Goal: Task Accomplishment & Management: Complete application form

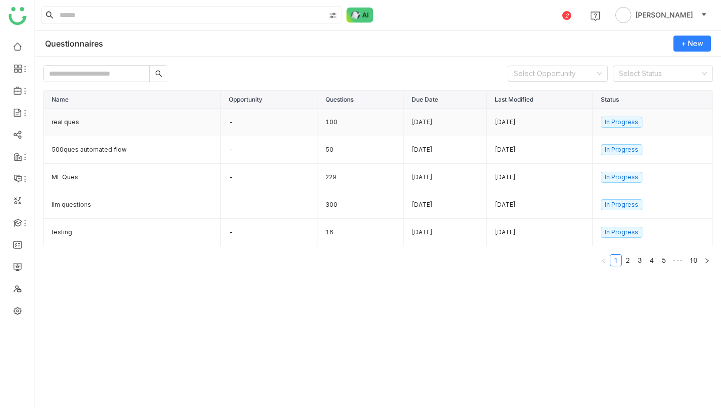
click at [268, 128] on td "-" at bounding box center [269, 123] width 97 height 28
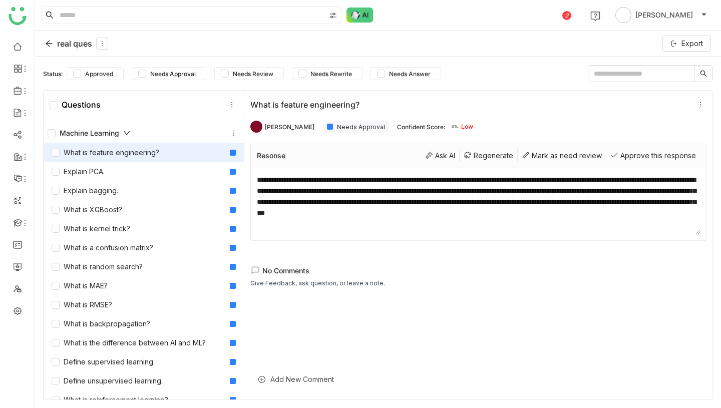
click at [62, 45] on div "real ques" at bounding box center [76, 44] width 63 height 12
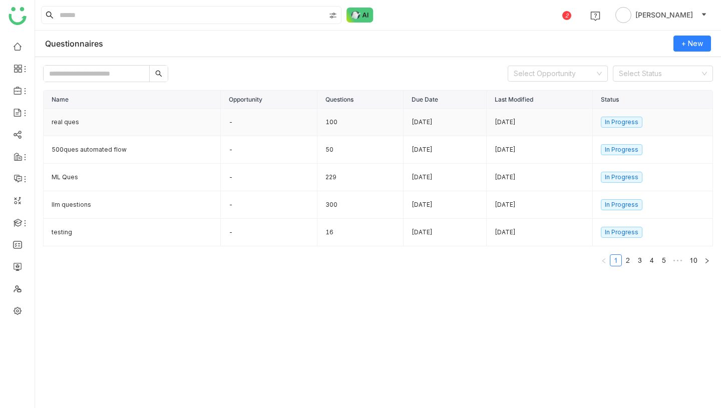
click at [318, 127] on td "100" at bounding box center [360, 123] width 86 height 28
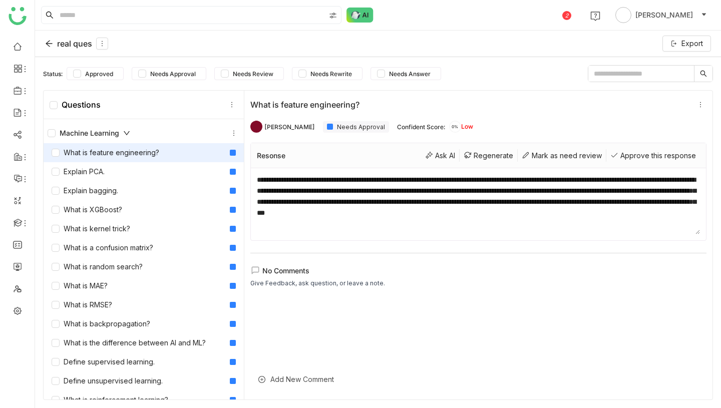
click at [78, 45] on div "real ques" at bounding box center [76, 44] width 63 height 12
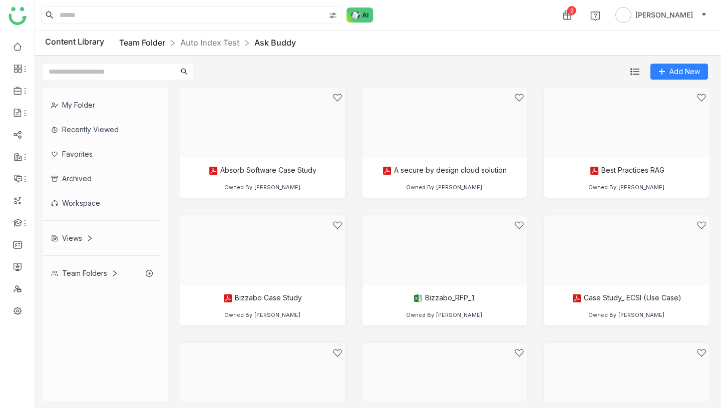
click at [141, 41] on link "Team Folder" at bounding box center [142, 43] width 46 height 10
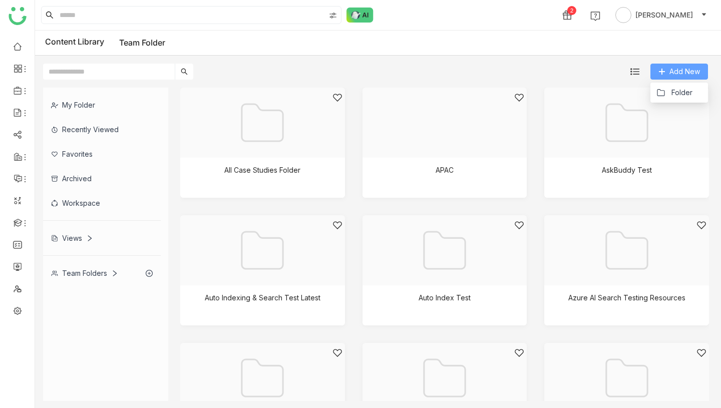
click at [674, 67] on span "Add New" at bounding box center [684, 71] width 31 height 11
click at [677, 100] on li "Folder" at bounding box center [679, 93] width 58 height 20
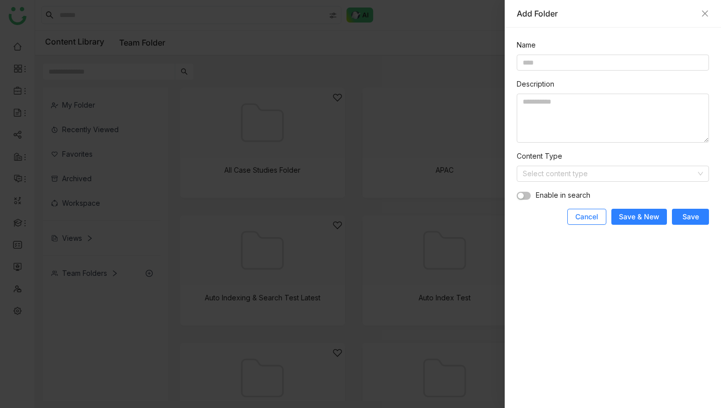
click at [590, 211] on button "Cancel" at bounding box center [586, 217] width 39 height 16
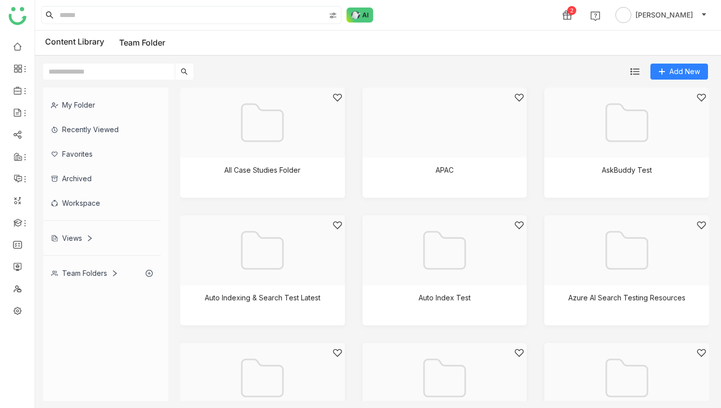
click at [139, 71] on input "text" at bounding box center [109, 72] width 132 height 16
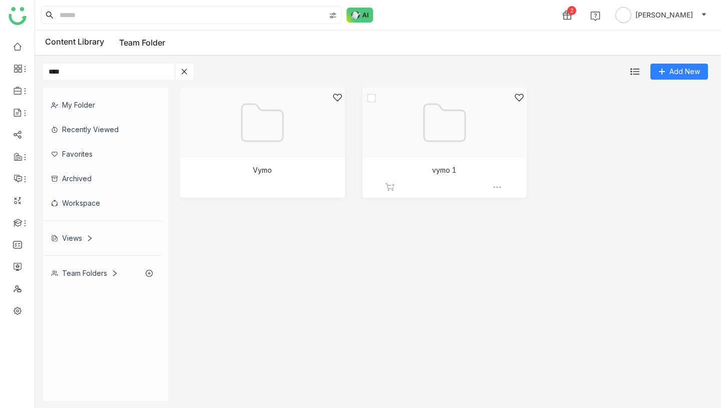
type input "****"
click at [481, 127] on div at bounding box center [441, 135] width 148 height 85
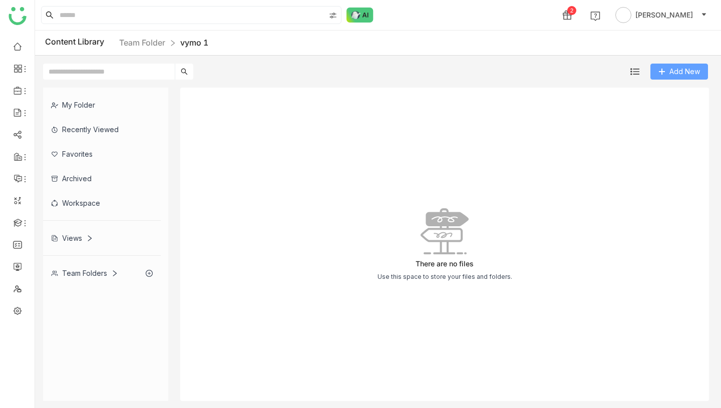
click at [666, 66] on button "Add New" at bounding box center [679, 72] width 58 height 16
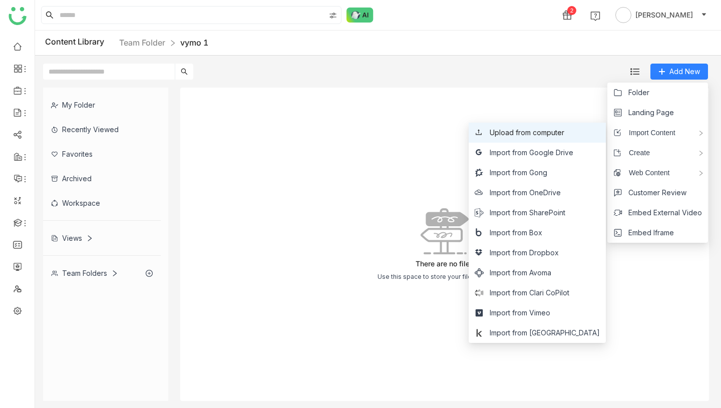
click at [564, 128] on span "Upload from computer" at bounding box center [526, 132] width 75 height 11
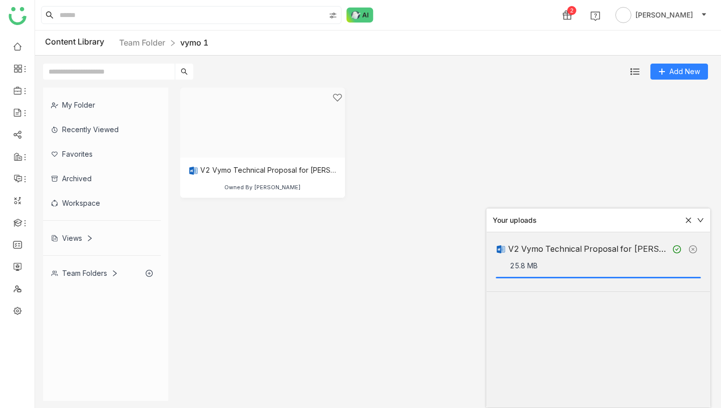
click at [473, 135] on div "V2 Vymo Technical Proposal for Banko BPI 14th May 2024 (1).docx (1) Owned By Vi…" at bounding box center [444, 150] width 528 height 125
click at [687, 221] on icon at bounding box center [689, 221] width 6 height 6
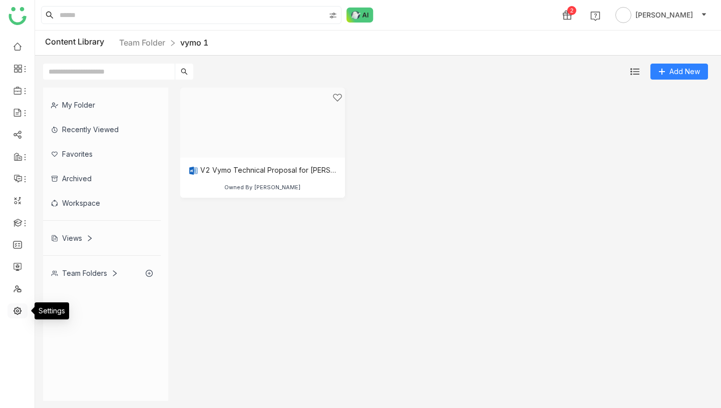
click at [18, 307] on link at bounding box center [17, 310] width 9 height 9
click at [17, 309] on link at bounding box center [17, 310] width 9 height 9
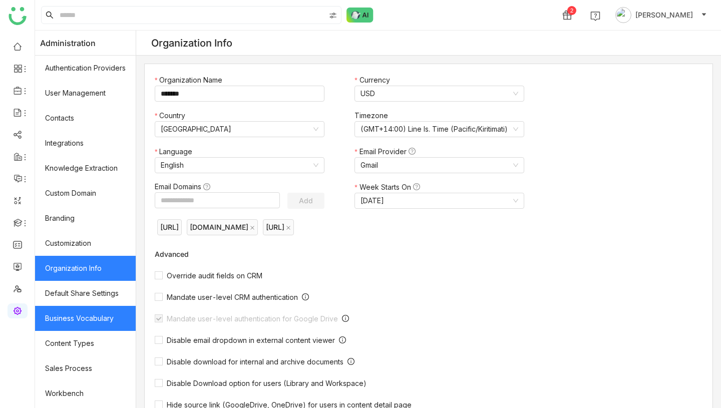
scroll to position [123, 0]
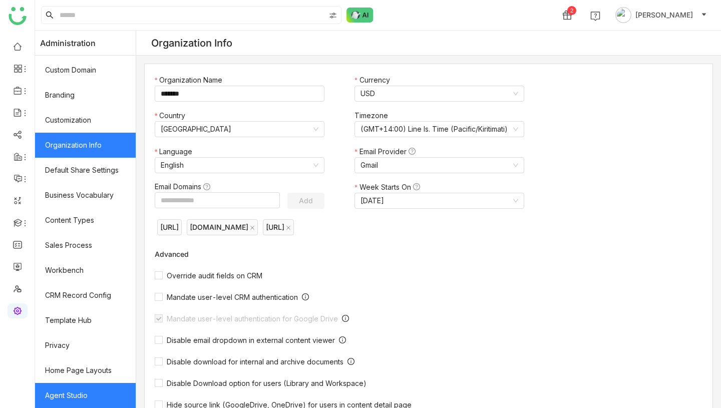
click at [63, 397] on link "Agent Studio" at bounding box center [85, 395] width 101 height 25
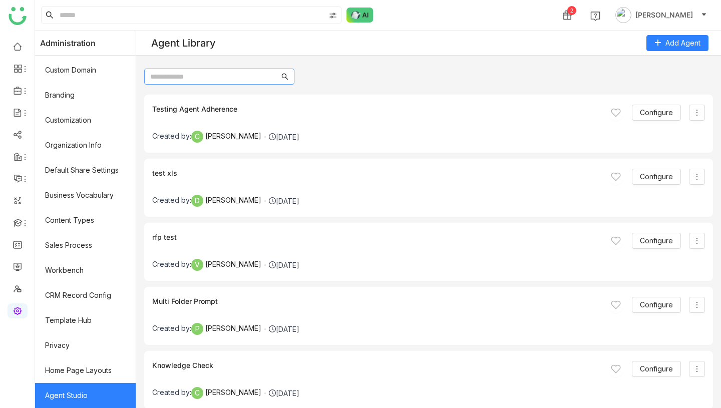
click at [201, 78] on input "text" at bounding box center [214, 76] width 129 height 11
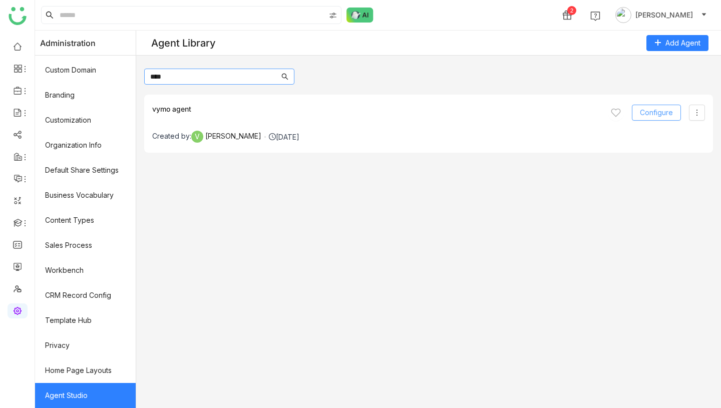
type input "****"
click at [667, 109] on span "Configure" at bounding box center [656, 112] width 33 height 11
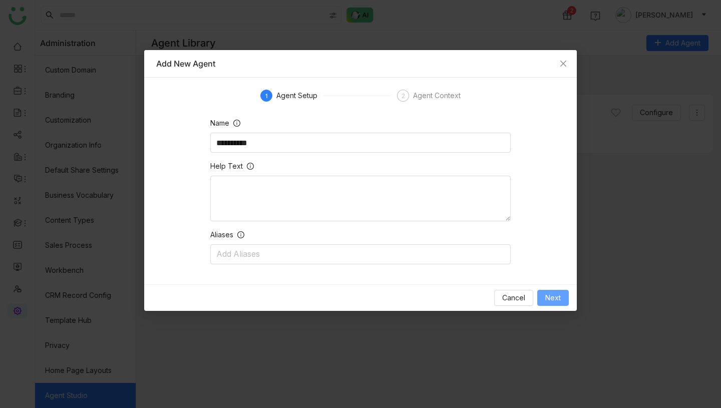
click at [548, 291] on button "Next" at bounding box center [553, 298] width 32 height 16
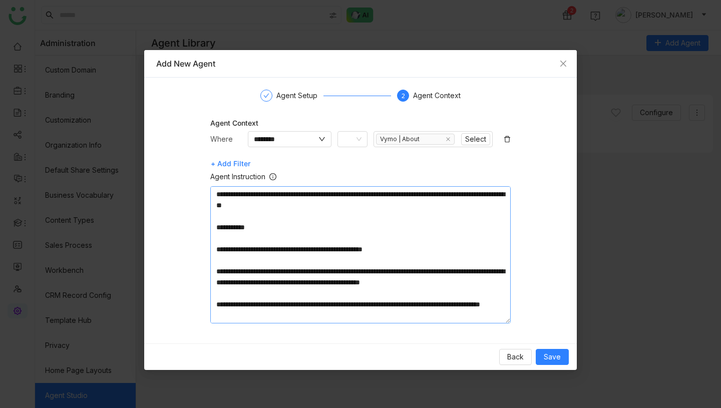
click at [348, 208] on textarea "**********" at bounding box center [360, 254] width 300 height 137
click at [315, 138] on input "********" at bounding box center [285, 139] width 63 height 11
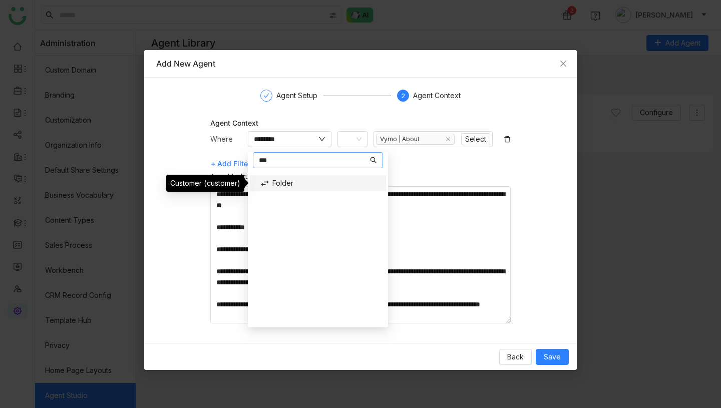
type input "***"
click at [290, 185] on div "Folder" at bounding box center [318, 183] width 128 height 16
type input "******"
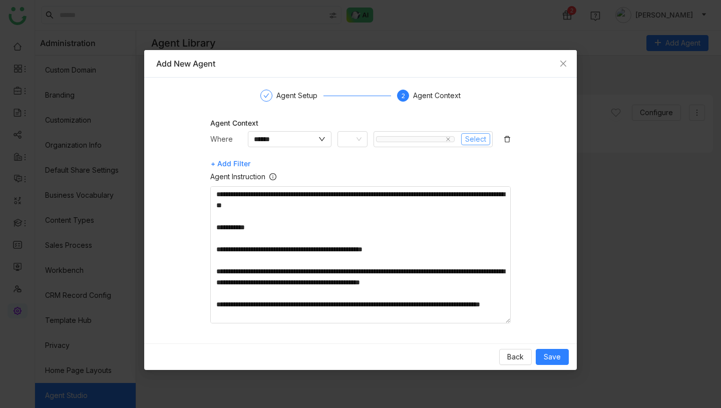
click at [469, 139] on span "Select" at bounding box center [475, 139] width 21 height 11
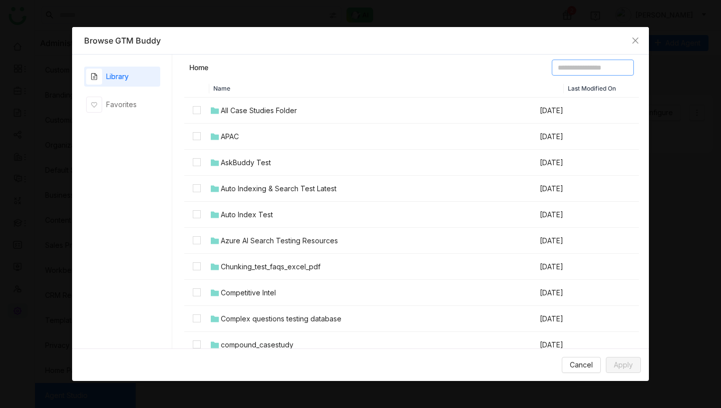
click at [592, 65] on input at bounding box center [592, 68] width 82 height 16
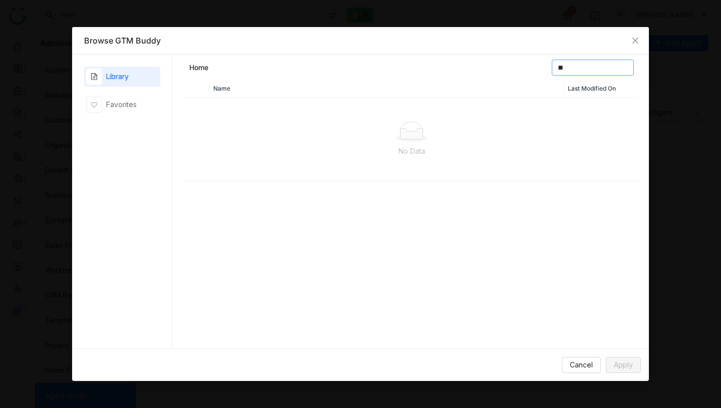
type input "*"
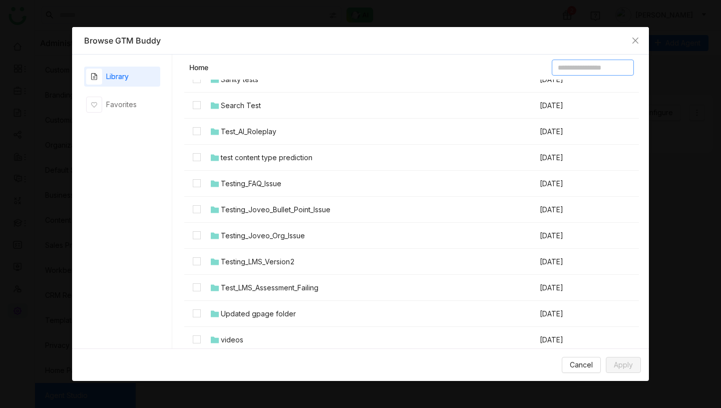
scroll to position [1227, 0]
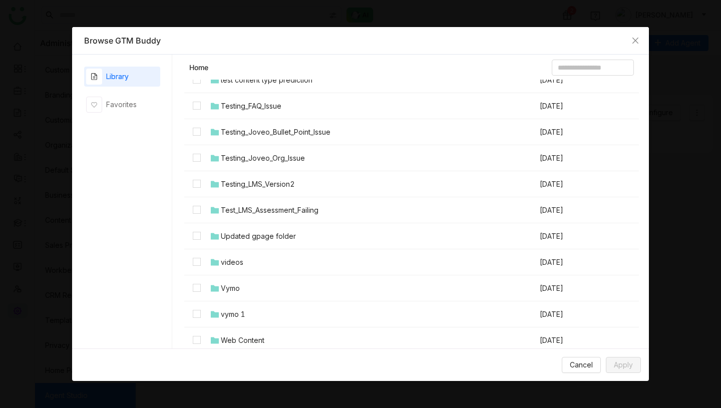
click at [278, 311] on td "vymo 1" at bounding box center [373, 314] width 329 height 26
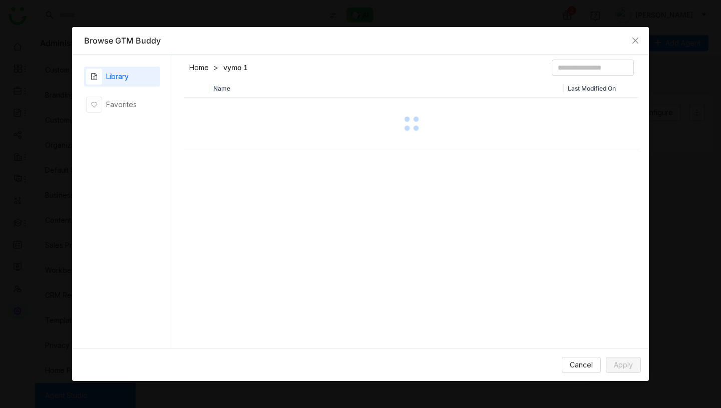
scroll to position [0, 0]
click at [197, 65] on link "Home" at bounding box center [199, 68] width 20 height 10
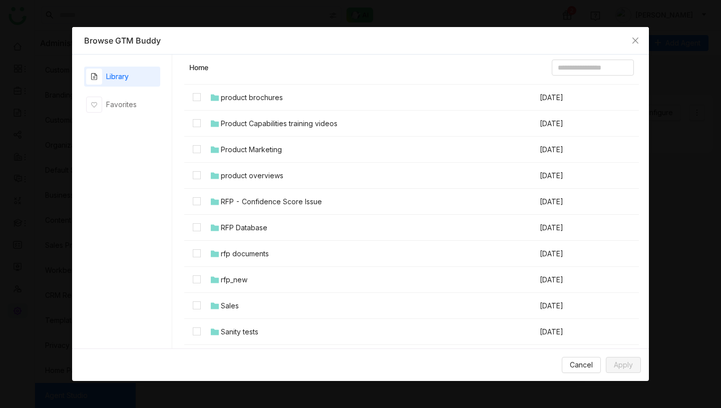
scroll to position [1227, 0]
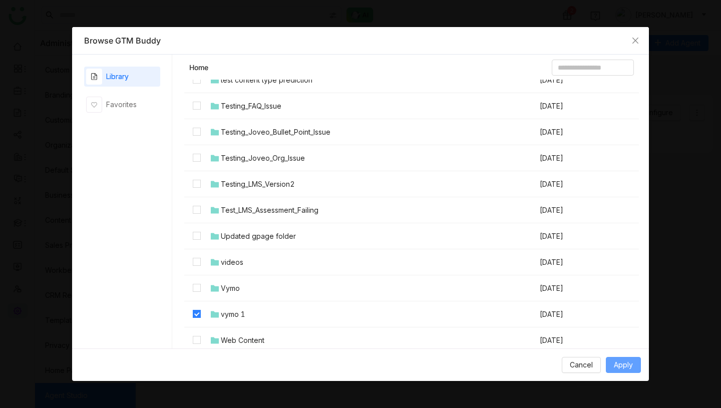
click at [631, 363] on span "Apply" at bounding box center [622, 364] width 19 height 11
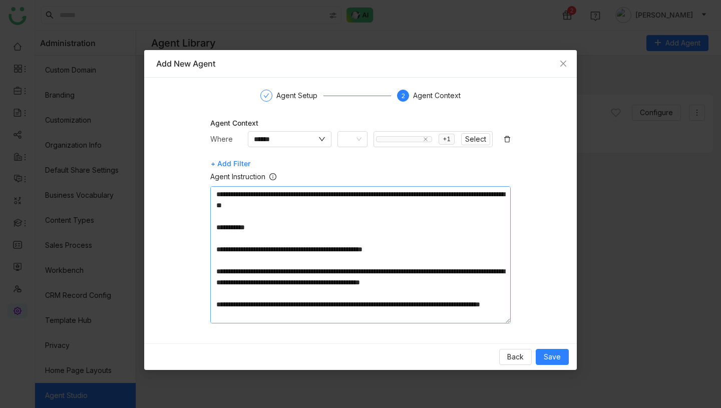
click at [359, 204] on textarea "**********" at bounding box center [360, 254] width 300 height 137
type textarea "**********"
click at [556, 358] on span "Save" at bounding box center [551, 356] width 17 height 11
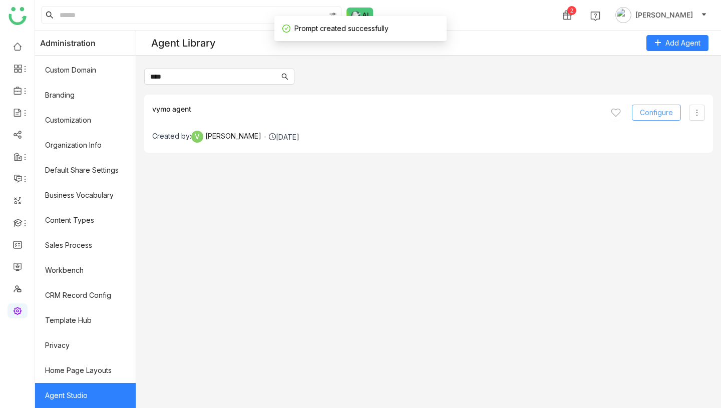
click at [662, 111] on span "Configure" at bounding box center [656, 112] width 33 height 11
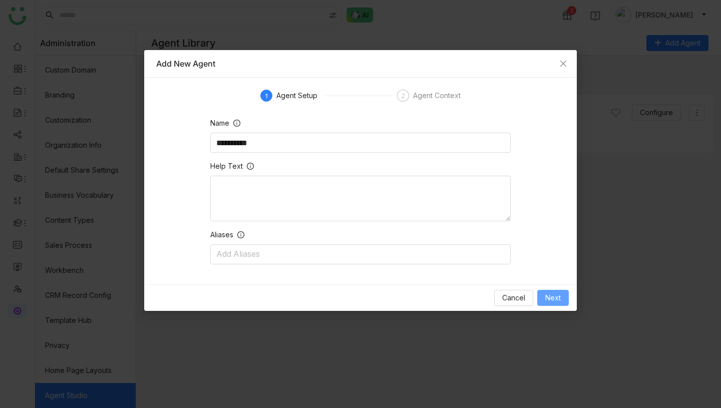
click at [548, 296] on span "Next" at bounding box center [553, 297] width 16 height 11
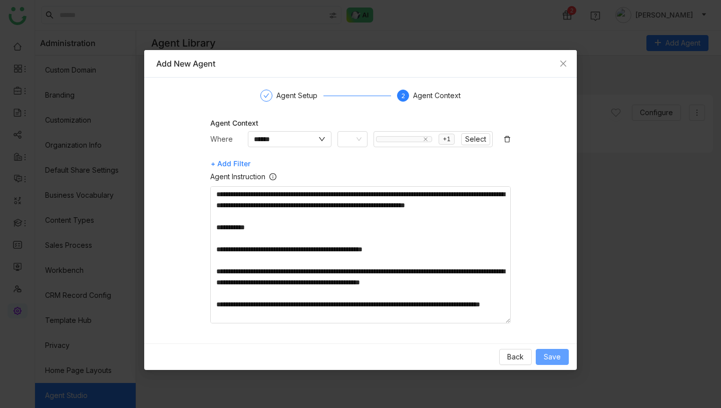
click at [554, 358] on span "Save" at bounding box center [551, 356] width 17 height 11
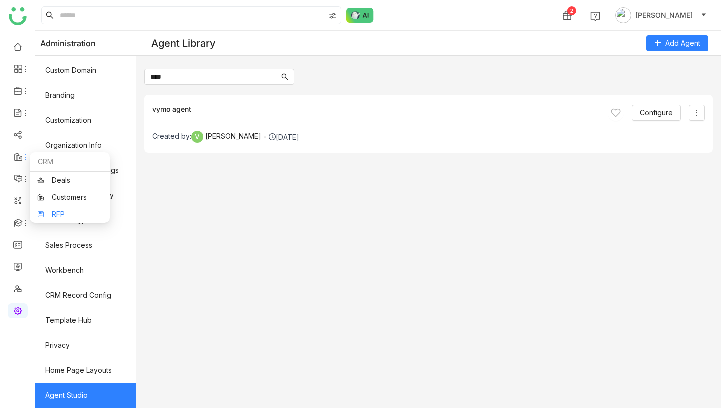
click at [60, 212] on link "RFP" at bounding box center [69, 214] width 65 height 7
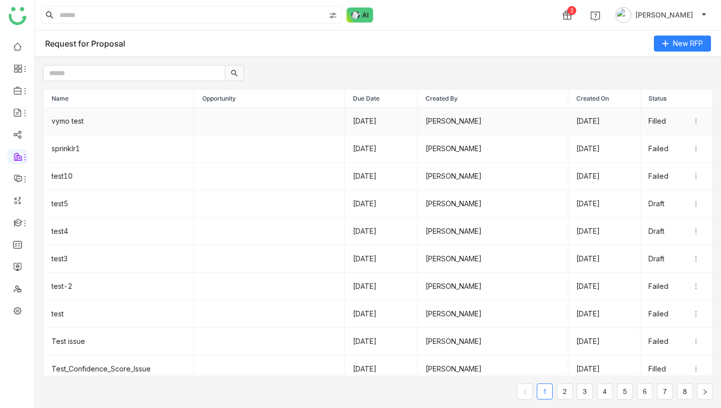
click at [134, 121] on td "vymo test" at bounding box center [119, 122] width 151 height 28
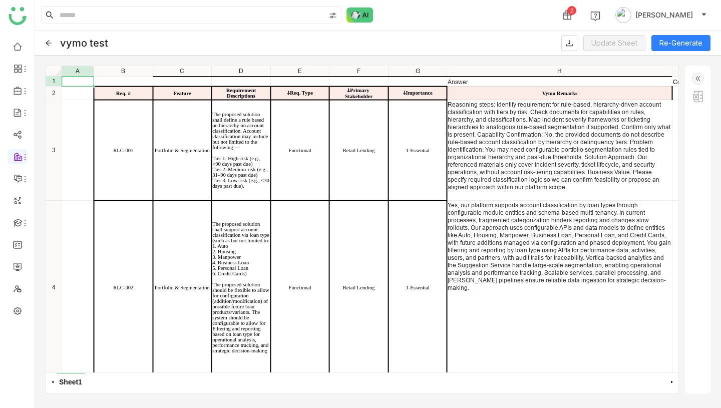
click at [701, 82] on img at bounding box center [698, 79] width 12 height 12
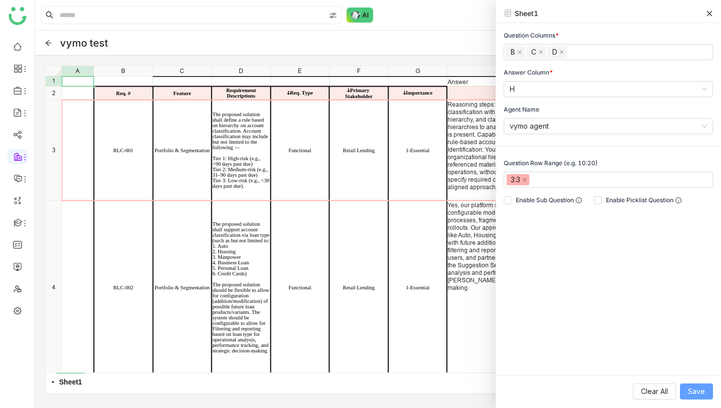
click at [697, 390] on span "Save" at bounding box center [696, 391] width 17 height 11
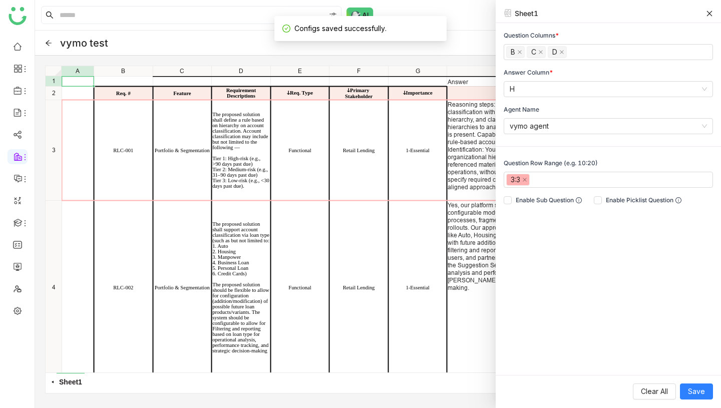
click at [711, 14] on icon at bounding box center [709, 13] width 7 height 7
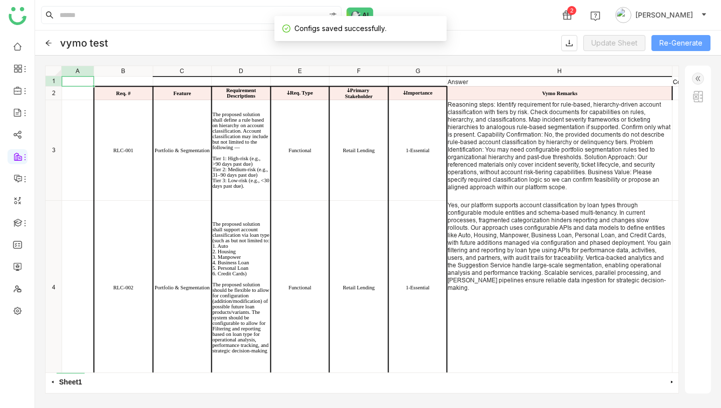
click at [673, 39] on button "Re-Generate" at bounding box center [680, 43] width 59 height 16
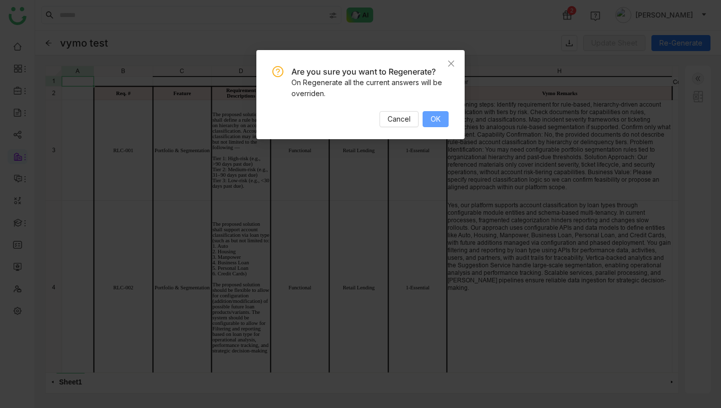
click at [438, 117] on span "OK" at bounding box center [435, 119] width 10 height 11
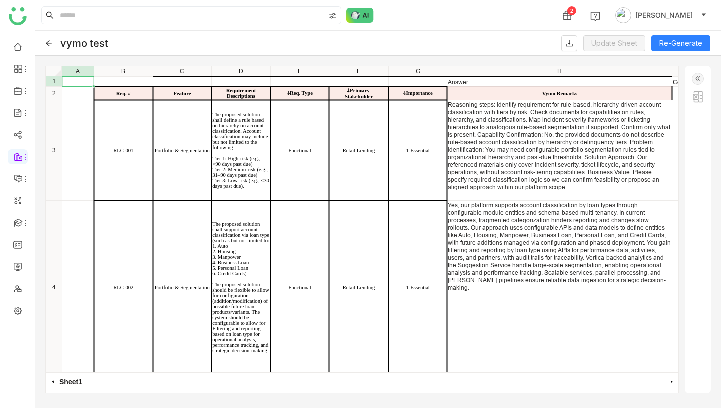
click at [514, 76] on div "Answer Confidence Score Req. # Feature Requirement Descriptions ↆReq. Type ↆPri…" at bounding box center [378, 76] width 632 height 0
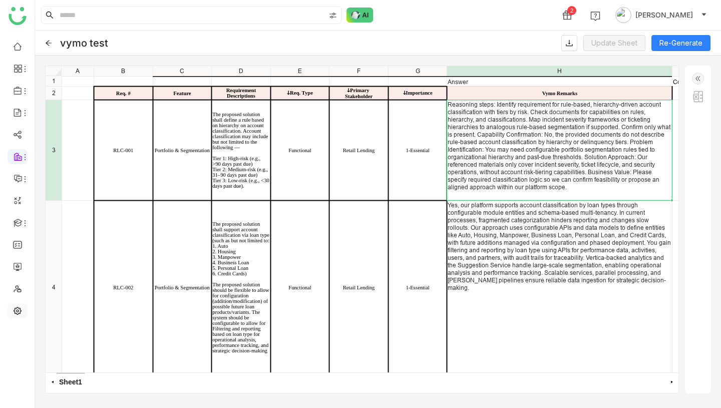
click at [16, 308] on link at bounding box center [17, 310] width 9 height 9
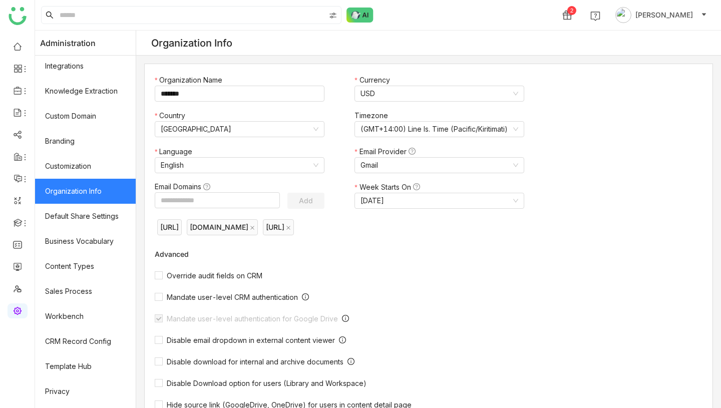
scroll to position [123, 0]
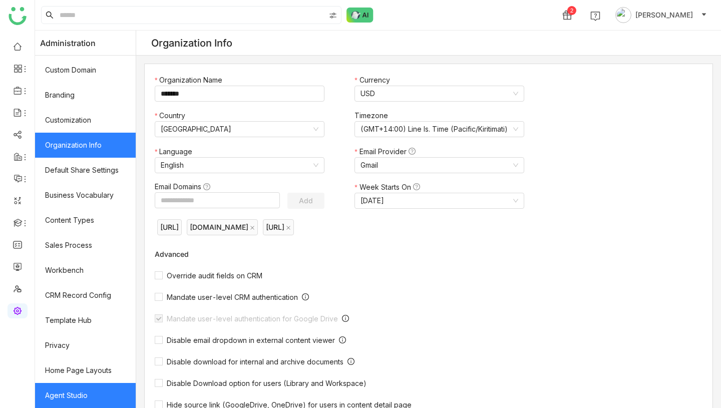
click at [68, 387] on link "Agent Studio" at bounding box center [85, 395] width 101 height 25
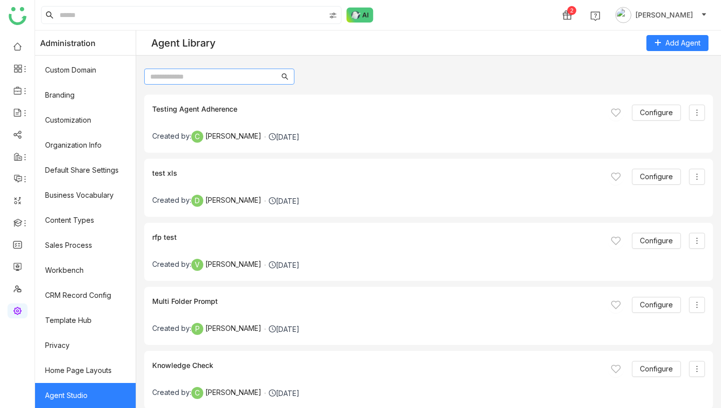
click at [219, 76] on input "text" at bounding box center [214, 76] width 129 height 11
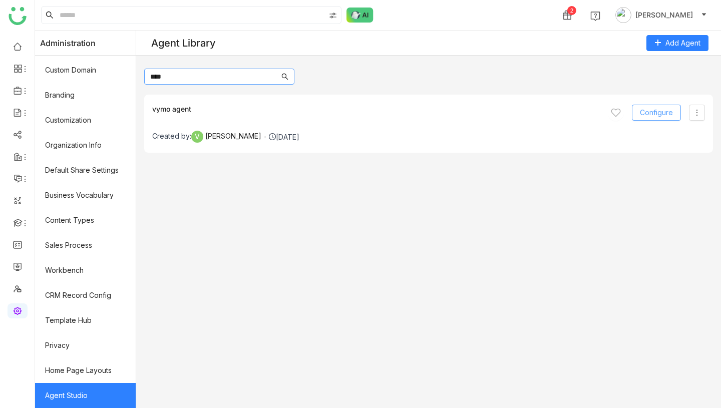
type input "****"
click at [661, 112] on span "Configure" at bounding box center [656, 112] width 33 height 11
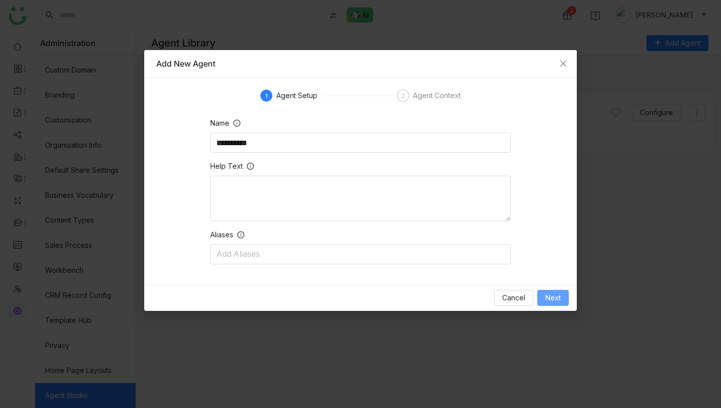
click at [547, 291] on button "Next" at bounding box center [553, 298] width 32 height 16
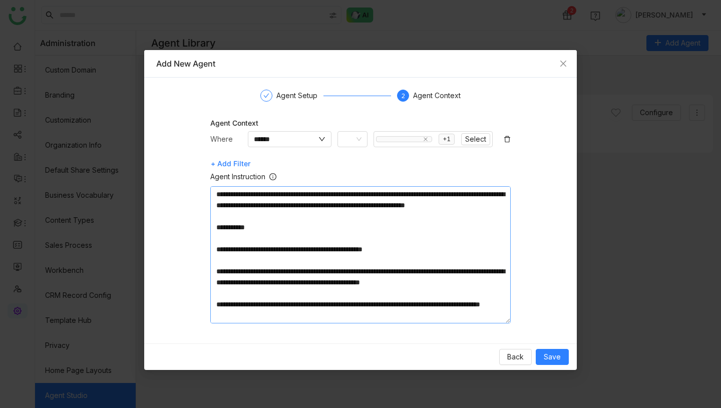
click at [434, 207] on textarea "**********" at bounding box center [360, 254] width 300 height 137
click at [397, 218] on textarea "**********" at bounding box center [360, 254] width 300 height 137
type textarea "**********"
click at [552, 352] on span "Save" at bounding box center [551, 356] width 17 height 11
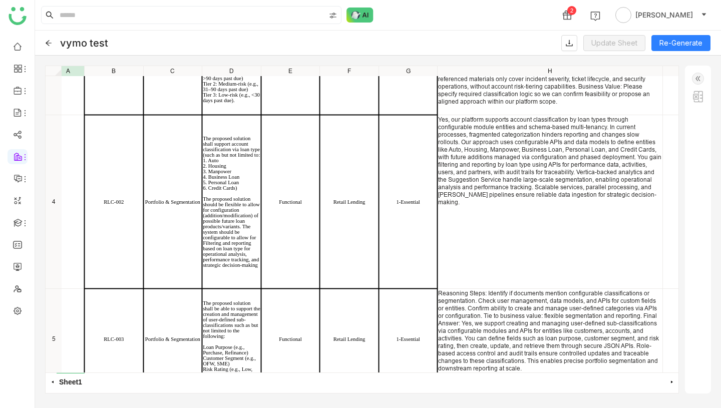
scroll to position [139, 26]
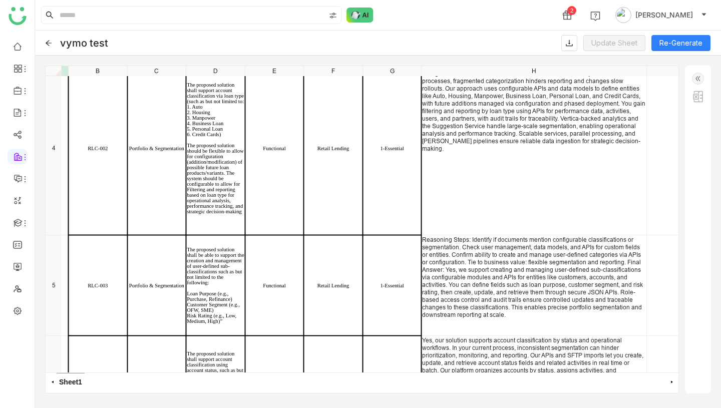
click at [484, 276] on div "Reasoning Steps: Identify if documents mention configurable classifications or …" at bounding box center [534, 277] width 224 height 83
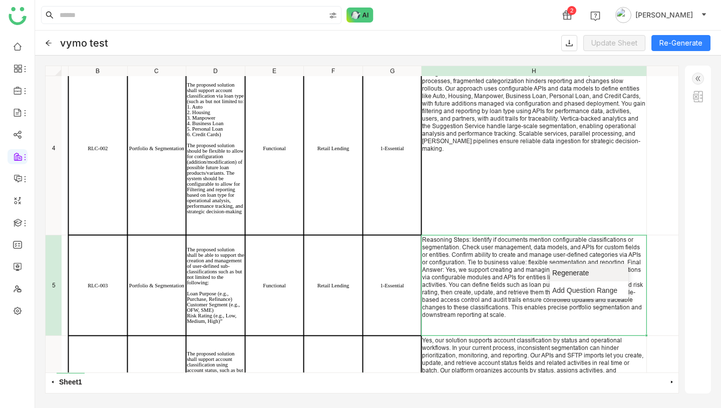
click at [562, 270] on span "Regenerate" at bounding box center [585, 273] width 66 height 10
click at [699, 77] on img at bounding box center [698, 79] width 12 height 12
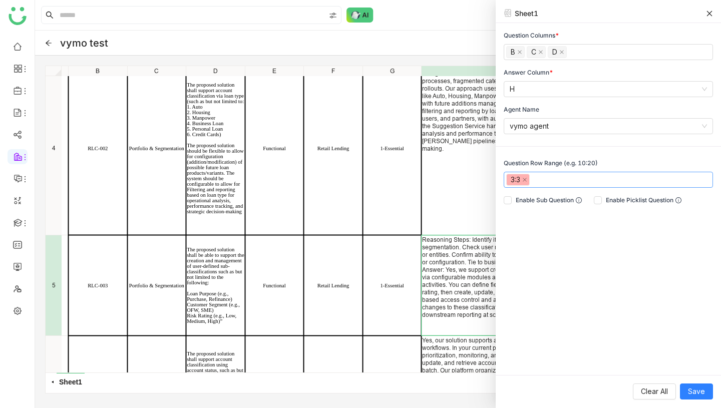
click at [569, 180] on nz-select-top-control "3:3" at bounding box center [607, 180] width 209 height 16
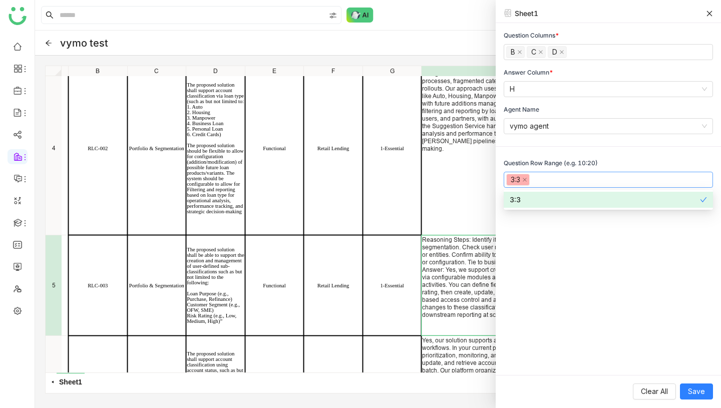
click at [569, 180] on nz-select-top-control "3:3" at bounding box center [607, 180] width 209 height 16
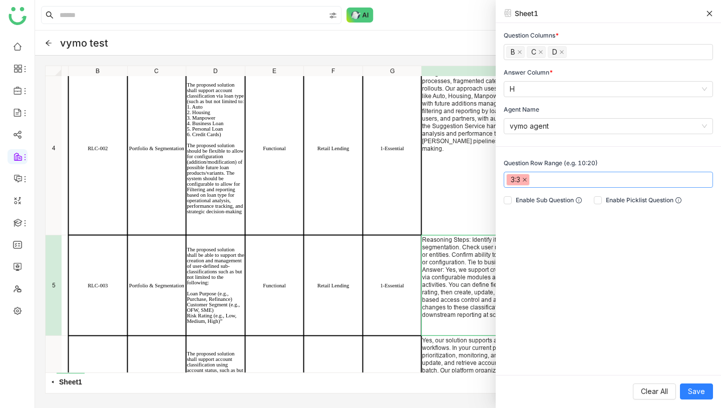
click at [525, 176] on span at bounding box center [524, 179] width 5 height 11
click at [525, 177] on nz-select-top-control "Please select question row range" at bounding box center [607, 180] width 209 height 16
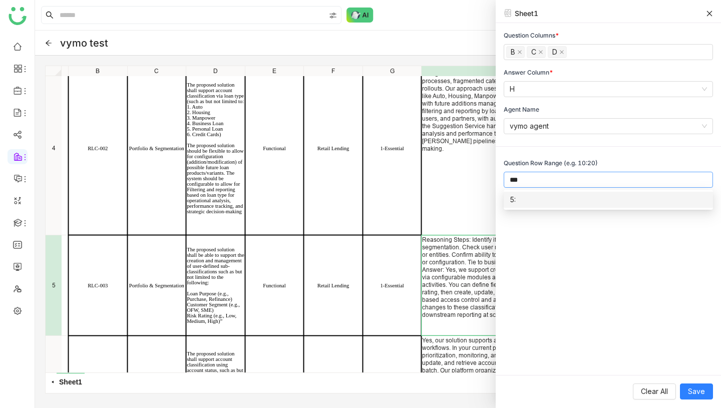
scroll to position [0, 0]
type input "***"
click at [532, 204] on div "5:5" at bounding box center [607, 199] width 197 height 11
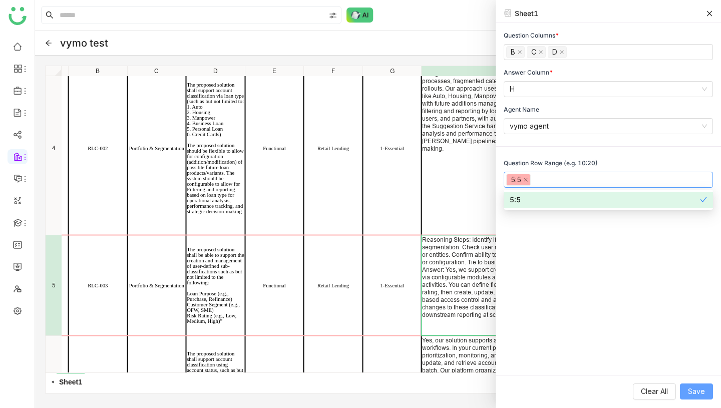
click at [692, 392] on span "Save" at bounding box center [696, 391] width 17 height 11
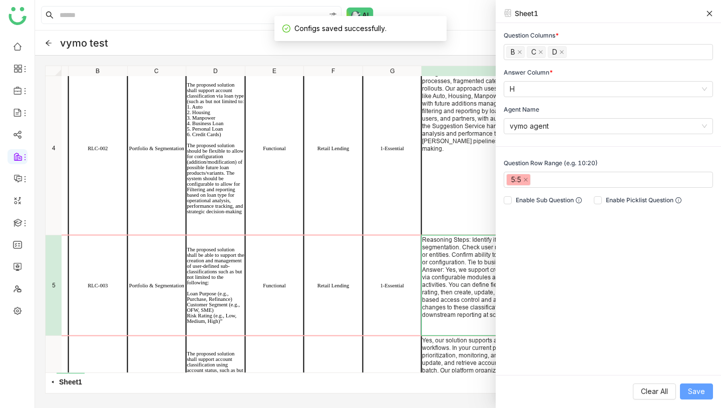
click at [699, 390] on span "Save" at bounding box center [696, 391] width 17 height 11
click at [708, 13] on icon at bounding box center [710, 14] width 6 height 6
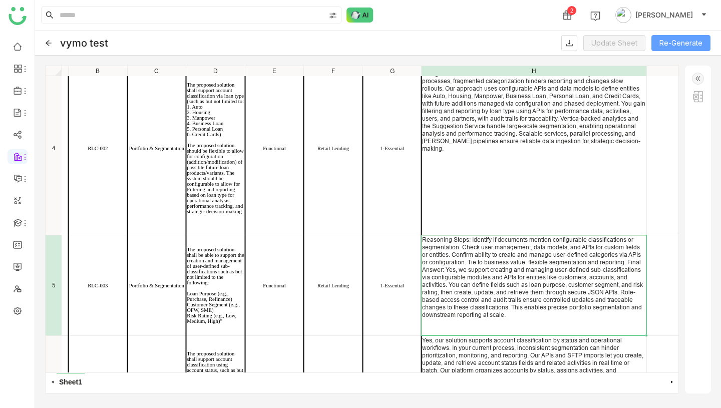
click at [678, 35] on button "Re-Generate" at bounding box center [680, 43] width 59 height 16
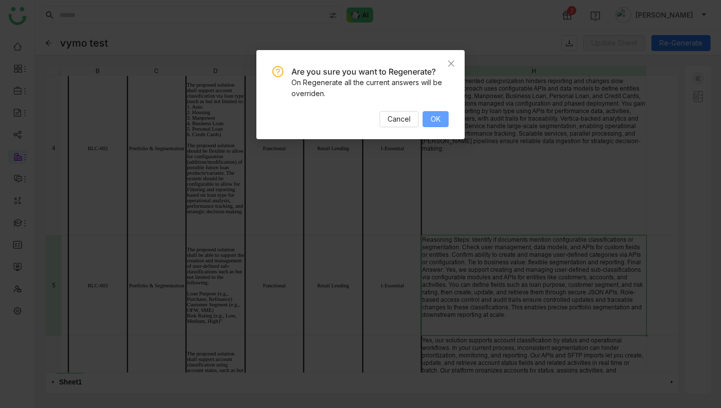
click at [429, 114] on button "OK" at bounding box center [435, 119] width 26 height 16
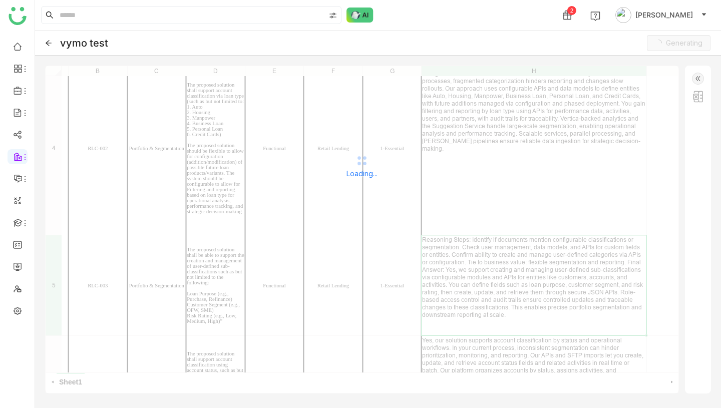
click at [48, 42] on icon at bounding box center [48, 43] width 7 height 7
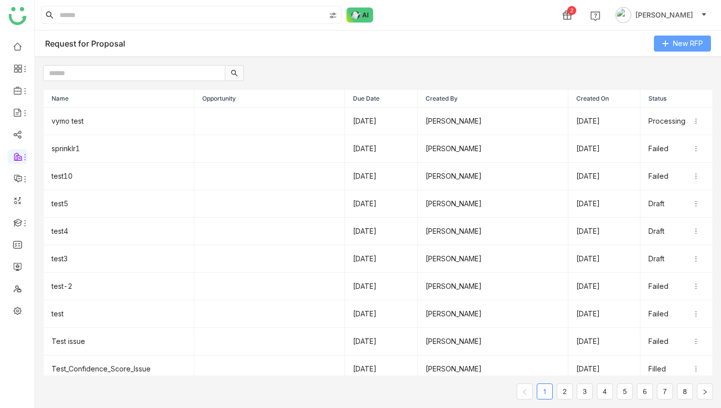
click at [678, 41] on span "New RFP" at bounding box center [688, 43] width 30 height 11
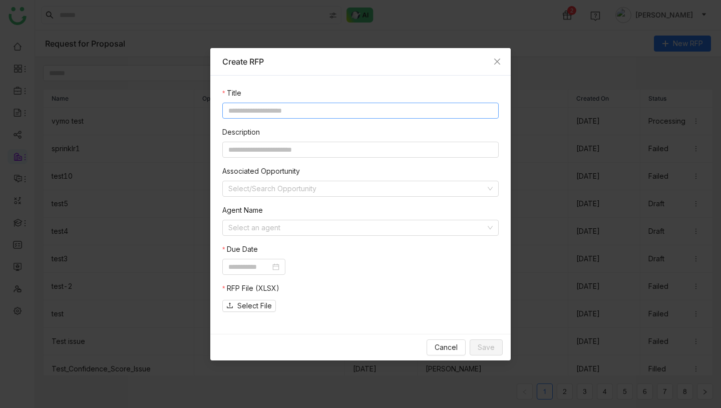
click at [396, 108] on input at bounding box center [360, 111] width 276 height 16
click at [252, 114] on input "**********" at bounding box center [360, 111] width 276 height 16
type input "**********"
click at [275, 227] on input at bounding box center [356, 227] width 257 height 15
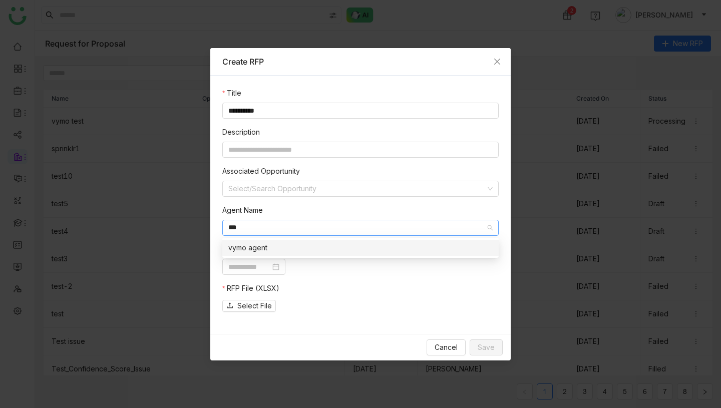
type input "***"
click at [274, 250] on div "vymo agent" at bounding box center [360, 247] width 264 height 11
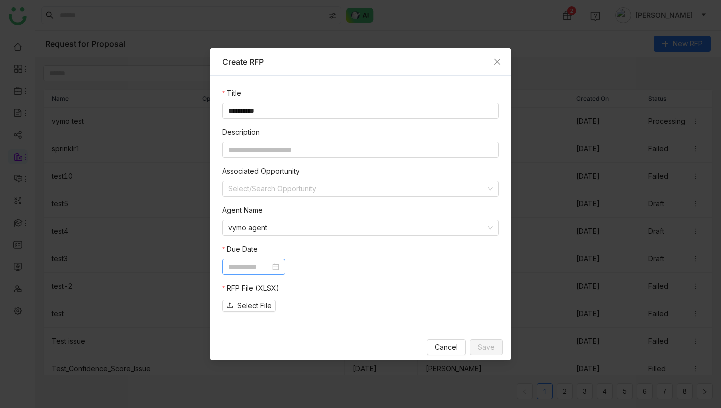
click at [268, 264] on input at bounding box center [249, 266] width 42 height 11
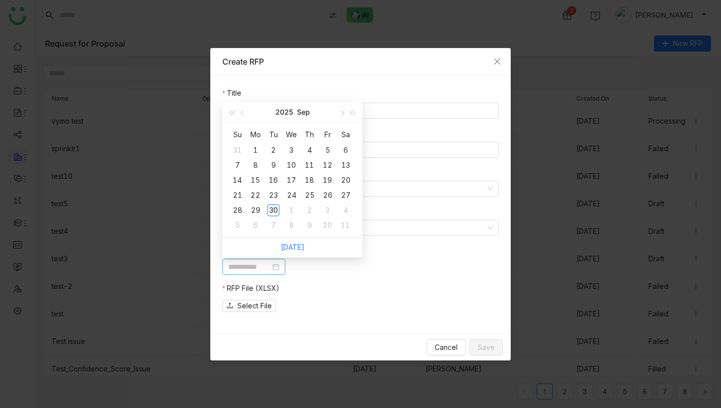
click at [272, 210] on div "30" at bounding box center [273, 210] width 12 height 12
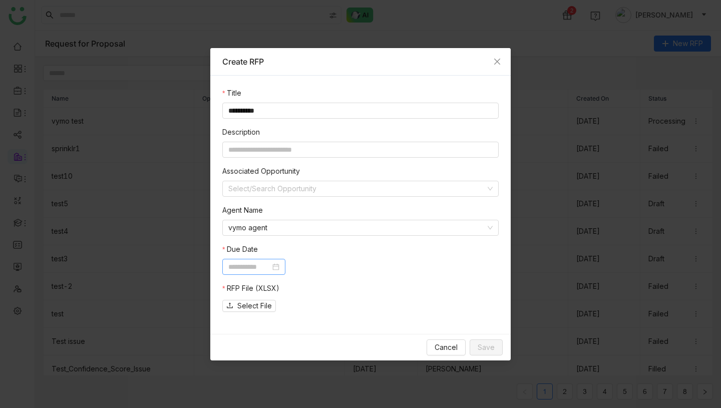
type input "**********"
click at [256, 300] on span "Select File" at bounding box center [254, 305] width 35 height 11
click at [480, 346] on span "Save" at bounding box center [485, 347] width 17 height 11
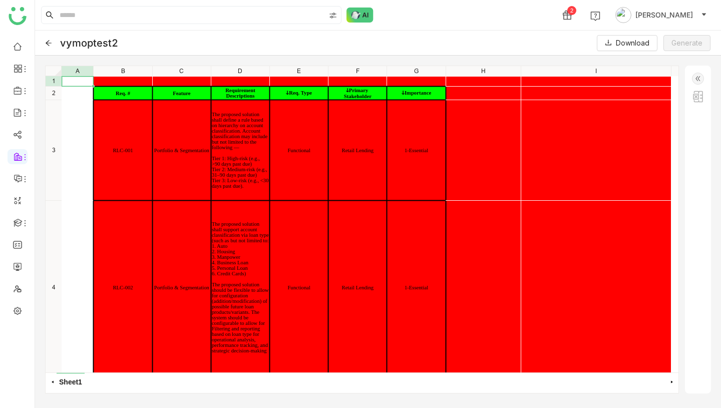
click at [697, 82] on img at bounding box center [698, 79] width 12 height 12
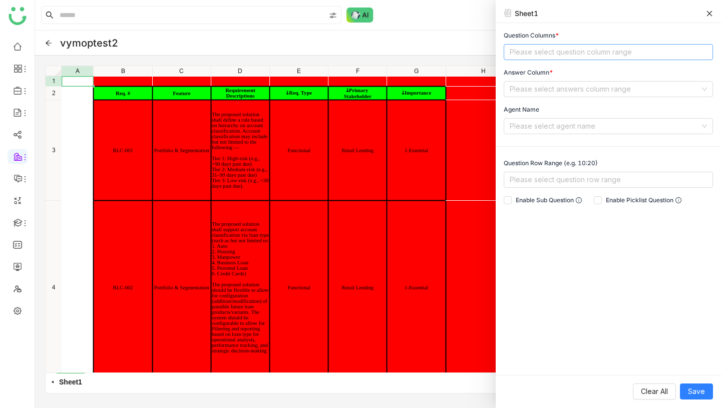
click at [587, 52] on nz-select-top-control "Please select question column range" at bounding box center [607, 52] width 209 height 16
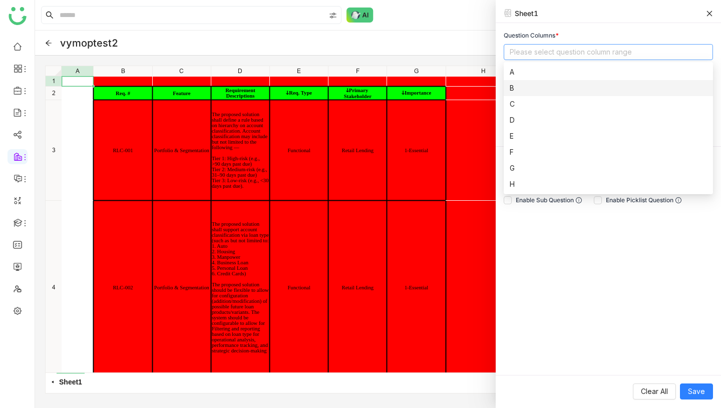
click at [545, 90] on div "B" at bounding box center [607, 88] width 197 height 11
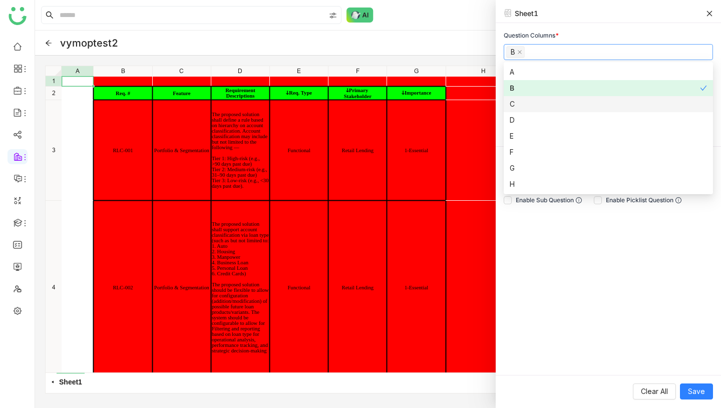
click at [518, 101] on div "C" at bounding box center [607, 104] width 197 height 11
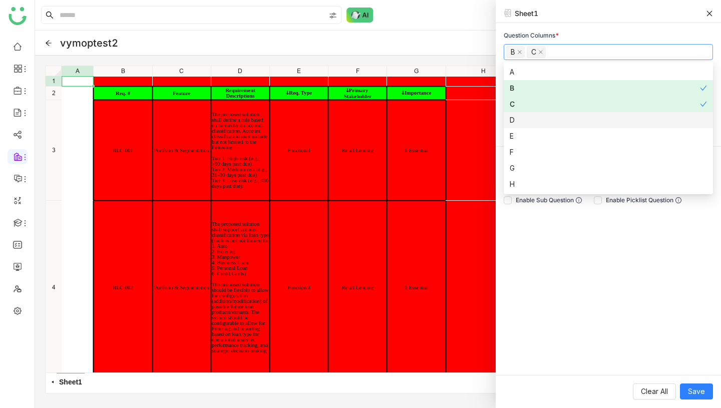
click at [518, 116] on div "D" at bounding box center [607, 120] width 197 height 11
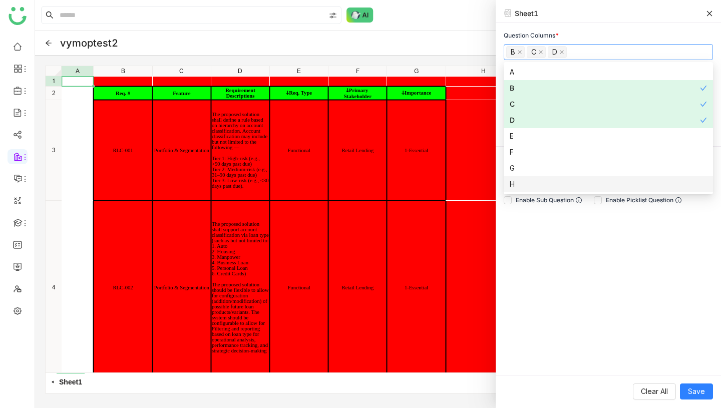
click at [572, 266] on div "Question Columns * B C D Answer Column * Please select answers column range Age…" at bounding box center [607, 199] width 225 height 352
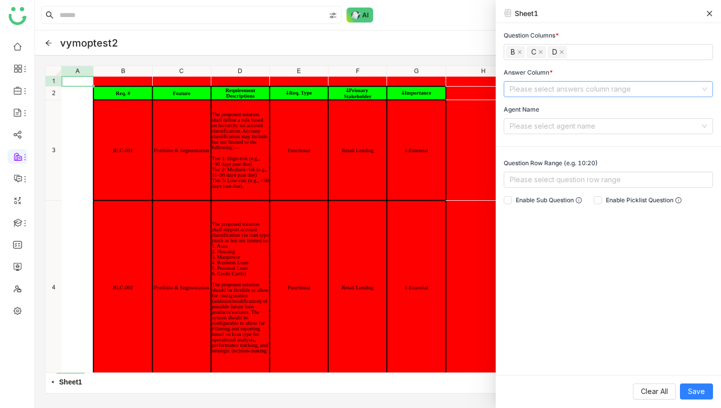
click at [579, 83] on input at bounding box center [604, 89] width 190 height 15
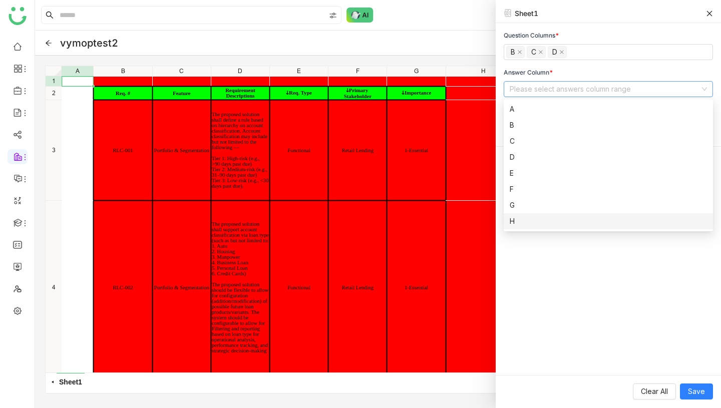
click at [517, 219] on div "H" at bounding box center [607, 221] width 197 height 11
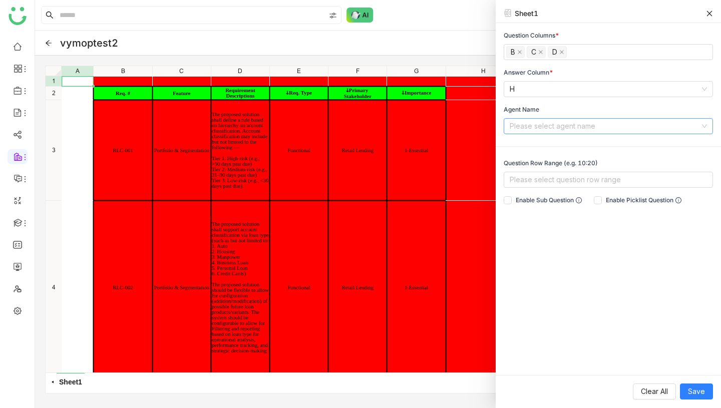
click at [566, 125] on input at bounding box center [604, 126] width 190 height 15
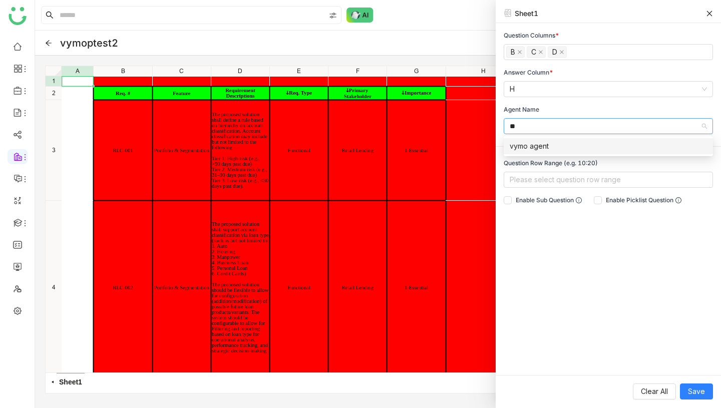
type input "**"
click at [555, 148] on div "vymo agent" at bounding box center [607, 146] width 197 height 11
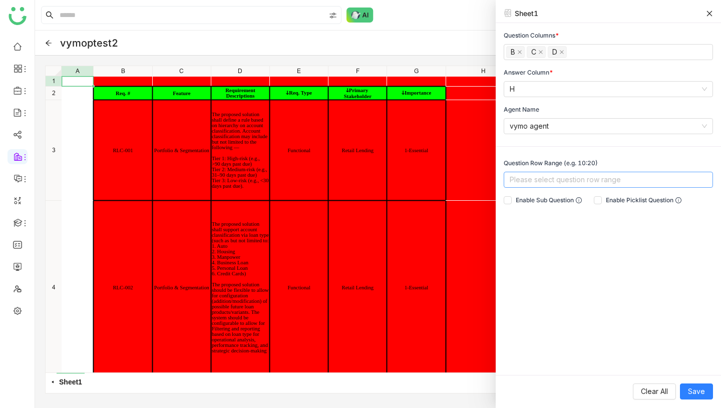
click at [554, 179] on nz-select-top-control "Please select question row range" at bounding box center [607, 180] width 209 height 16
type input "***"
click at [577, 203] on div "3:3" at bounding box center [607, 199] width 197 height 11
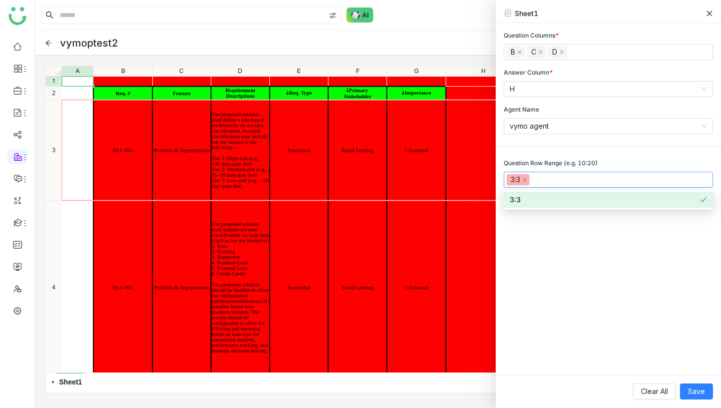
click at [609, 283] on div "Question Columns * B C D Answer Column * H Agent Name vymo agent Question Row R…" at bounding box center [607, 199] width 225 height 352
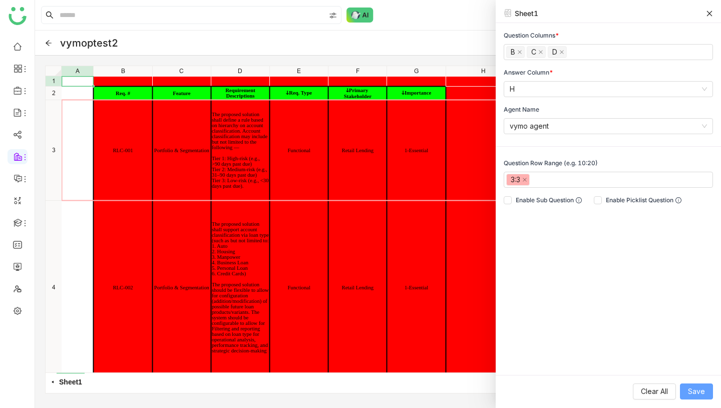
click at [698, 391] on span "Save" at bounding box center [696, 391] width 17 height 11
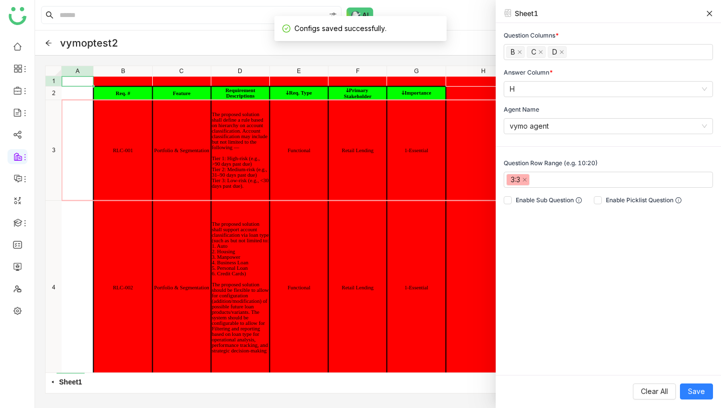
click at [709, 13] on icon at bounding box center [710, 14] width 6 height 6
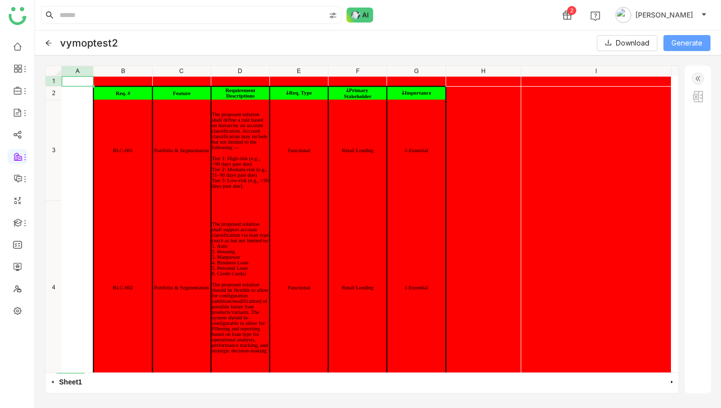
click at [681, 43] on span "Generate" at bounding box center [686, 43] width 31 height 11
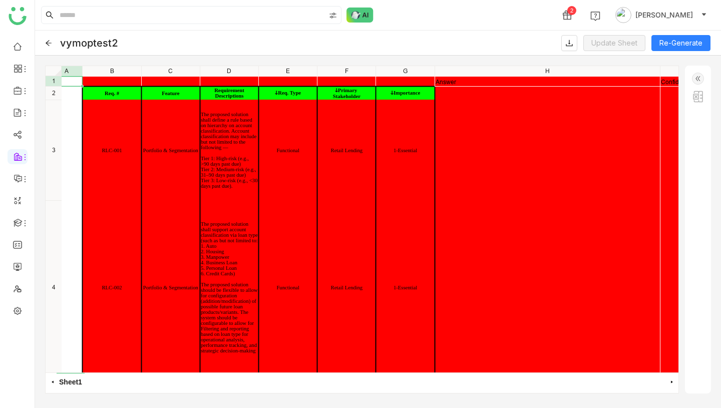
scroll to position [0, 11]
click at [544, 76] on div "Answer Confidence Score Req. # Feature Requirement Descriptions ↆReq. Type ↆPri…" at bounding box center [367, 76] width 632 height 0
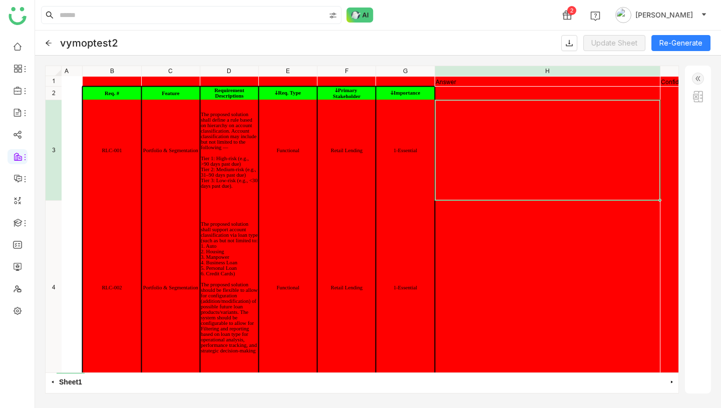
click at [544, 164] on div at bounding box center [547, 150] width 225 height 100
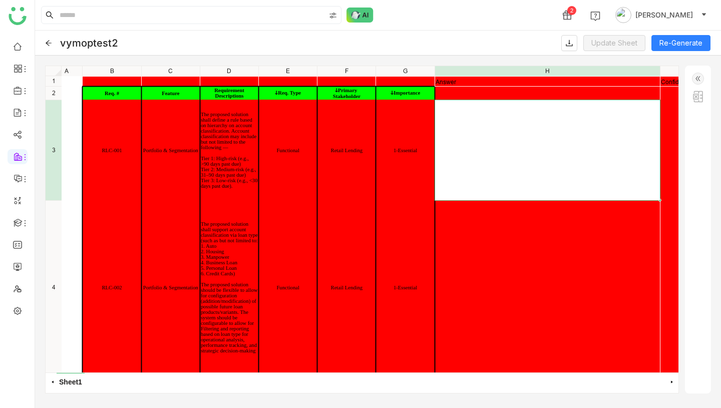
scroll to position [7, 11]
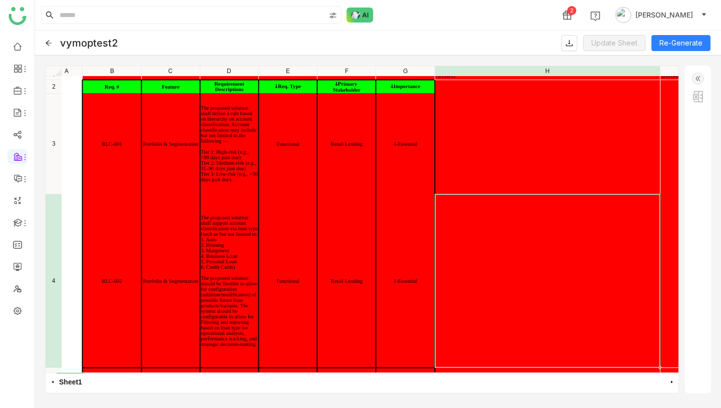
click at [44, 45] on div "vymoptest2 Update Sheet Re-Generate" at bounding box center [378, 43] width 686 height 25
click at [48, 42] on icon at bounding box center [49, 43] width 6 height 6
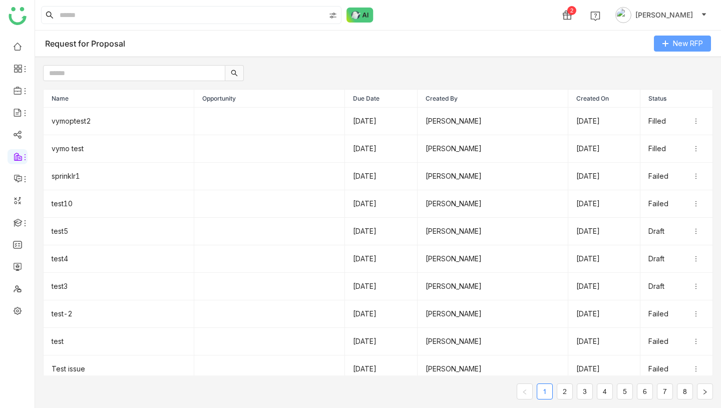
click at [667, 43] on icon at bounding box center [665, 43] width 7 height 7
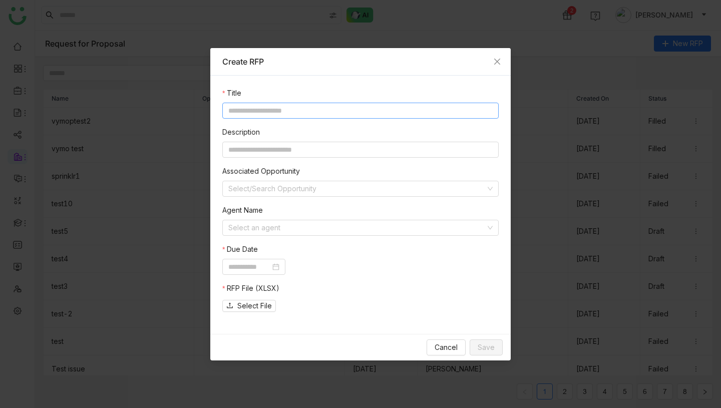
click at [324, 111] on input at bounding box center [360, 111] width 276 height 16
type input "********"
click at [265, 264] on input at bounding box center [249, 266] width 42 height 11
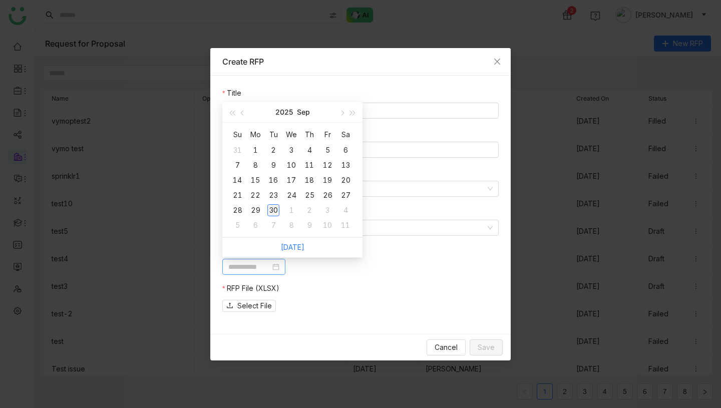
click at [274, 208] on div "30" at bounding box center [273, 210] width 12 height 12
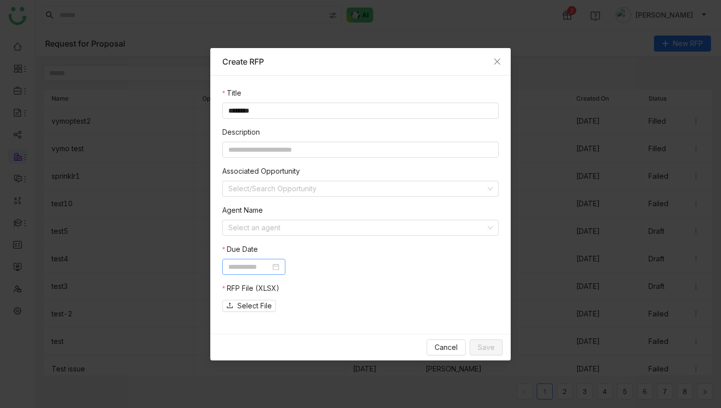
type input "**********"
click at [284, 230] on input at bounding box center [356, 227] width 257 height 15
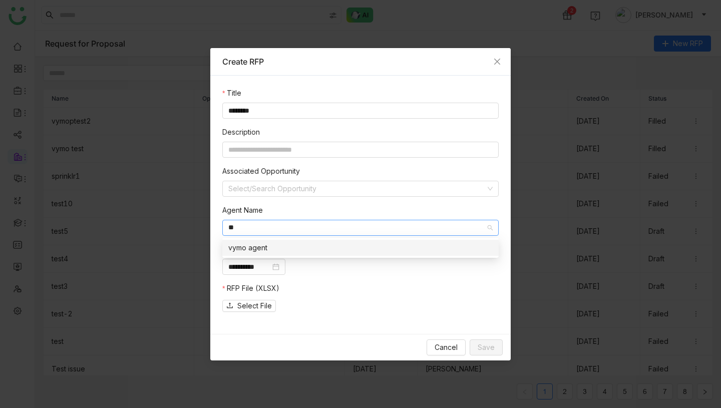
type input "**"
click at [285, 242] on div "vymo agent" at bounding box center [360, 247] width 264 height 11
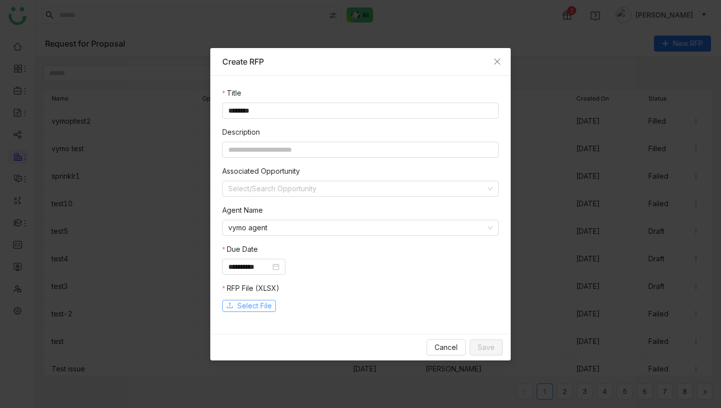
click at [261, 302] on span "Select File" at bounding box center [254, 305] width 35 height 11
click at [489, 347] on span "Save" at bounding box center [485, 347] width 17 height 11
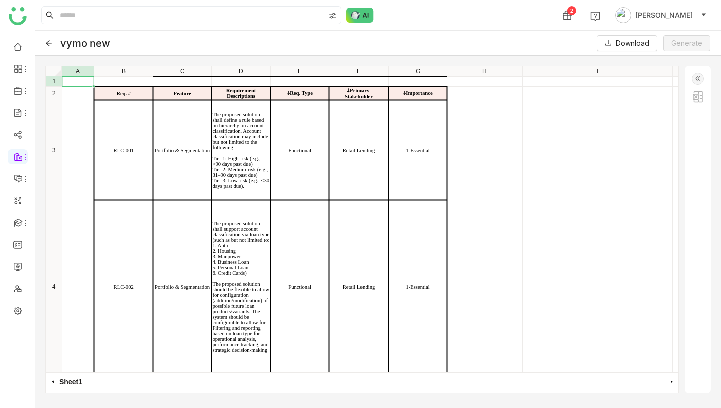
click at [703, 78] on img at bounding box center [698, 79] width 12 height 12
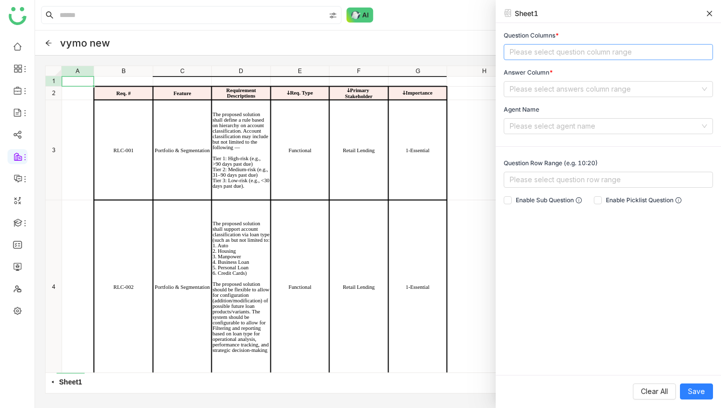
click at [559, 50] on nz-select-top-control "Please select question column range" at bounding box center [607, 52] width 209 height 16
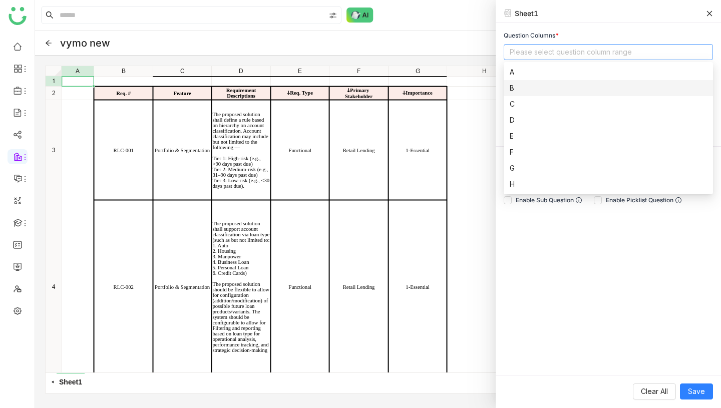
click at [531, 89] on div "B" at bounding box center [607, 88] width 197 height 11
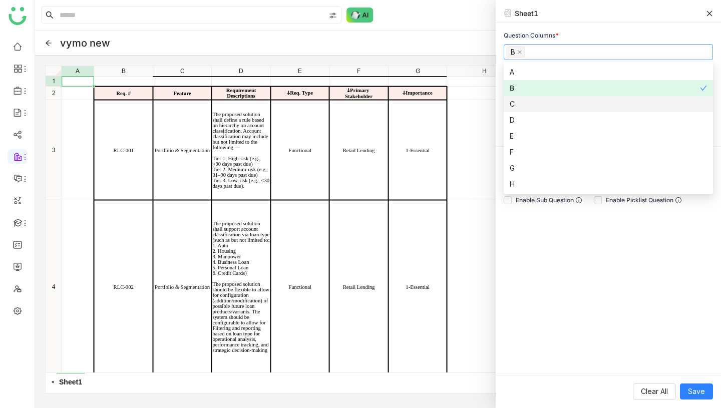
click at [516, 105] on div "C" at bounding box center [607, 104] width 197 height 11
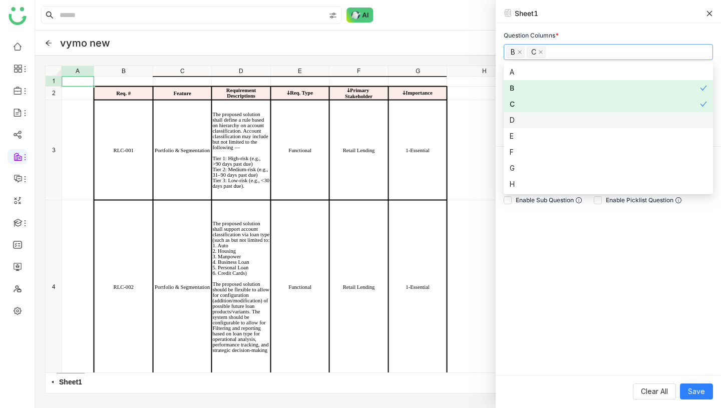
click at [518, 117] on div "D" at bounding box center [607, 120] width 197 height 11
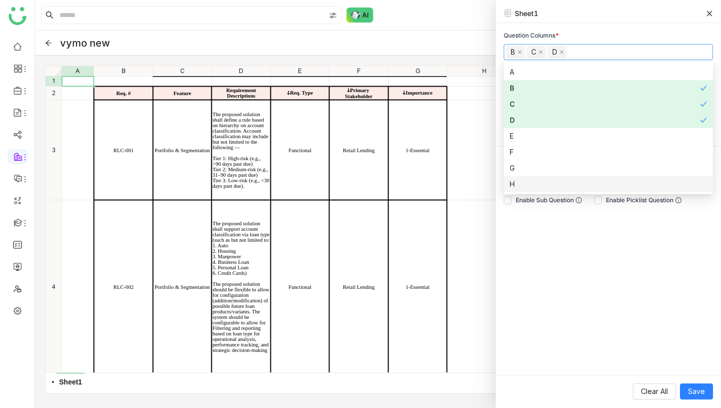
click at [582, 273] on div "Question Columns * B C D Answer Column * Please select answers column range Age…" at bounding box center [607, 199] width 225 height 352
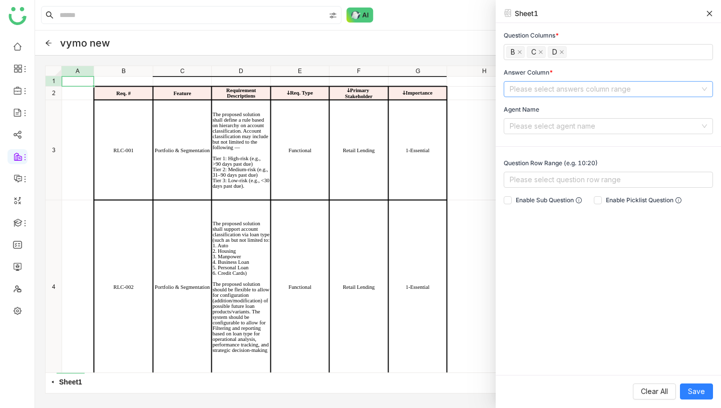
click at [569, 83] on input at bounding box center [604, 89] width 190 height 15
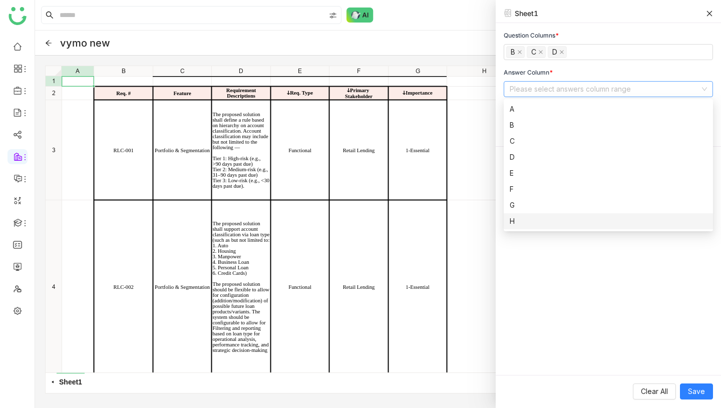
click at [514, 223] on div "H" at bounding box center [607, 221] width 197 height 11
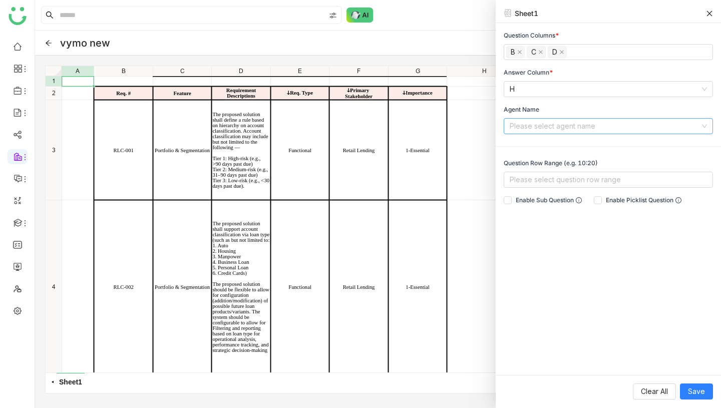
click at [565, 123] on input at bounding box center [604, 126] width 190 height 15
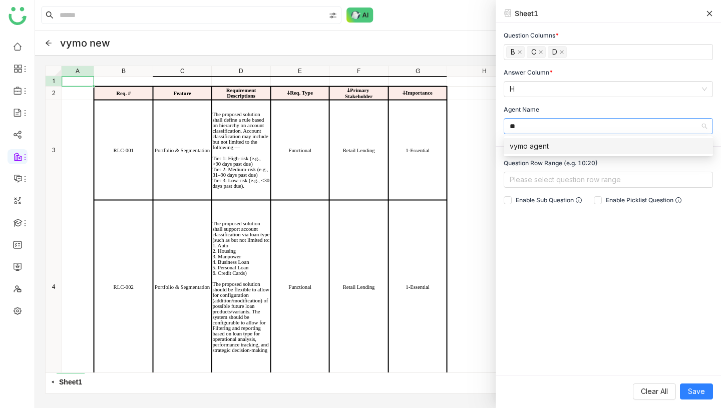
type input "**"
click at [549, 145] on div "vymo agent" at bounding box center [607, 146] width 197 height 11
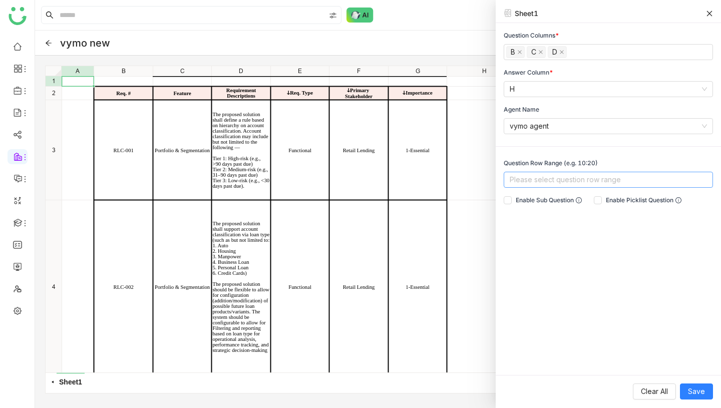
click at [546, 176] on nz-select-top-control "Please select question row range" at bounding box center [607, 180] width 209 height 16
type input "***"
click at [568, 199] on div "3:5" at bounding box center [607, 199] width 197 height 11
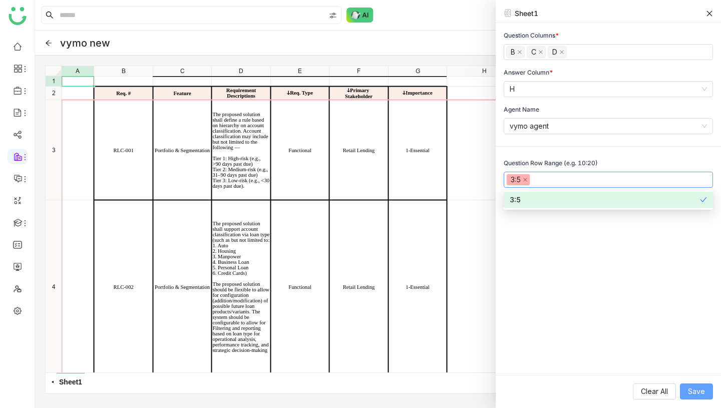
click at [691, 396] on span "Save" at bounding box center [696, 391] width 17 height 11
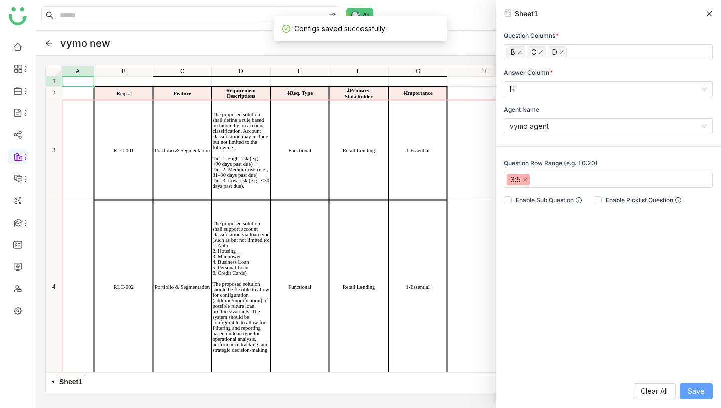
click at [696, 392] on span "Save" at bounding box center [696, 391] width 17 height 11
click at [710, 12] on icon at bounding box center [709, 13] width 7 height 7
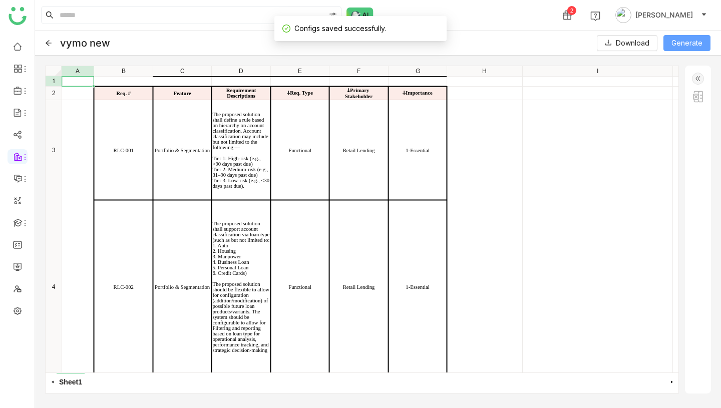
click at [676, 46] on span "Generate" at bounding box center [686, 43] width 31 height 11
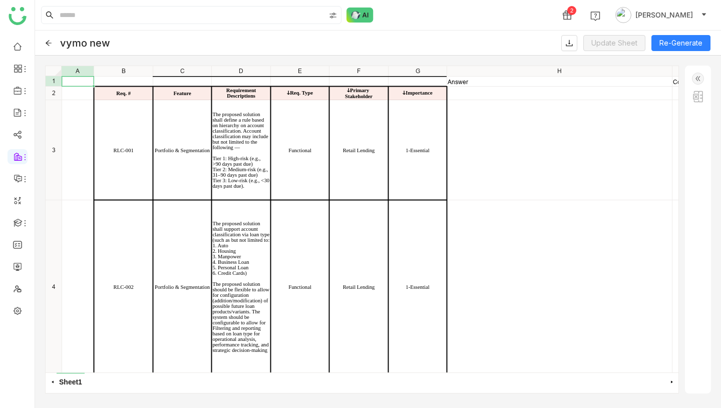
click at [701, 80] on img at bounding box center [698, 79] width 12 height 12
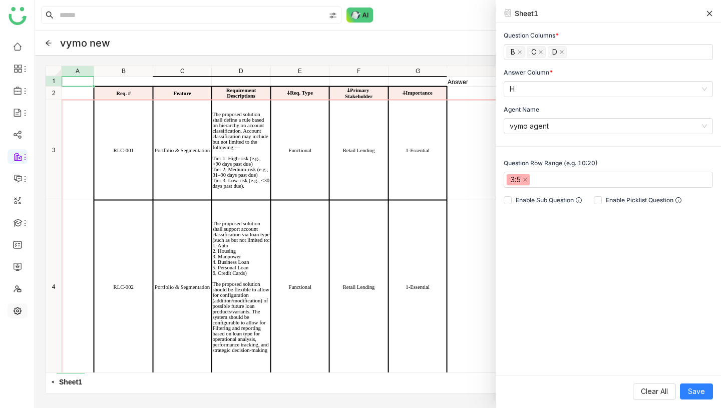
click at [17, 310] on link at bounding box center [17, 310] width 9 height 9
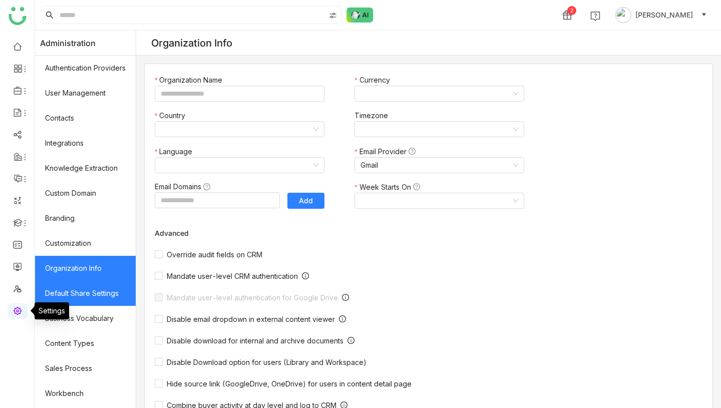
type input "*******"
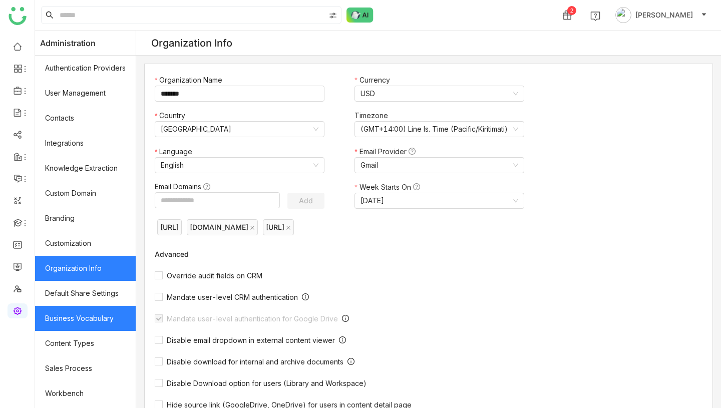
scroll to position [123, 0]
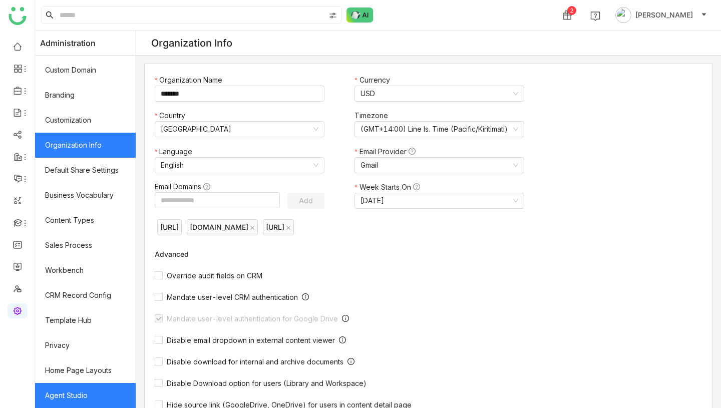
click at [80, 397] on link "Agent Studio" at bounding box center [85, 395] width 101 height 25
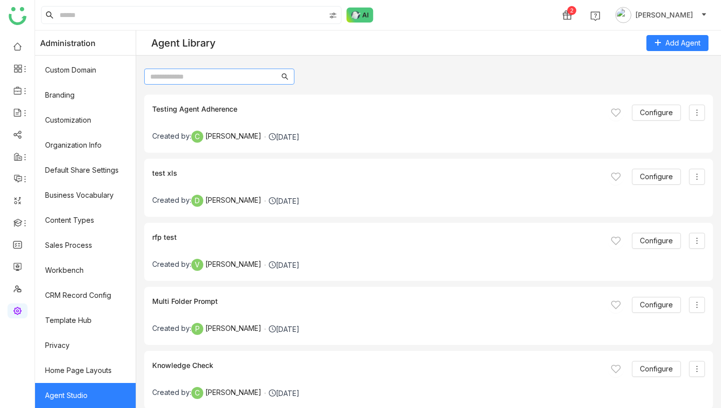
click at [249, 77] on input "text" at bounding box center [214, 76] width 129 height 11
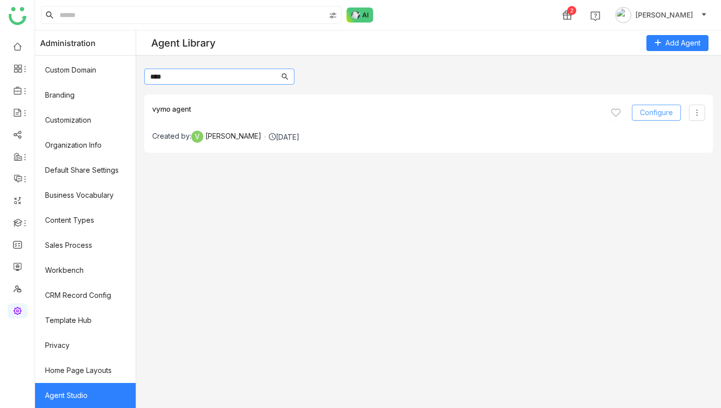
type input "****"
click at [657, 112] on span "Configure" at bounding box center [656, 112] width 33 height 11
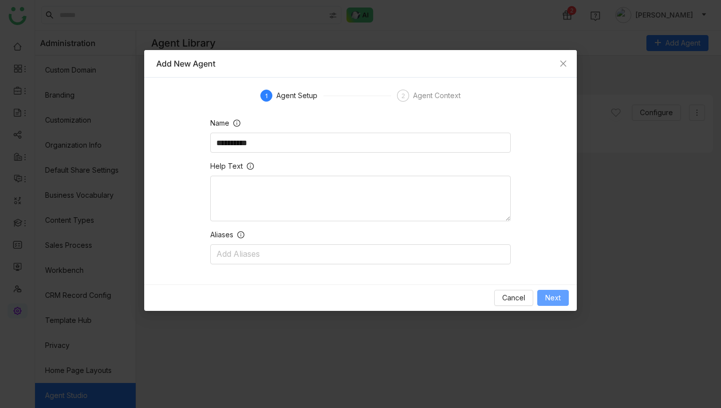
click at [561, 295] on button "Next" at bounding box center [553, 298] width 32 height 16
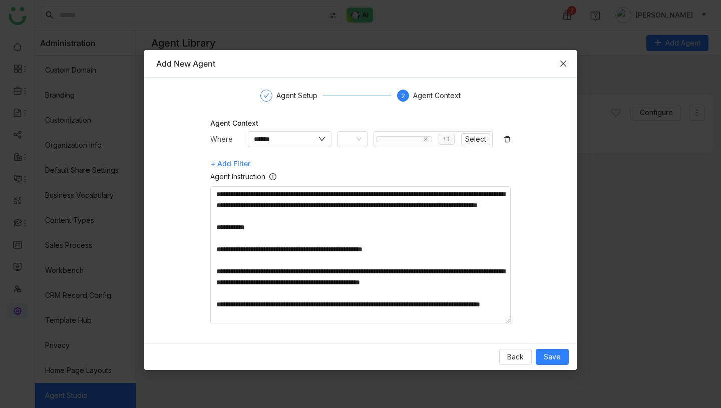
click at [564, 66] on icon "Close" at bounding box center [563, 64] width 8 height 8
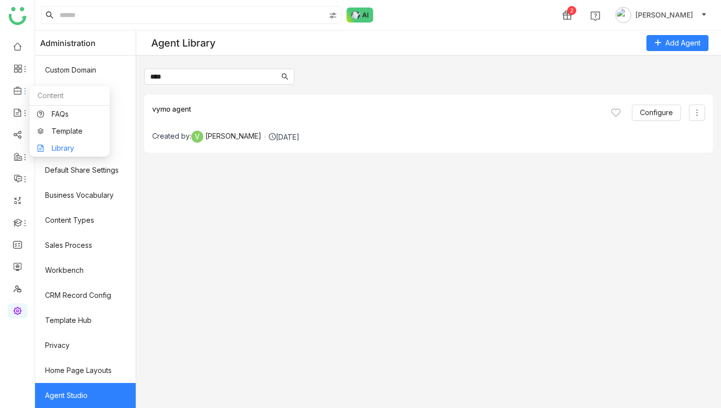
click at [65, 152] on link "Library" at bounding box center [69, 148] width 65 height 7
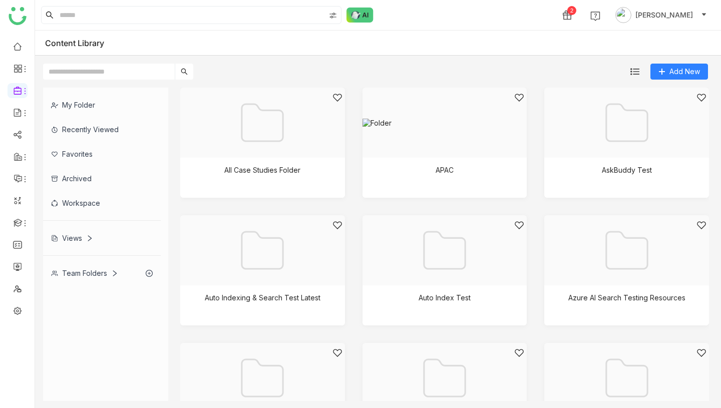
click at [145, 70] on input "text" at bounding box center [109, 72] width 132 height 16
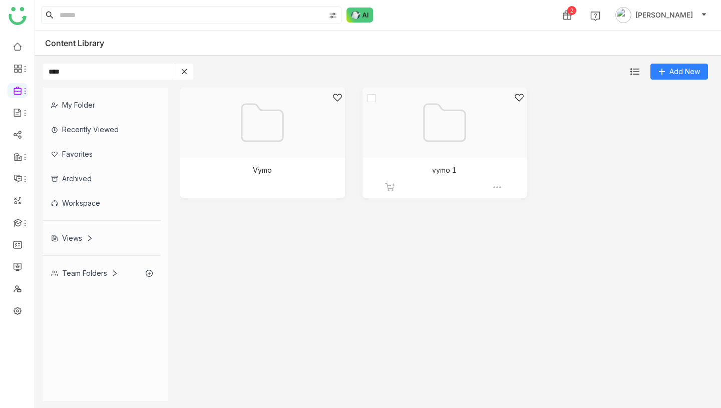
type input "****"
click at [403, 131] on div at bounding box center [441, 135] width 148 height 85
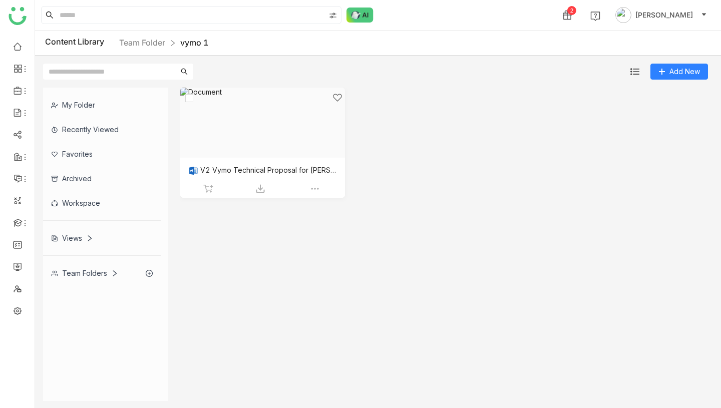
click at [268, 123] on div at bounding box center [259, 135] width 148 height 85
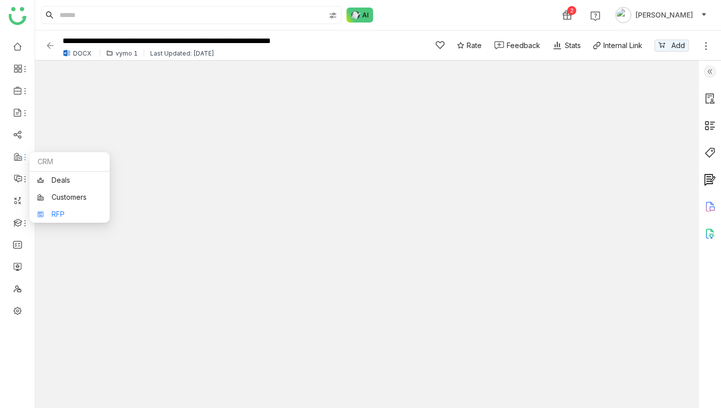
click at [65, 211] on link "RFP" at bounding box center [69, 214] width 65 height 7
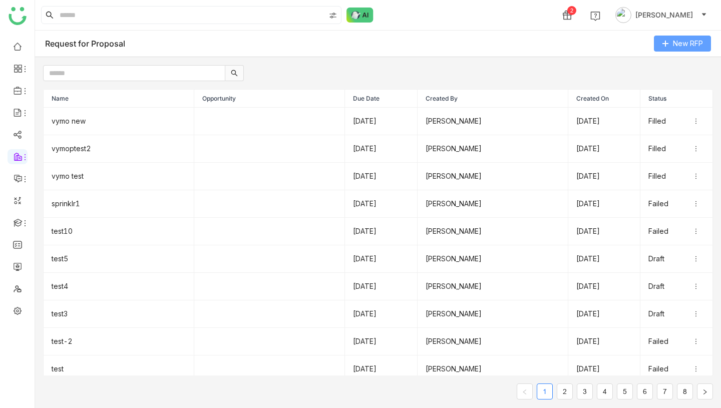
click at [698, 42] on span "New RFP" at bounding box center [688, 43] width 30 height 11
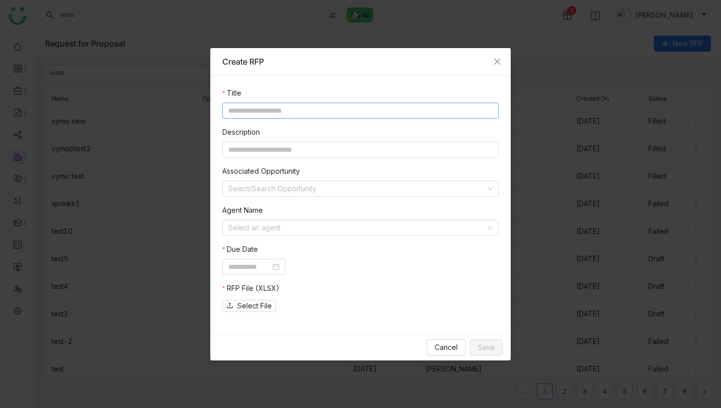
click at [350, 106] on input at bounding box center [360, 111] width 276 height 16
type input "**********"
click at [322, 229] on input at bounding box center [356, 227] width 257 height 15
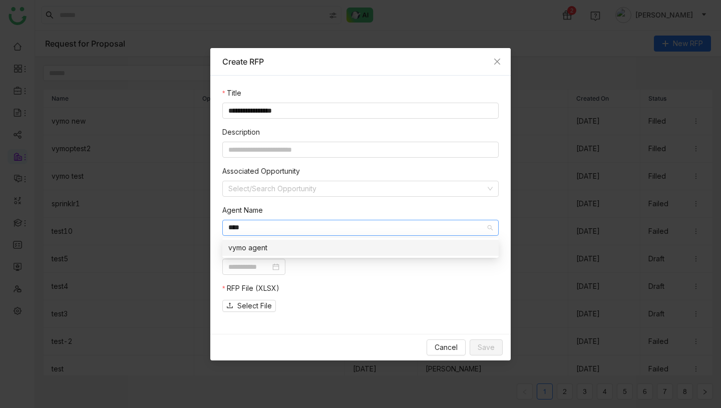
type input "****"
click at [294, 246] on div "vymo agent" at bounding box center [360, 247] width 264 height 11
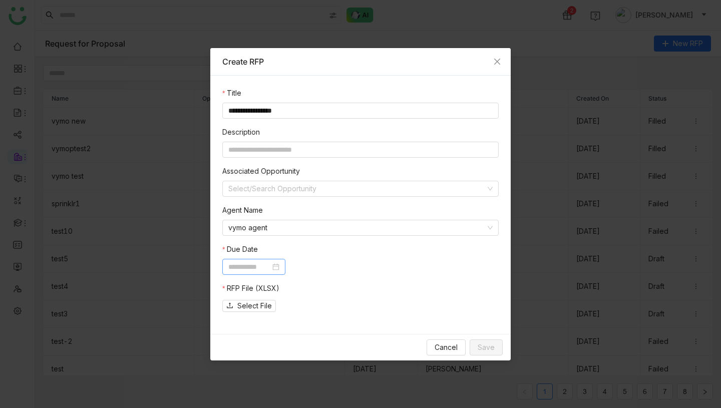
click at [261, 266] on input at bounding box center [249, 266] width 42 height 11
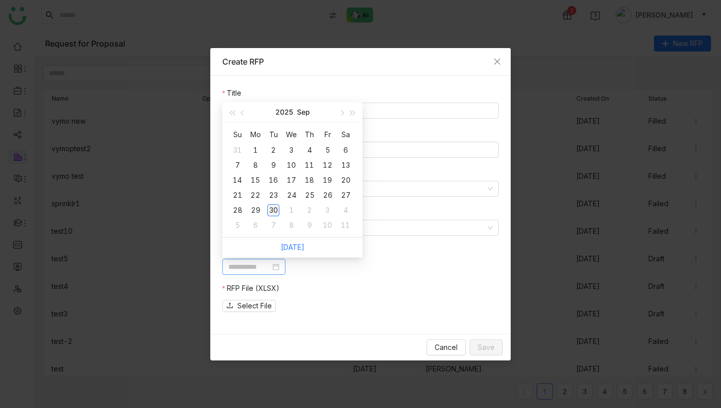
click at [277, 210] on div "30" at bounding box center [273, 210] width 12 height 12
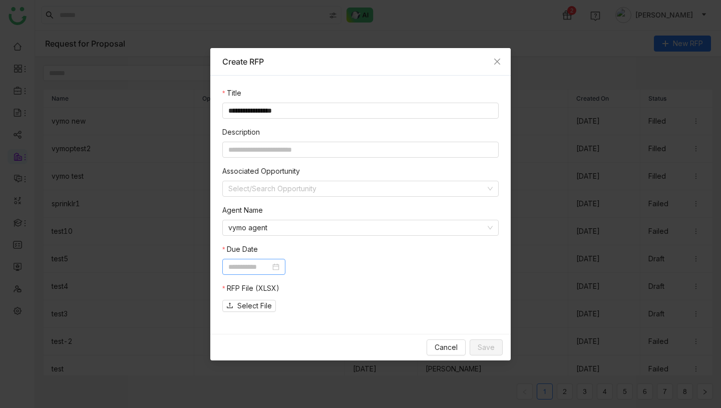
type input "**********"
click at [271, 306] on span "Select File" at bounding box center [254, 305] width 35 height 11
click at [490, 347] on span "Save" at bounding box center [485, 347] width 17 height 11
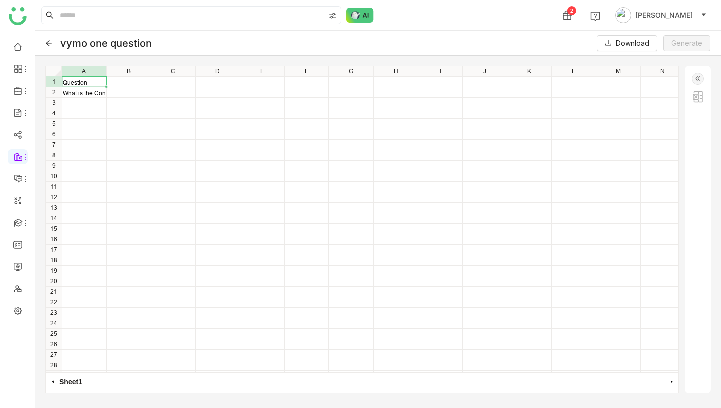
click at [693, 77] on img at bounding box center [698, 79] width 12 height 12
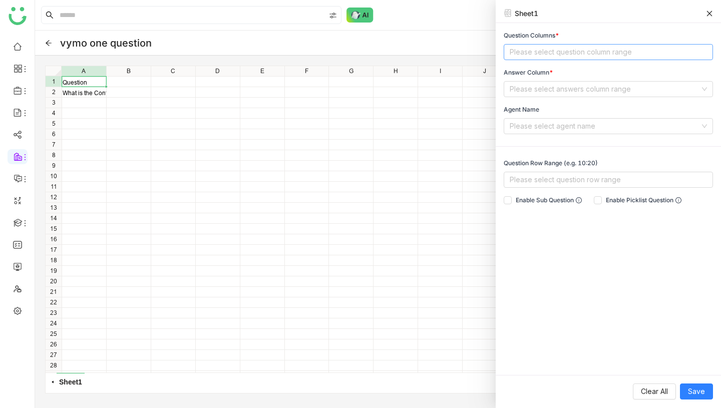
click at [548, 57] on nz-select-top-control "Please select question column range" at bounding box center [607, 52] width 209 height 16
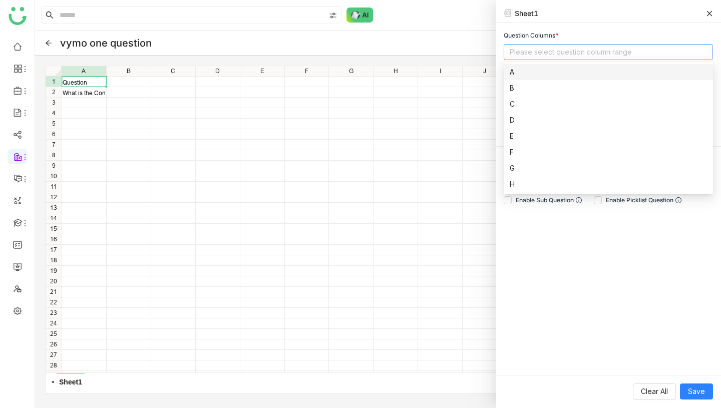
click at [525, 77] on div "A" at bounding box center [607, 72] width 197 height 11
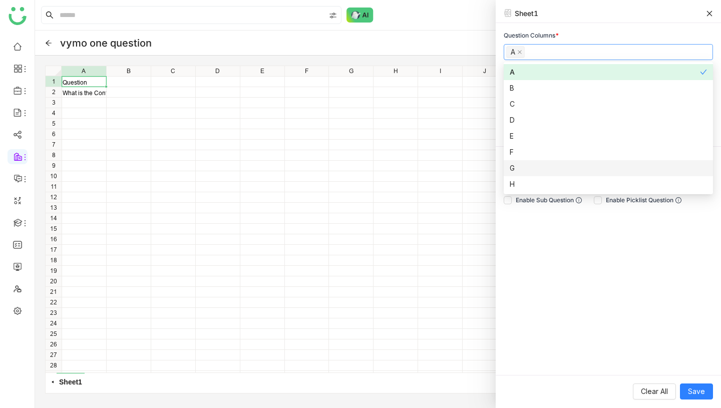
click at [626, 282] on div "Question Columns * A Answer Column * Please select answers column range Agent N…" at bounding box center [607, 199] width 225 height 352
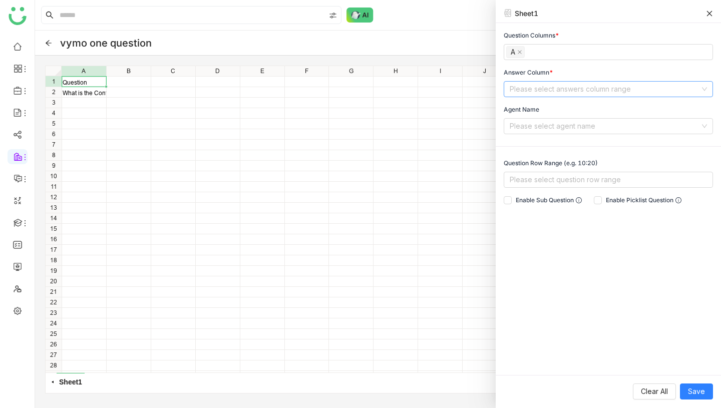
click at [584, 88] on input at bounding box center [604, 89] width 190 height 15
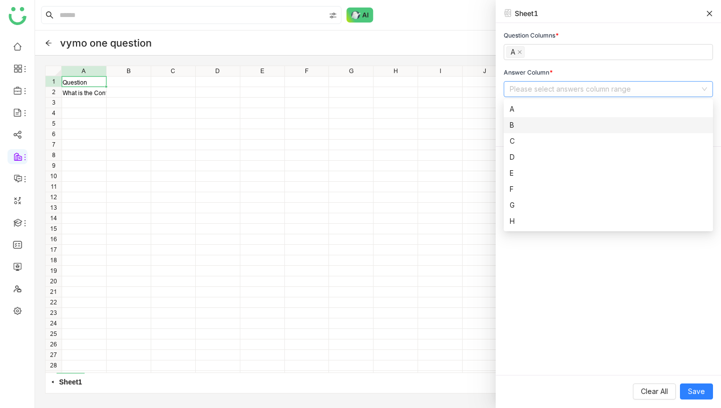
click at [552, 124] on div "B" at bounding box center [607, 125] width 197 height 11
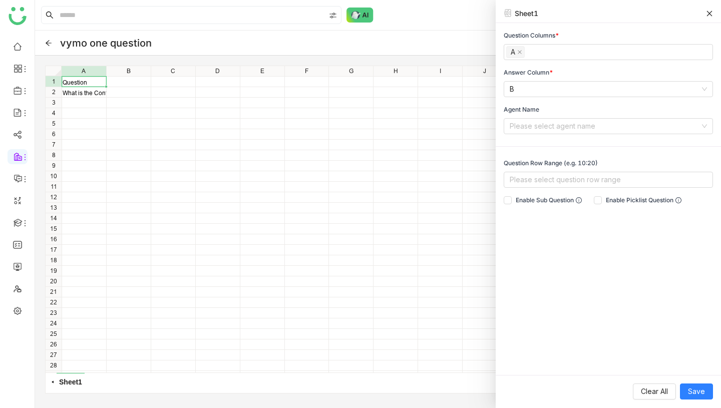
click at [582, 266] on div "Question Columns * A Answer Column * B Agent Name Please select agent name Ques…" at bounding box center [607, 199] width 225 height 352
click at [581, 130] on input at bounding box center [604, 126] width 190 height 15
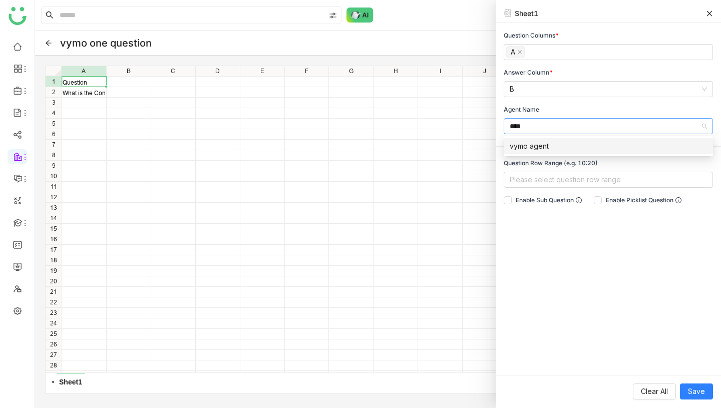
type input "****"
click at [567, 145] on div "vymo agent" at bounding box center [607, 146] width 197 height 11
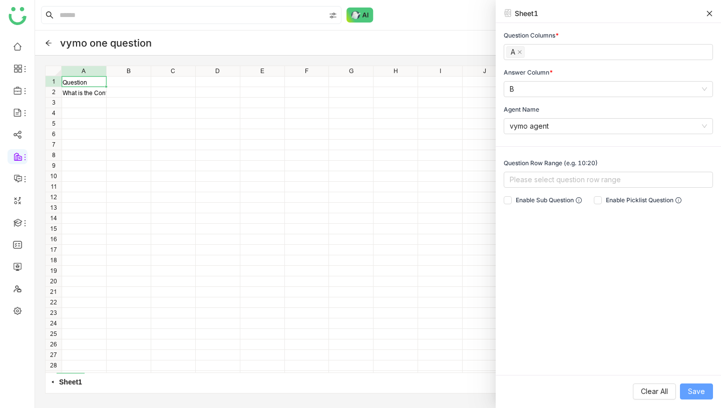
click at [692, 391] on span "Save" at bounding box center [696, 391] width 17 height 11
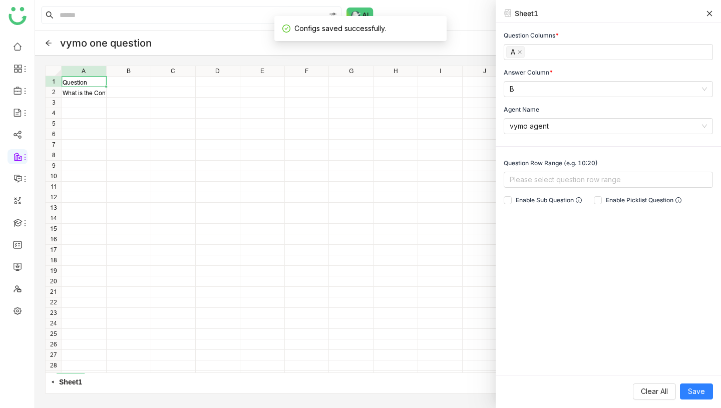
click at [711, 12] on icon at bounding box center [709, 13] width 7 height 7
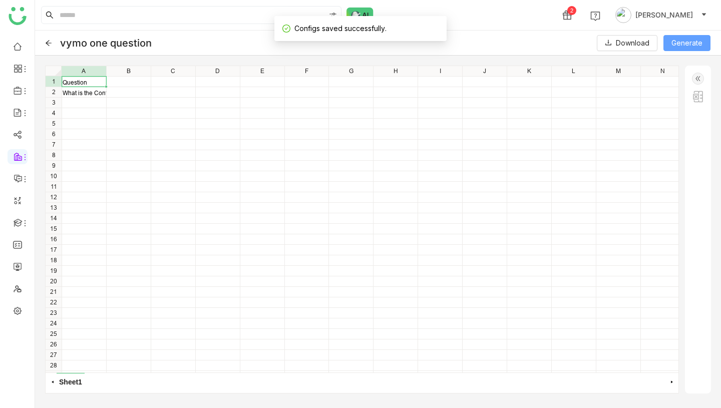
click at [685, 44] on span "Generate" at bounding box center [686, 43] width 31 height 11
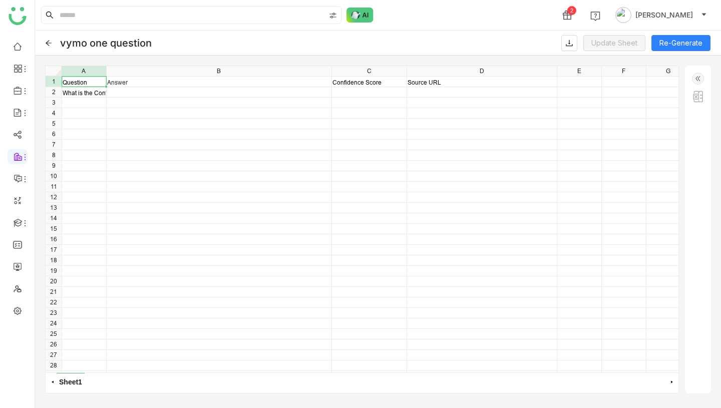
click at [264, 91] on div "Question Answer Confidence Score Source URL What is the Confidentiality and Cop…" at bounding box center [362, 219] width 633 height 306
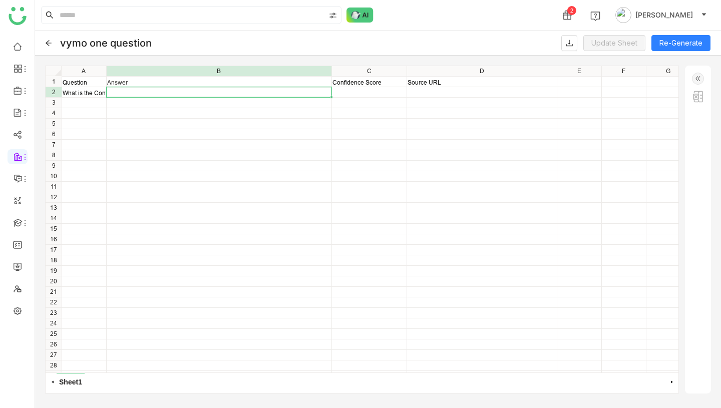
click at [91, 91] on div "What is the Confidentiality and Copyright Notice for vymo" at bounding box center [84, 93] width 43 height 8
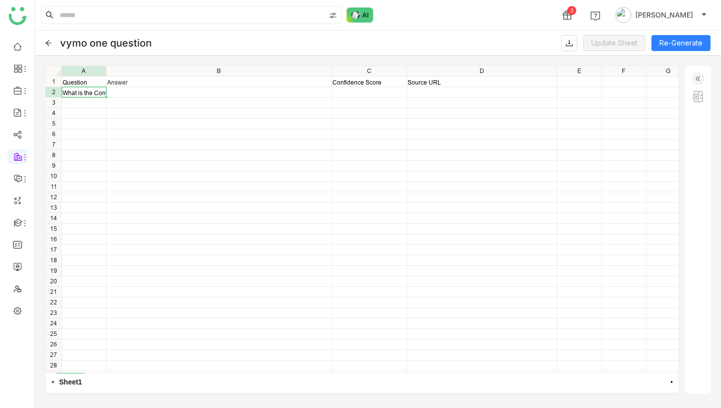
click at [91, 91] on div "What is the Confidentiality and Copyright Notice for vymo" at bounding box center [84, 93] width 43 height 8
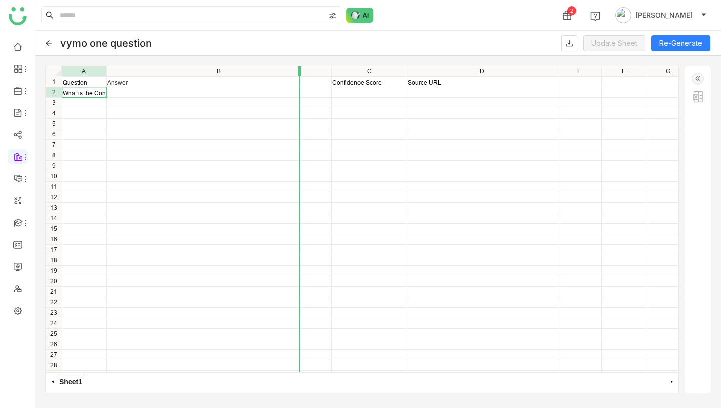
drag, startPoint x: 105, startPoint y: 70, endPoint x: 300, endPoint y: 103, distance: 197.9
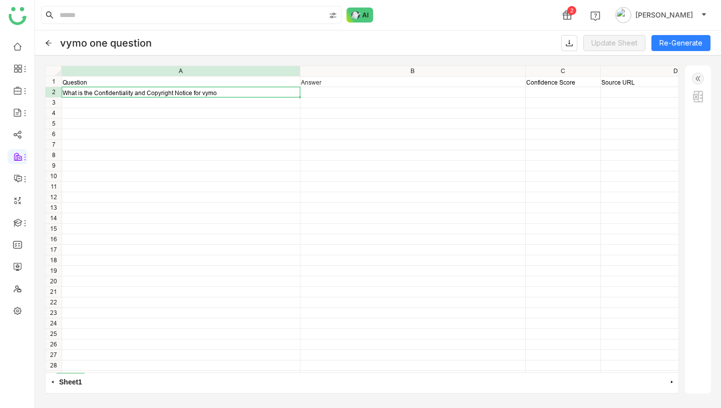
click at [221, 95] on div "What is the Confidentiality and Copyright Notice for vymo" at bounding box center [181, 93] width 237 height 8
click at [221, 92] on div "What is the Confidentiality and Copyright Notice for vymo" at bounding box center [181, 93] width 237 height 8
click at [677, 41] on button "Re-Generate" at bounding box center [680, 43] width 59 height 16
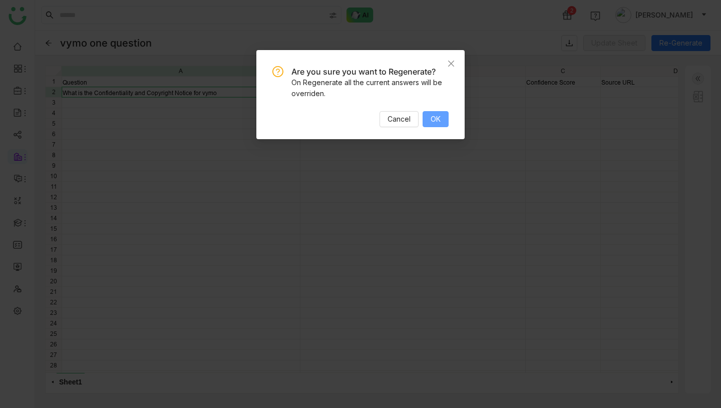
click at [437, 115] on span "OK" at bounding box center [435, 119] width 10 height 11
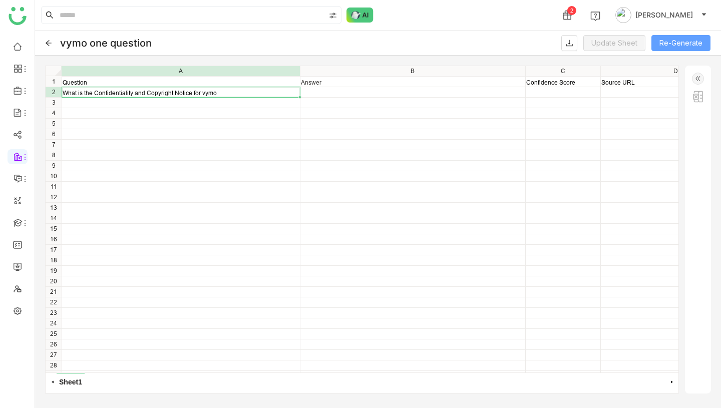
click at [699, 40] on button "Re-Generate" at bounding box center [680, 43] width 59 height 16
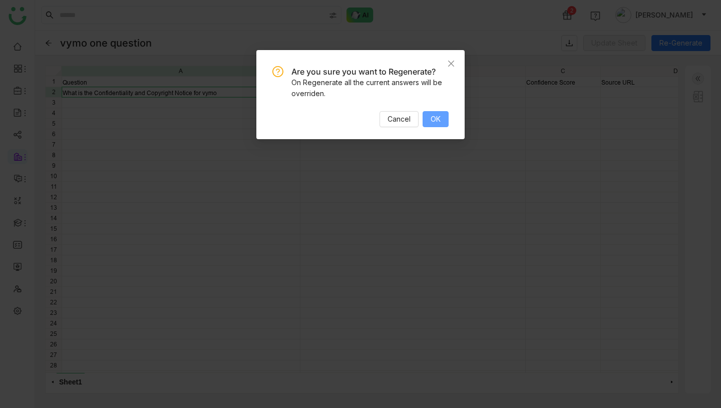
click at [443, 119] on button "OK" at bounding box center [435, 119] width 26 height 16
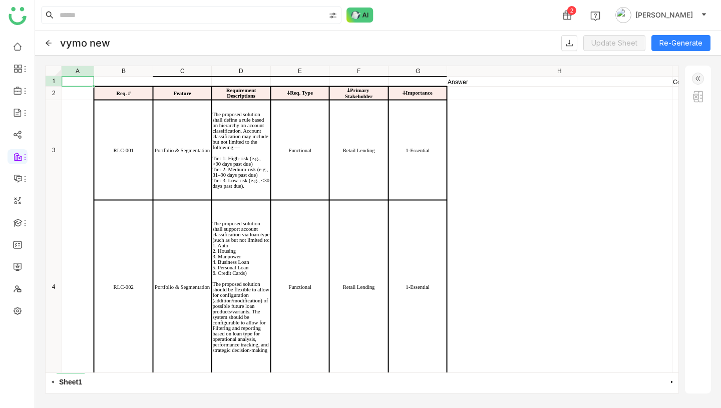
click at [521, 159] on div "Answer Confidence Score Req. # Feature Requirement Descriptions ↆReq. Type ↆPri…" at bounding box center [362, 219] width 633 height 306
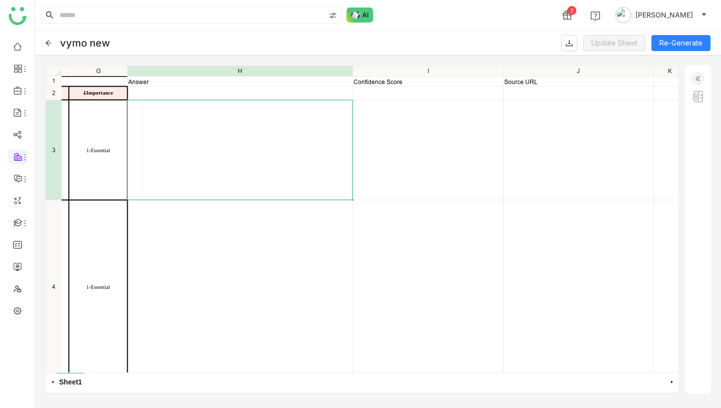
scroll to position [3, 319]
click at [436, 137] on div "Answer Confidence Score Source URL ↆPrimary Stakeholder ↆImportance Retail Lend…" at bounding box center [362, 219] width 633 height 306
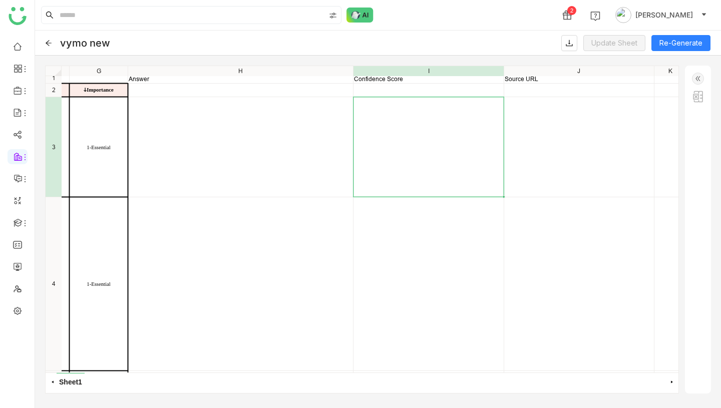
click at [567, 141] on div "Answer Confidence Score Source URL ↆPrimary Stakeholder ↆImportance Retail Lend…" at bounding box center [362, 219] width 633 height 306
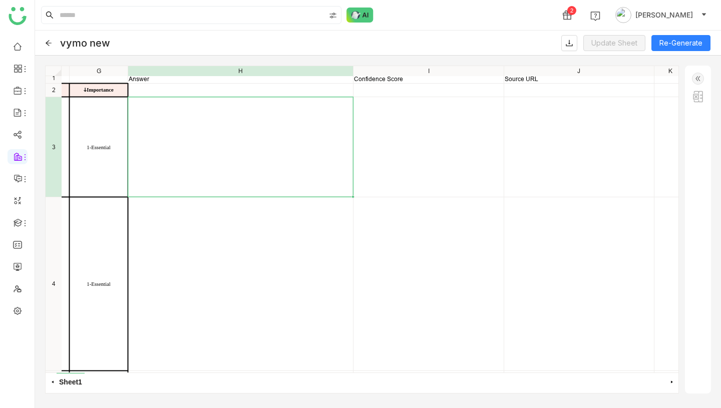
click at [203, 153] on div "Answer Confidence Score Source URL ↆPrimary Stakeholder ↆImportance Retail Lend…" at bounding box center [362, 219] width 633 height 306
click at [18, 306] on link at bounding box center [17, 310] width 9 height 9
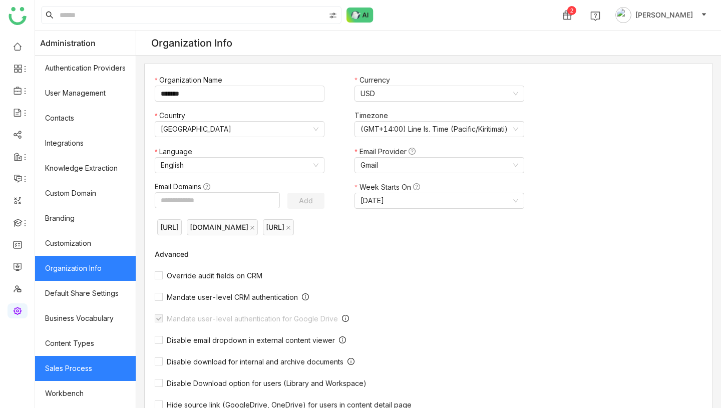
scroll to position [123, 0]
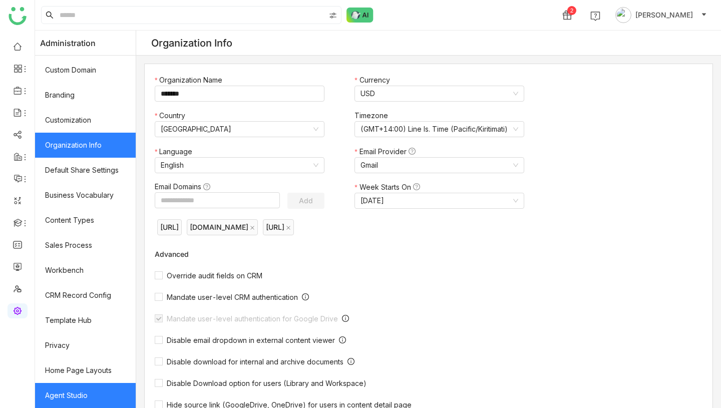
click at [82, 395] on link "Agent Studio" at bounding box center [85, 395] width 101 height 25
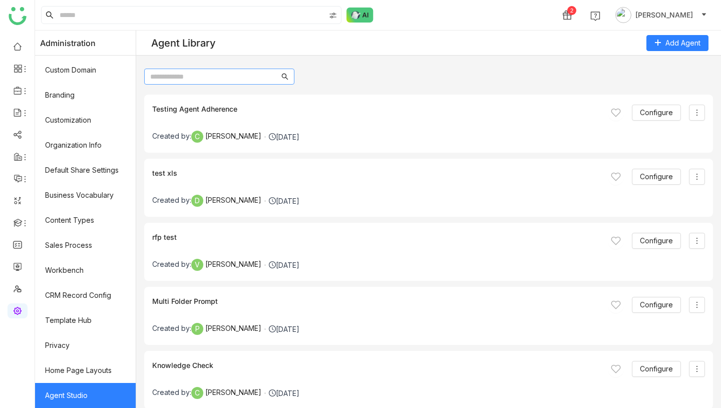
click at [208, 81] on input "text" at bounding box center [214, 76] width 129 height 11
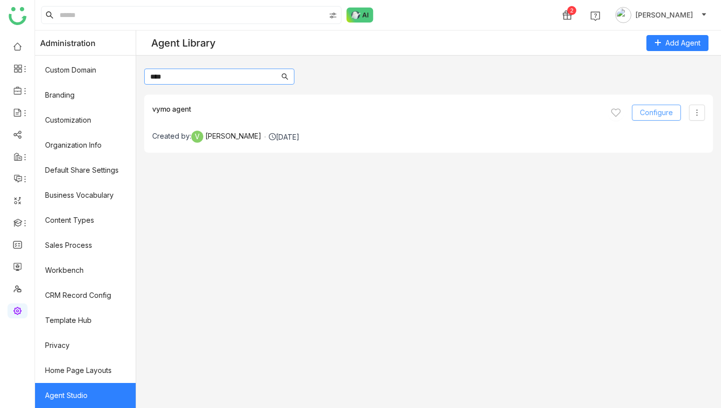
type input "****"
click at [650, 111] on span "Configure" at bounding box center [656, 112] width 33 height 11
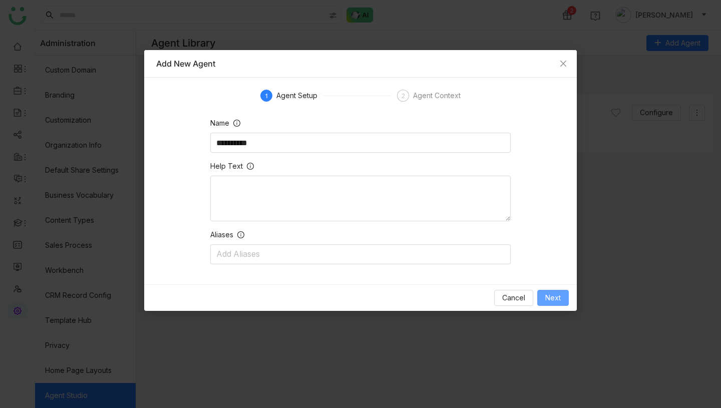
click at [548, 294] on span "Next" at bounding box center [553, 297] width 16 height 11
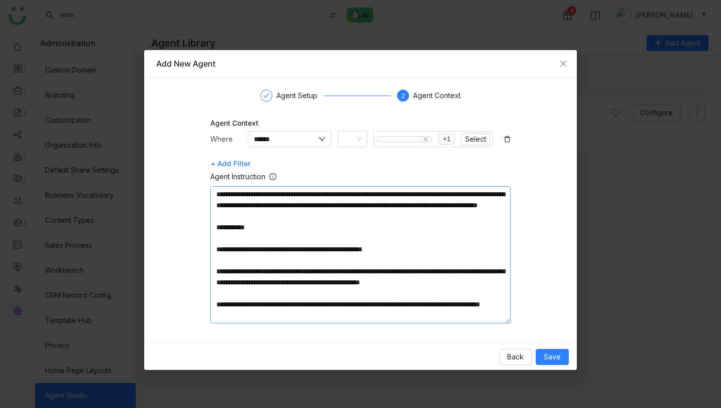
drag, startPoint x: 324, startPoint y: 204, endPoint x: 485, endPoint y: 218, distance: 162.2
click at [485, 218] on textarea "**********" at bounding box center [360, 254] width 300 height 137
click at [556, 360] on span "Save" at bounding box center [551, 356] width 17 height 11
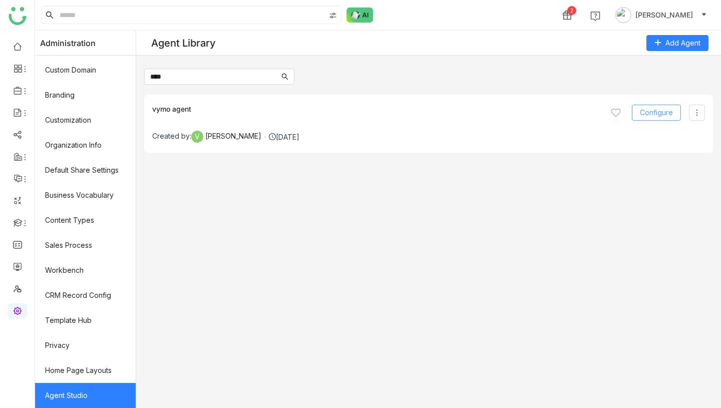
click at [664, 110] on span "Configure" at bounding box center [656, 112] width 33 height 11
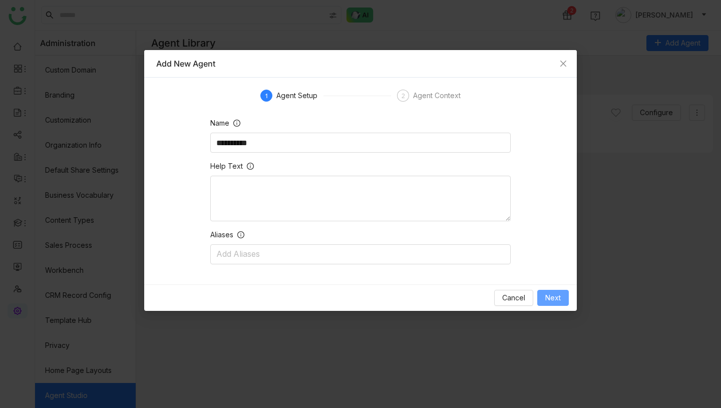
click at [551, 295] on span "Next" at bounding box center [553, 297] width 16 height 11
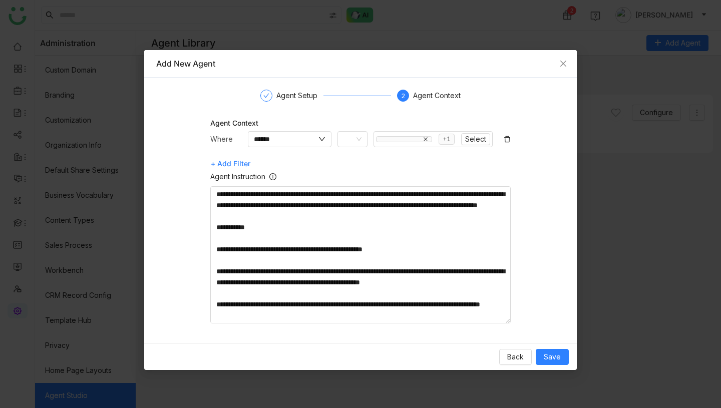
click at [427, 139] on icon at bounding box center [425, 139] width 5 height 5
click at [300, 138] on input "******" at bounding box center [285, 139] width 63 height 11
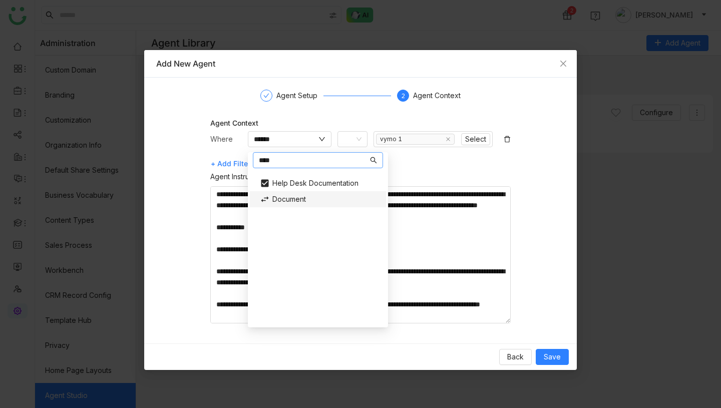
type input "****"
click at [293, 198] on div "Document" at bounding box center [318, 199] width 128 height 16
type input "********"
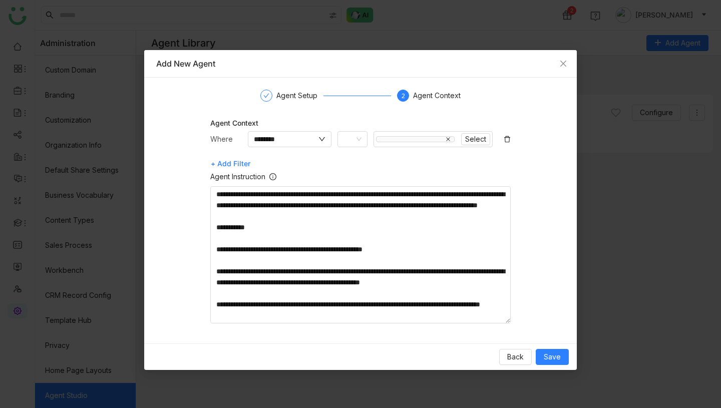
click at [447, 139] on icon at bounding box center [447, 139] width 5 height 5
click at [392, 141] on span "Select" at bounding box center [390, 139] width 21 height 11
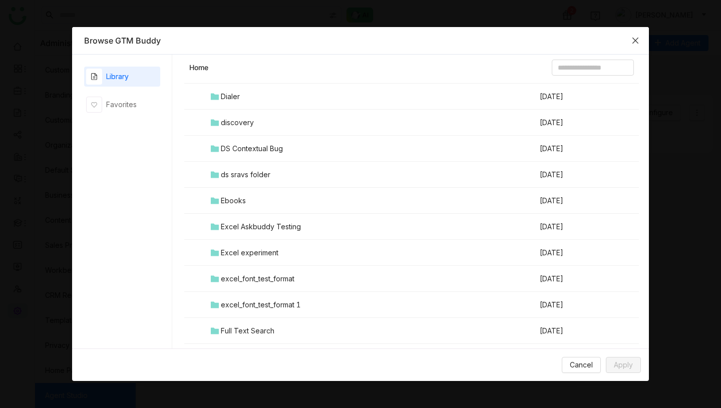
scroll to position [1227, 0]
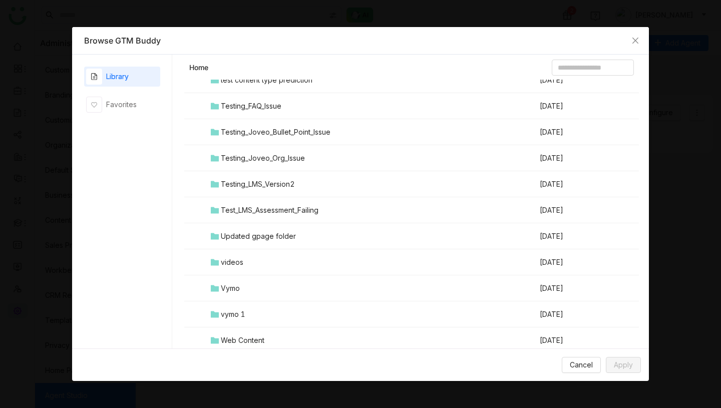
click at [261, 312] on td "vymo 1" at bounding box center [373, 314] width 329 height 26
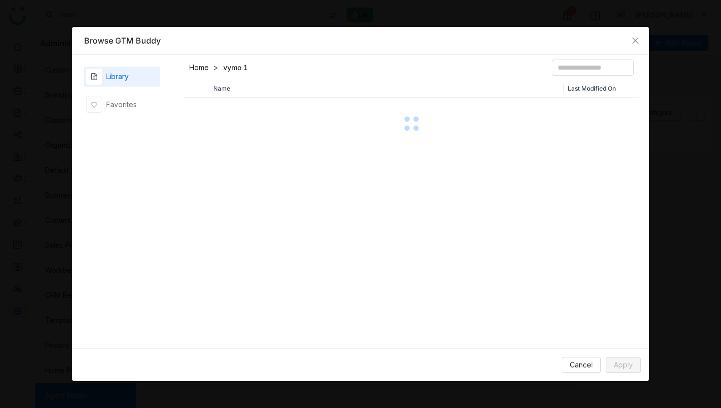
scroll to position [0, 0]
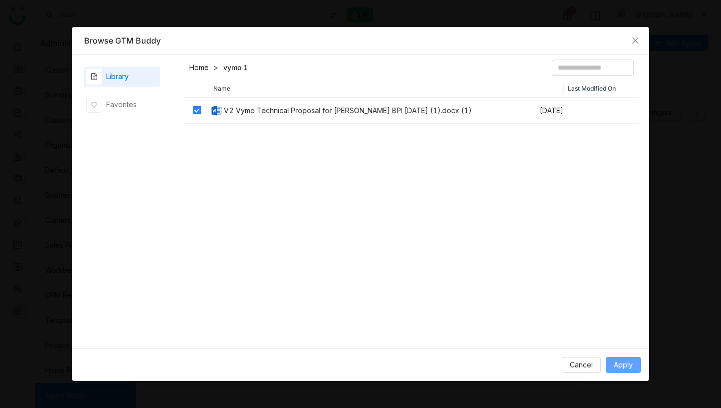
click at [627, 362] on span "Apply" at bounding box center [622, 364] width 19 height 11
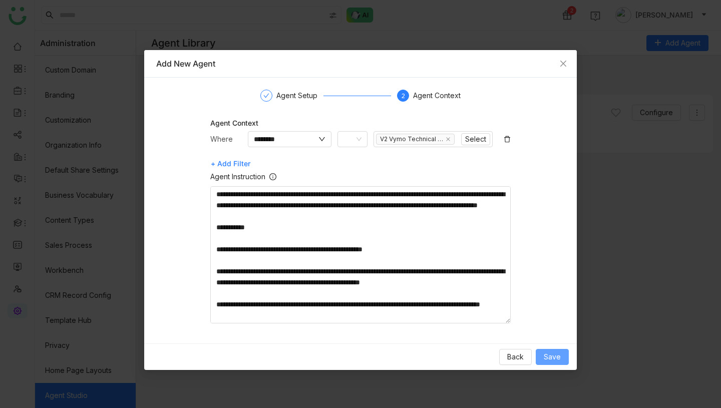
click at [550, 359] on span "Save" at bounding box center [551, 356] width 17 height 11
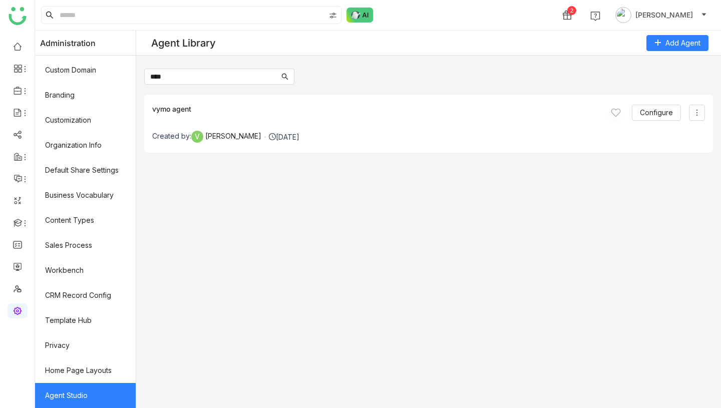
scroll to position [123, 0]
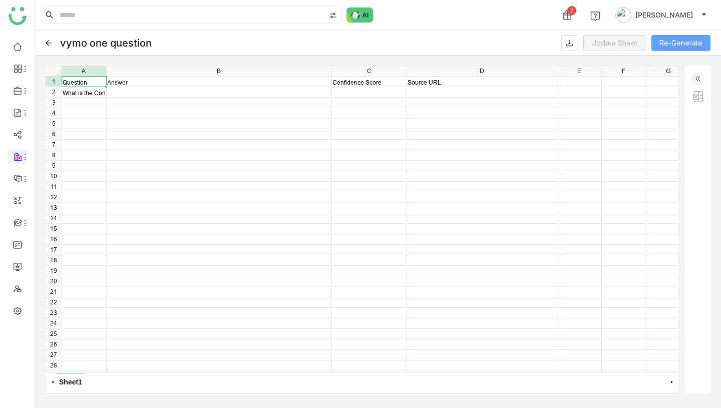
click at [665, 47] on button "Re-Generate" at bounding box center [680, 43] width 59 height 16
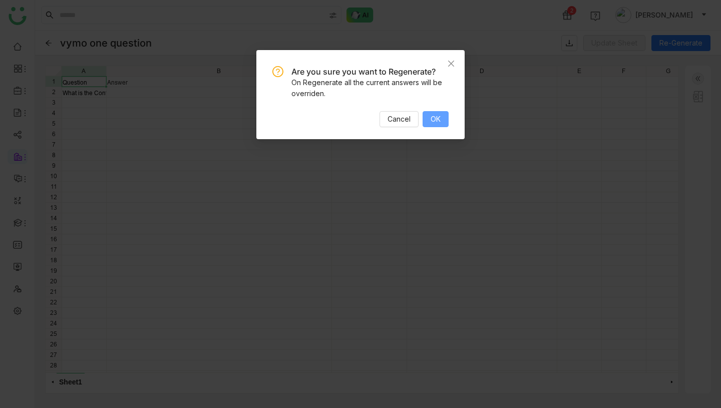
click at [436, 118] on span "OK" at bounding box center [435, 119] width 10 height 11
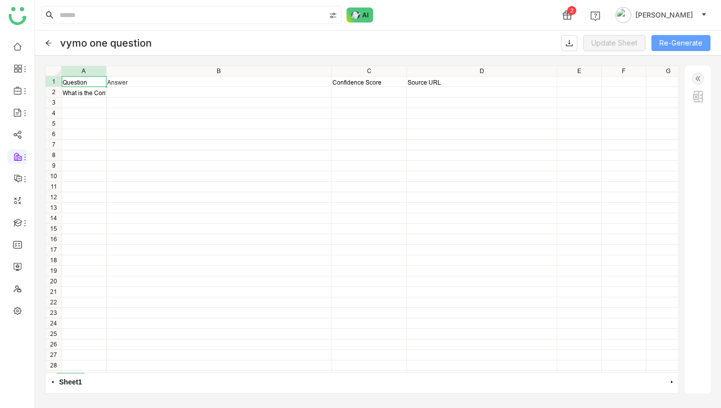
click at [680, 41] on button "Re-Generate" at bounding box center [680, 43] width 59 height 16
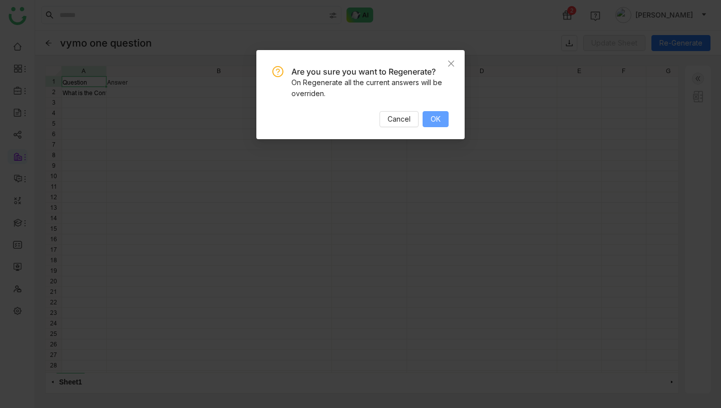
click at [433, 112] on button "OK" at bounding box center [435, 119] width 26 height 16
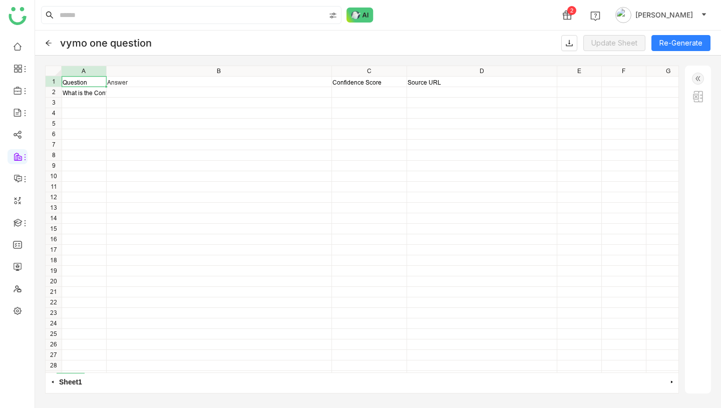
click at [699, 80] on img at bounding box center [698, 79] width 12 height 12
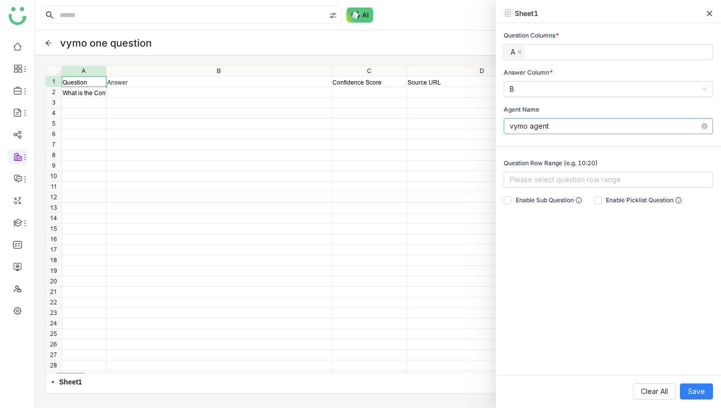
click at [589, 129] on nz-select-item "vymo agent" at bounding box center [607, 126] width 197 height 15
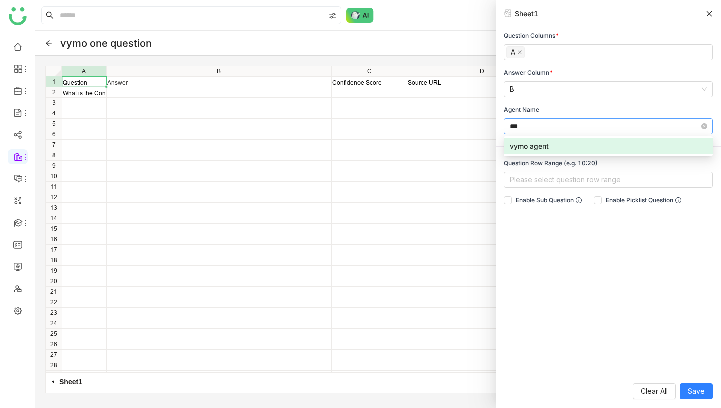
type input "***"
click at [560, 150] on div "vymo agent" at bounding box center [607, 146] width 197 height 11
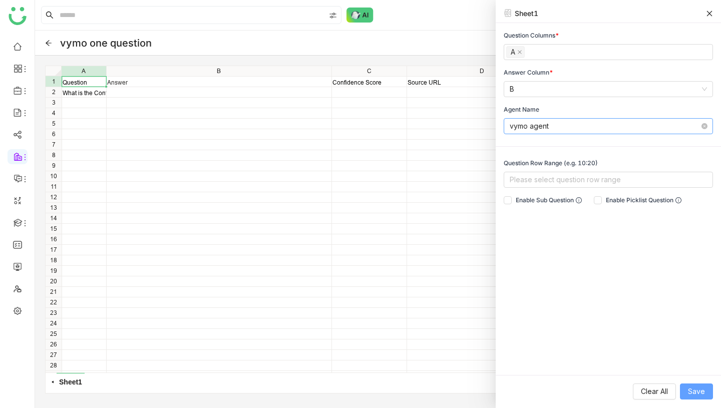
click at [695, 388] on span "Save" at bounding box center [696, 391] width 17 height 11
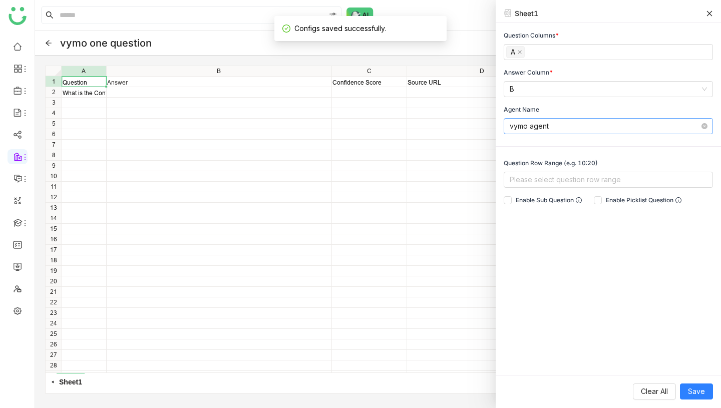
click at [707, 12] on icon at bounding box center [709, 13] width 7 height 7
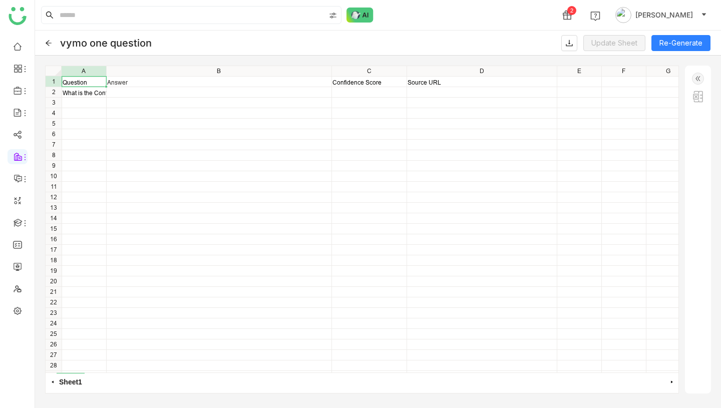
click at [698, 78] on img at bounding box center [698, 79] width 12 height 12
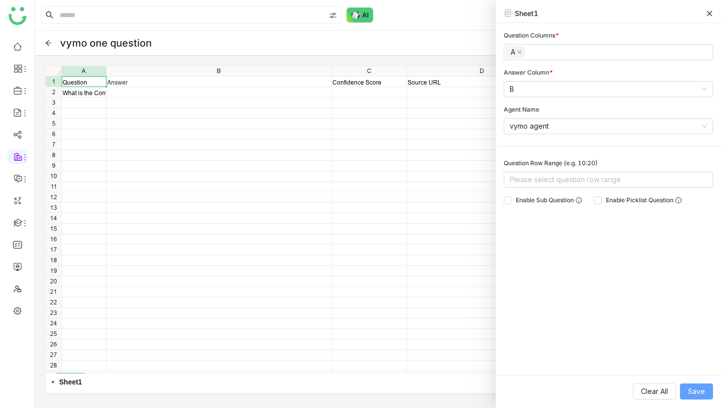
click at [690, 386] on span "Save" at bounding box center [696, 391] width 17 height 11
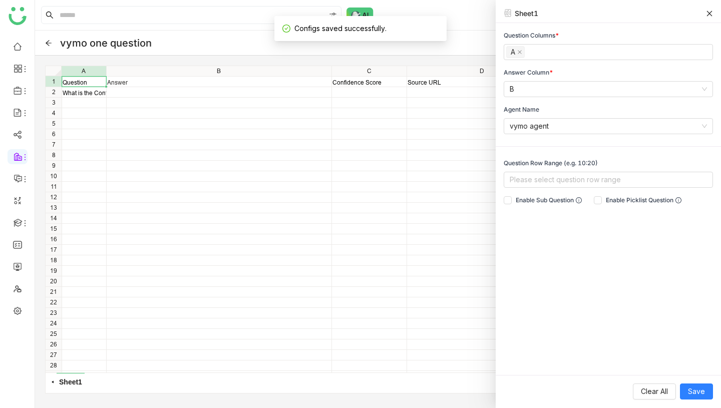
click at [713, 15] on div "Sheet1" at bounding box center [607, 15] width 225 height 15
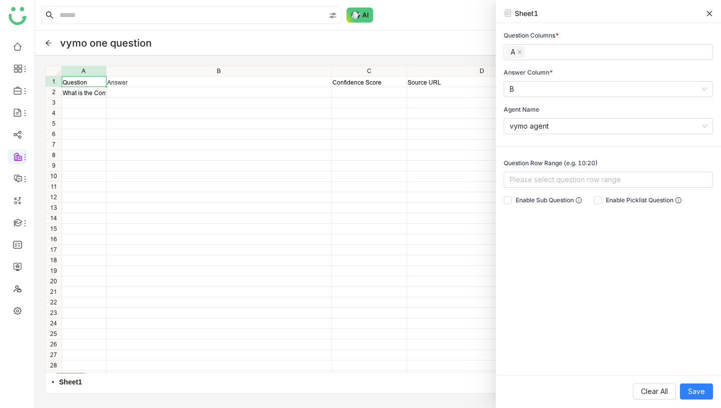
click at [709, 12] on icon at bounding box center [710, 14] width 6 height 6
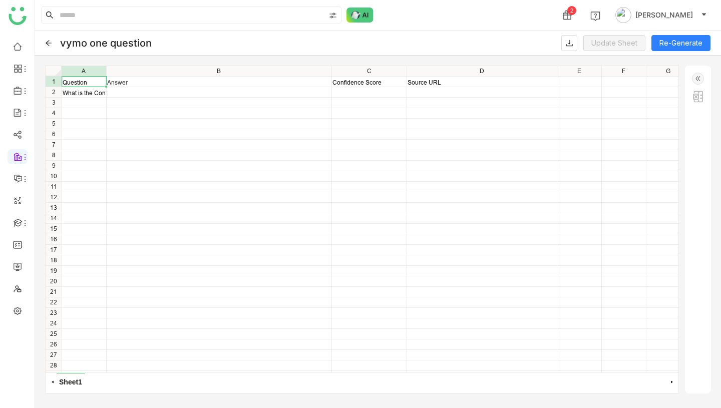
click at [57, 40] on div "vymo one question Update Sheet Re-Generate" at bounding box center [378, 43] width 686 height 25
click at [51, 40] on icon at bounding box center [48, 43] width 7 height 7
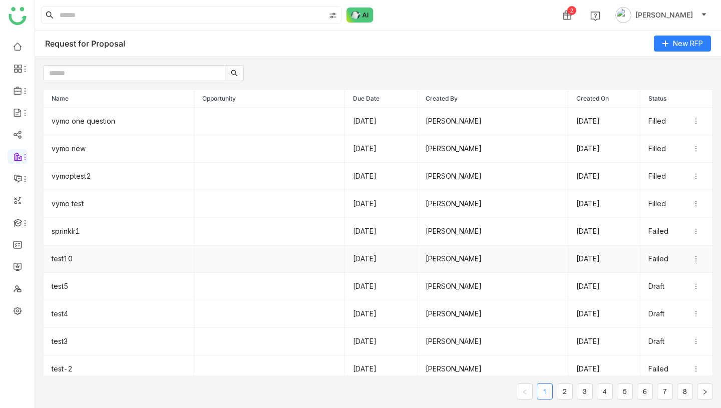
click at [104, 263] on td "test10" at bounding box center [119, 259] width 151 height 28
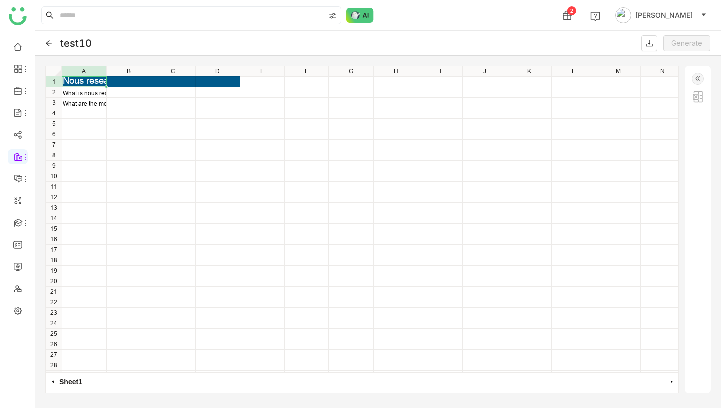
click at [69, 40] on div "test10" at bounding box center [76, 43] width 32 height 12
click at [52, 42] on div "test10 Generate" at bounding box center [378, 43] width 686 height 25
click at [46, 42] on icon at bounding box center [49, 43] width 6 height 6
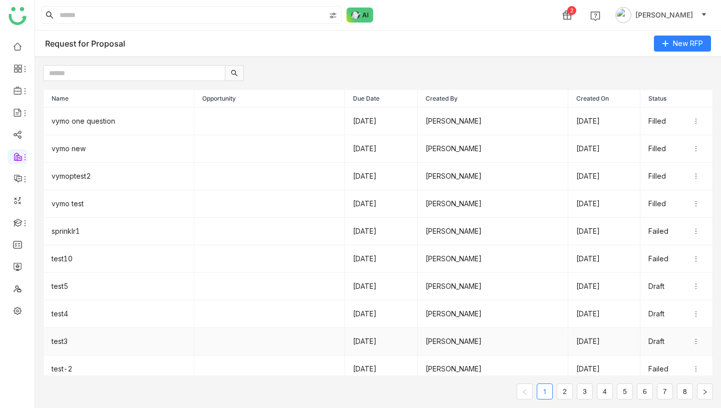
scroll to position [8, 0]
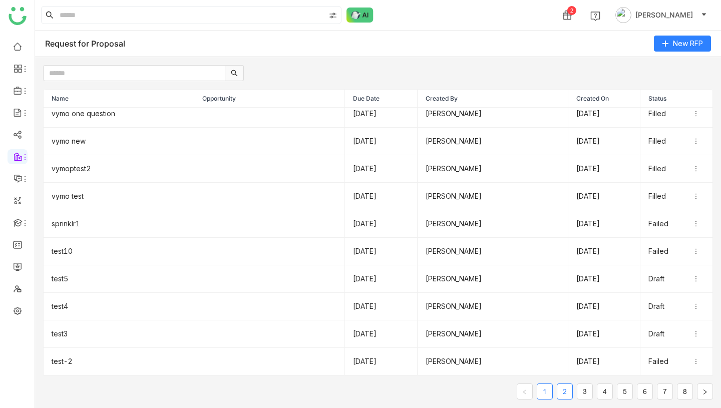
click at [567, 390] on link "2" at bounding box center [564, 391] width 15 height 15
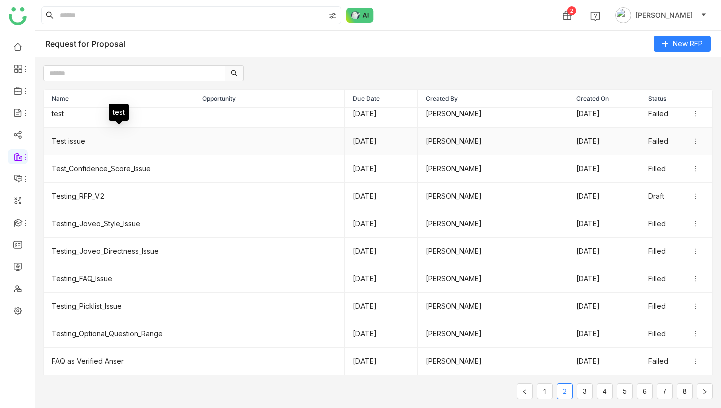
click at [81, 144] on td "Test issue" at bounding box center [119, 142] width 151 height 28
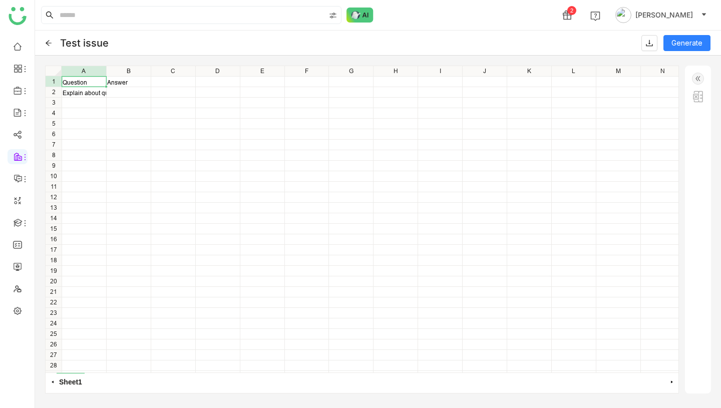
click at [46, 41] on icon at bounding box center [48, 43] width 7 height 7
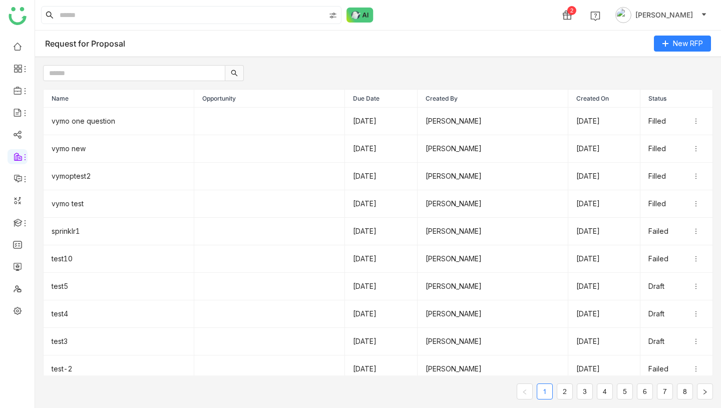
scroll to position [8, 0]
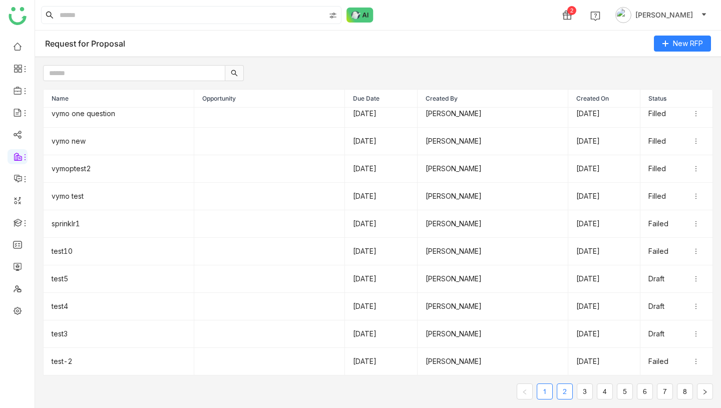
click at [565, 393] on link "2" at bounding box center [564, 391] width 15 height 15
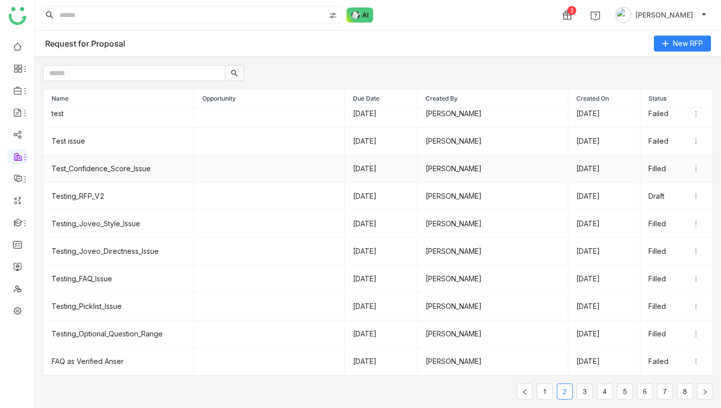
click at [129, 170] on td "Test_Confidence_Score_Issue" at bounding box center [119, 169] width 151 height 28
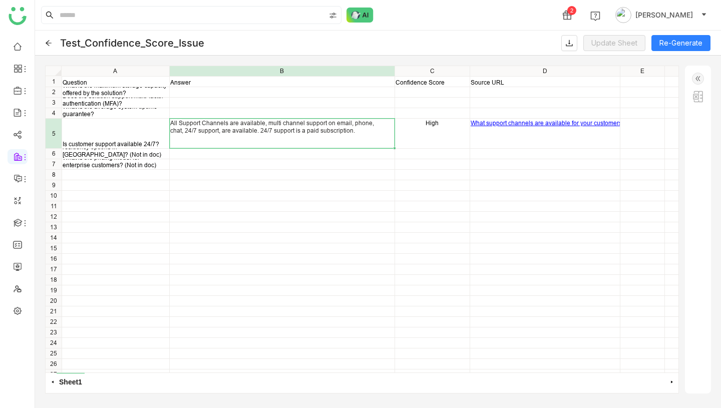
click at [221, 134] on div "All Support Channels are available, multi channel support on email, phone, chat…" at bounding box center [282, 126] width 224 height 15
click at [701, 78] on img at bounding box center [698, 79] width 12 height 12
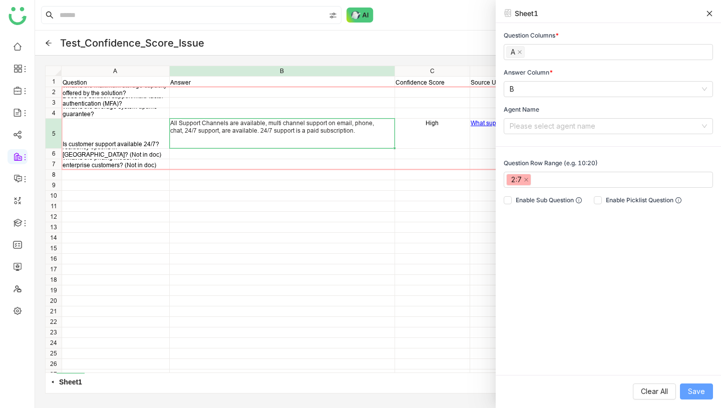
click at [692, 392] on span "Save" at bounding box center [696, 391] width 17 height 11
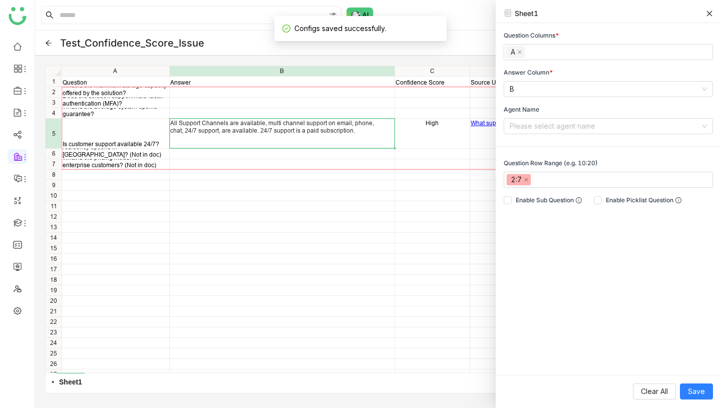
click at [49, 40] on icon at bounding box center [48, 43] width 7 height 7
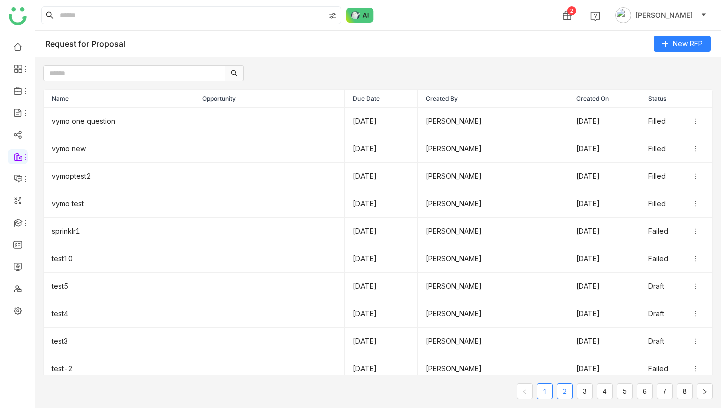
click at [566, 393] on link "2" at bounding box center [564, 391] width 15 height 15
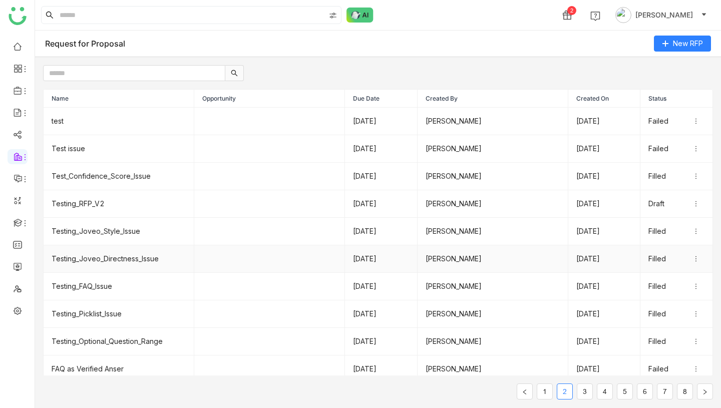
click at [116, 255] on td "Testing_Joveo_Directness_Issue" at bounding box center [119, 259] width 151 height 28
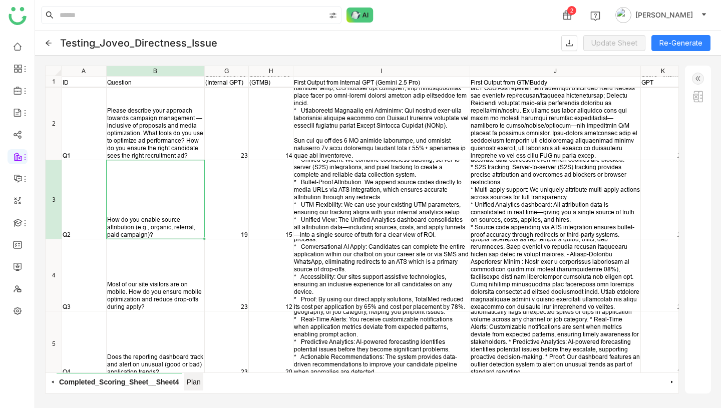
click at [194, 380] on span "Plan" at bounding box center [193, 382] width 19 height 18
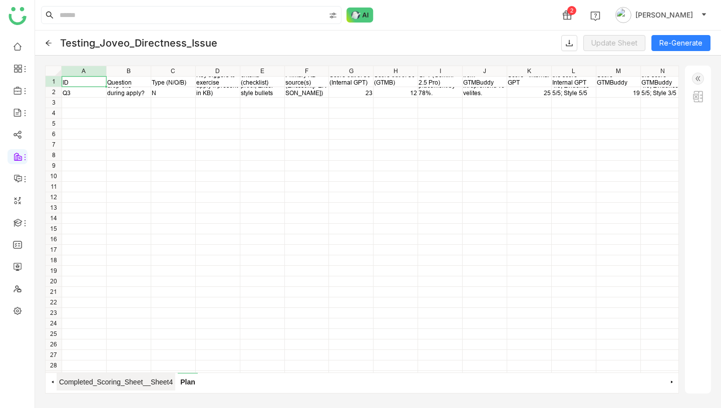
click at [135, 385] on span "Completed_Scoring_Sheet__Sheet4" at bounding box center [116, 382] width 119 height 18
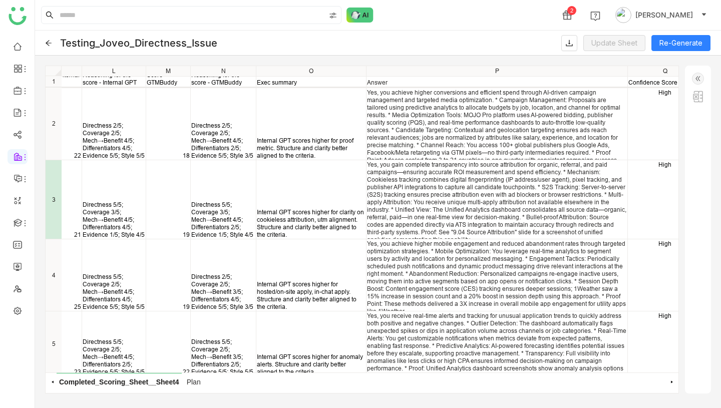
scroll to position [0, 605]
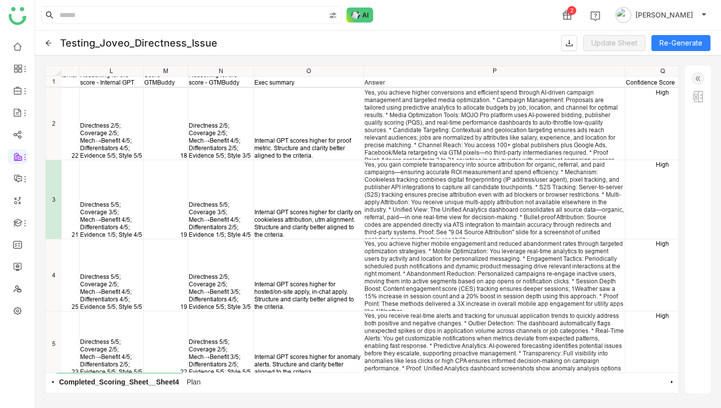
click at [698, 79] on img at bounding box center [698, 79] width 12 height 12
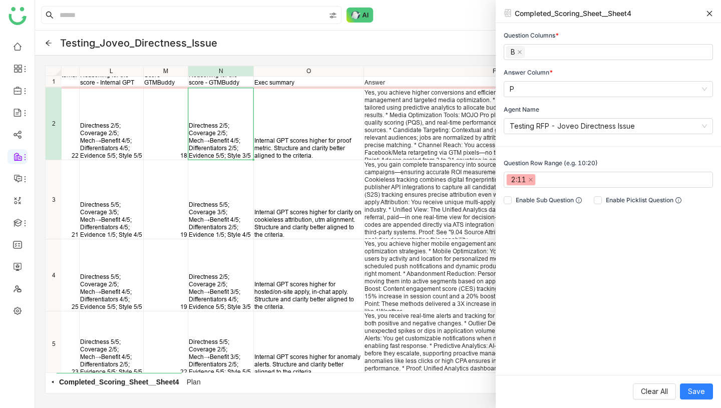
click at [236, 150] on div "Directness 2/5; Coverage 2/5; Mech→Benefit 4/5; Differentiators 2/5; Evidence 5…" at bounding box center [221, 141] width 64 height 38
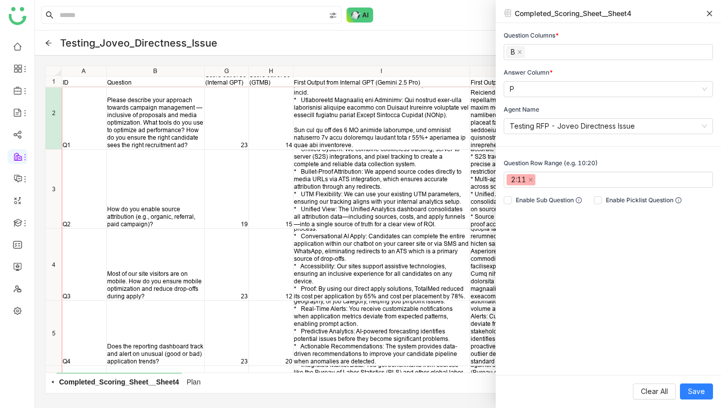
scroll to position [11, 0]
click at [49, 43] on icon at bounding box center [48, 43] width 7 height 7
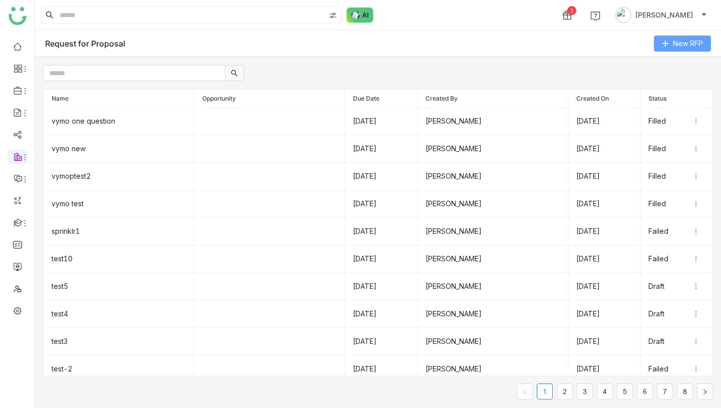
click at [683, 42] on span "New RFP" at bounding box center [688, 43] width 30 height 11
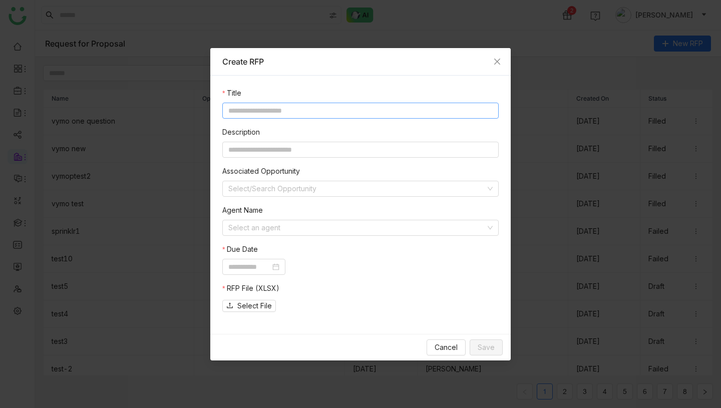
click at [354, 112] on input at bounding box center [360, 111] width 276 height 16
type input "*********"
click at [324, 223] on input at bounding box center [356, 227] width 257 height 15
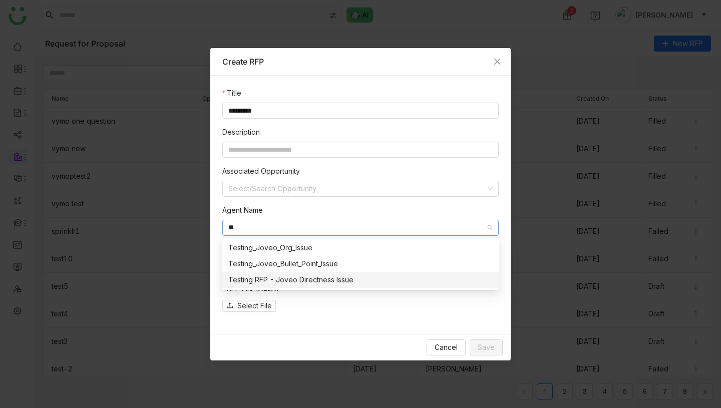
type input "**"
click at [336, 277] on div "Testing RFP - Joveo Directness Issue" at bounding box center [360, 279] width 264 height 11
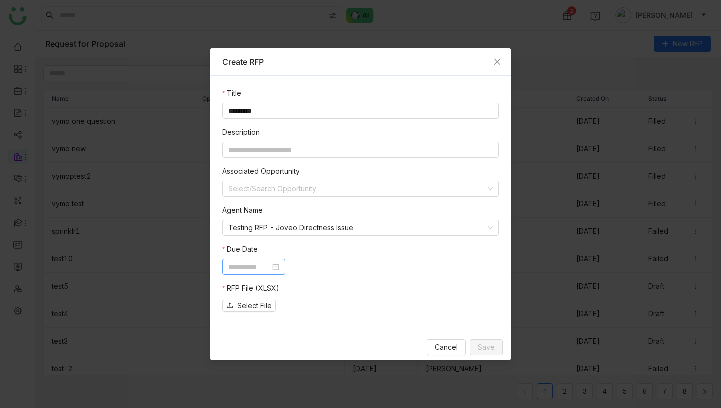
click at [269, 264] on input at bounding box center [249, 266] width 42 height 11
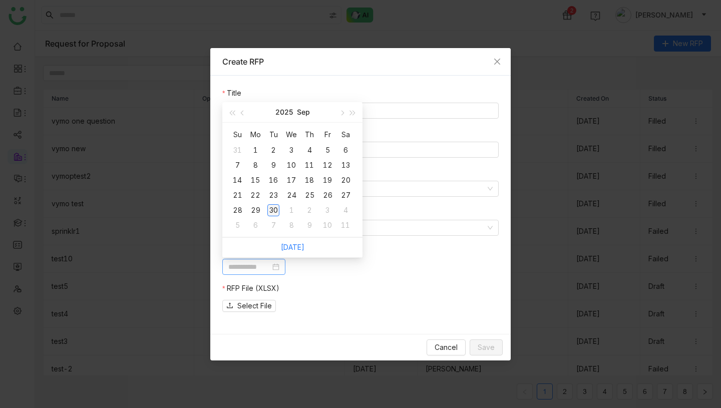
click at [274, 206] on div "30" at bounding box center [273, 210] width 12 height 12
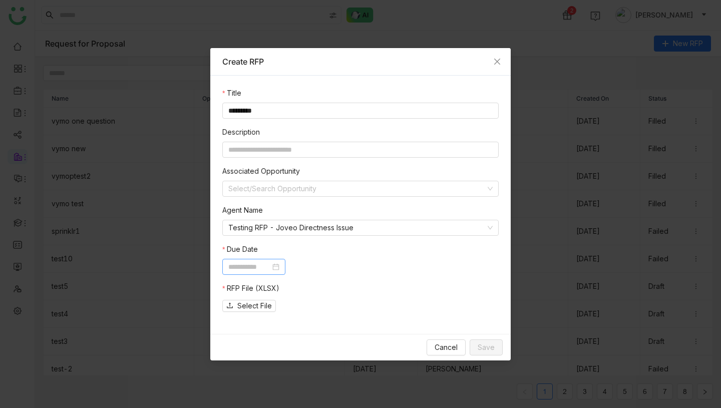
type input "**********"
click at [261, 303] on span "Select File" at bounding box center [254, 305] width 35 height 11
click at [487, 348] on span "Save" at bounding box center [485, 347] width 17 height 11
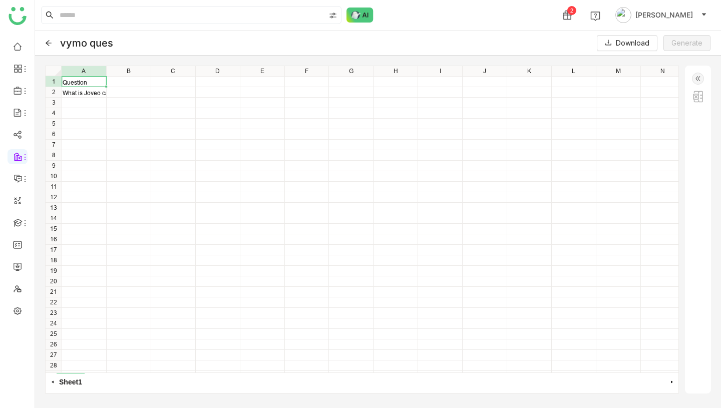
click at [693, 77] on img at bounding box center [698, 79] width 12 height 12
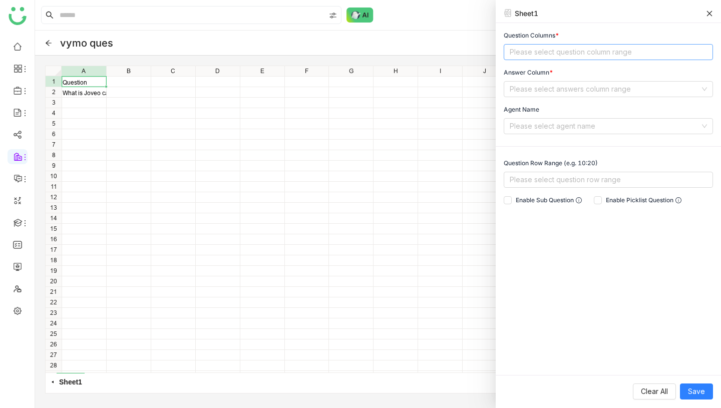
click at [560, 55] on nz-select-top-control "Please select question column range" at bounding box center [607, 52] width 209 height 16
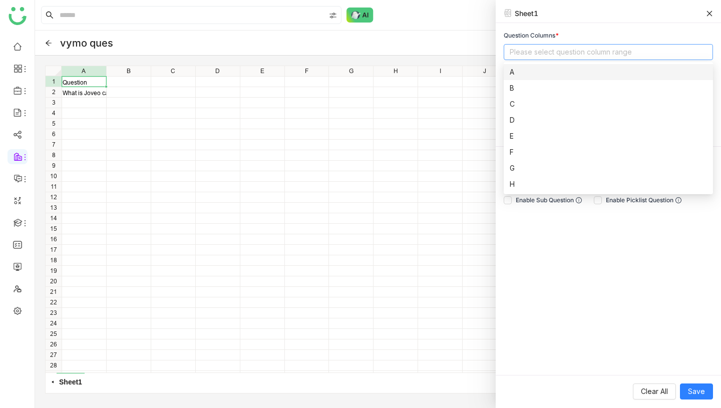
click at [541, 72] on div "A" at bounding box center [607, 72] width 197 height 11
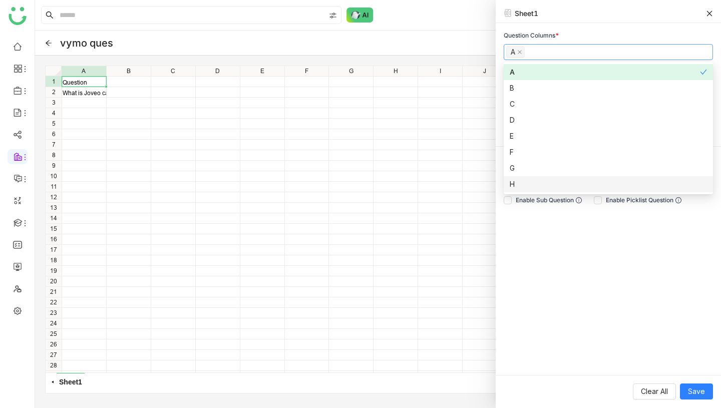
click at [626, 268] on div "Question Columns * A Answer Column * Please select answers column range Agent N…" at bounding box center [607, 199] width 225 height 352
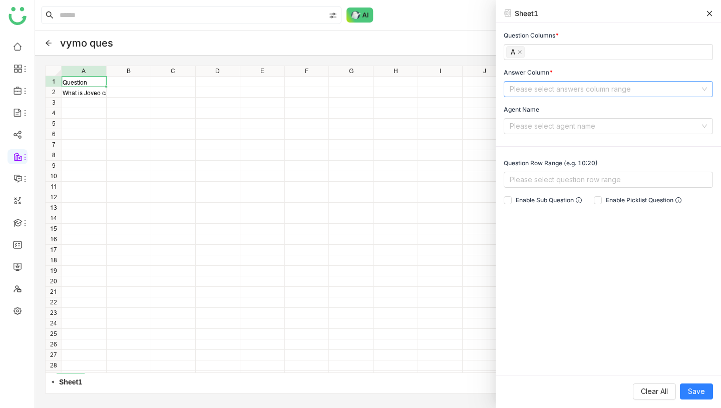
click at [570, 84] on input at bounding box center [604, 89] width 190 height 15
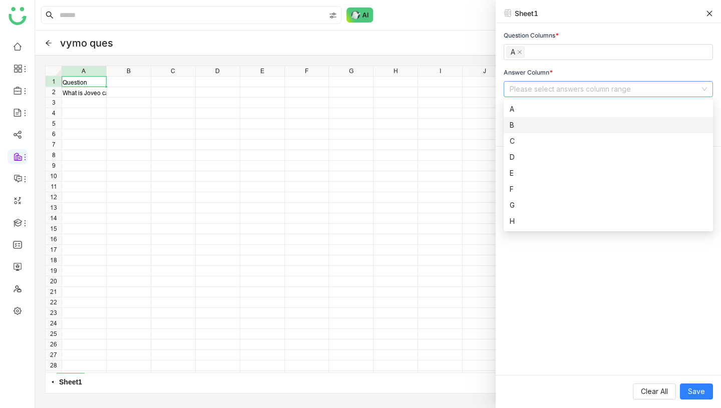
click at [538, 124] on div "B" at bounding box center [607, 125] width 197 height 11
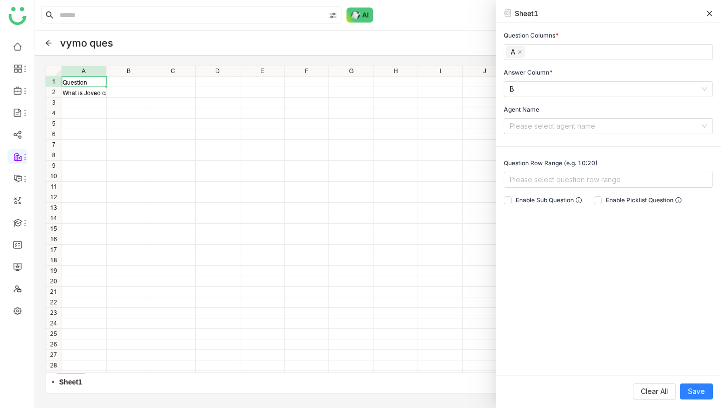
click at [592, 290] on div "Question Columns * A Answer Column * B Agent Name Please select agent name Ques…" at bounding box center [607, 199] width 225 height 352
click at [581, 130] on input at bounding box center [604, 126] width 190 height 15
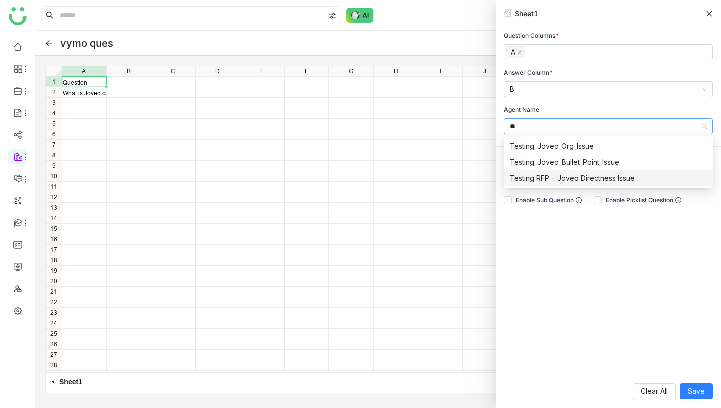
type input "**"
click at [588, 179] on div "Testing RFP - Joveo Directness Issue" at bounding box center [607, 178] width 197 height 11
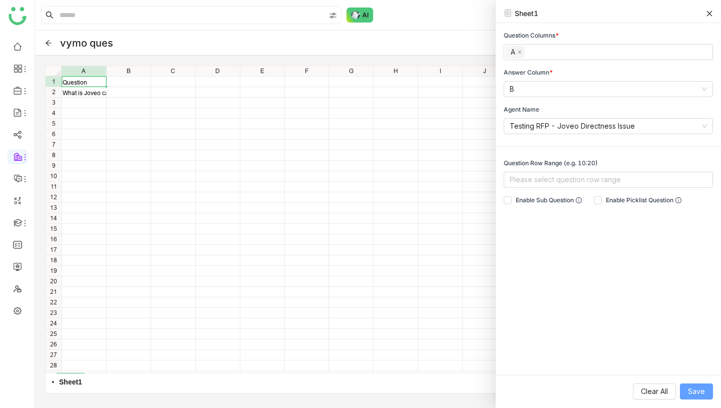
click at [698, 392] on span "Save" at bounding box center [696, 391] width 17 height 11
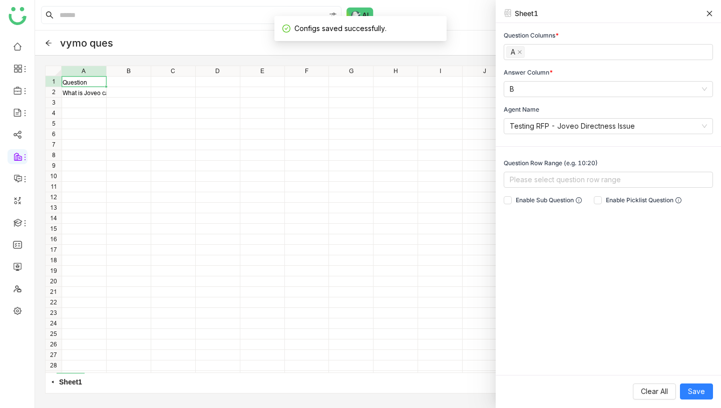
click at [710, 12] on icon at bounding box center [710, 14] width 6 height 6
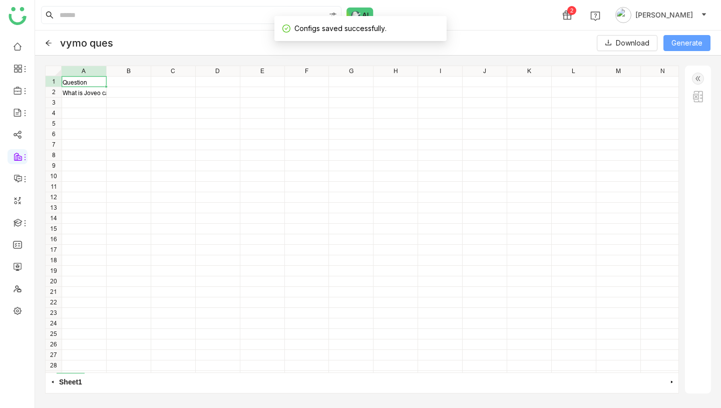
click at [680, 42] on span "Generate" at bounding box center [686, 43] width 31 height 11
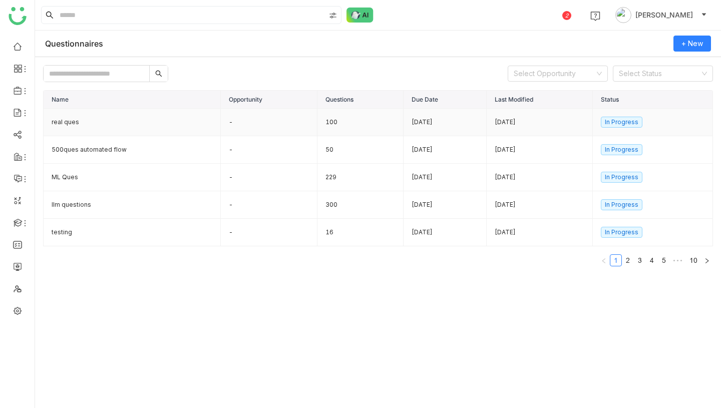
click at [88, 116] on td "real ques" at bounding box center [132, 123] width 177 height 28
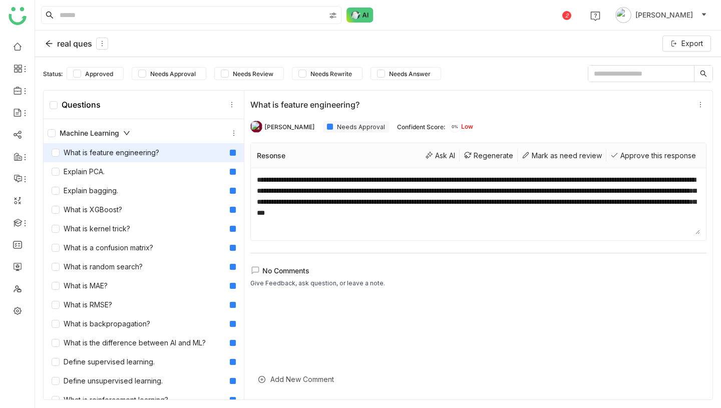
click at [60, 43] on div "real ques" at bounding box center [76, 44] width 63 height 12
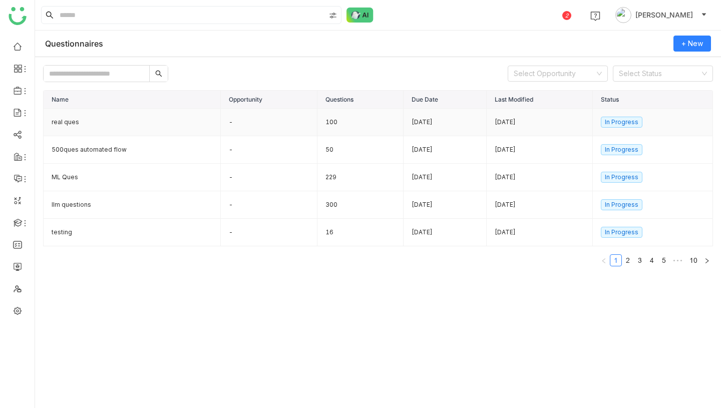
click at [321, 122] on td "100" at bounding box center [360, 123] width 86 height 28
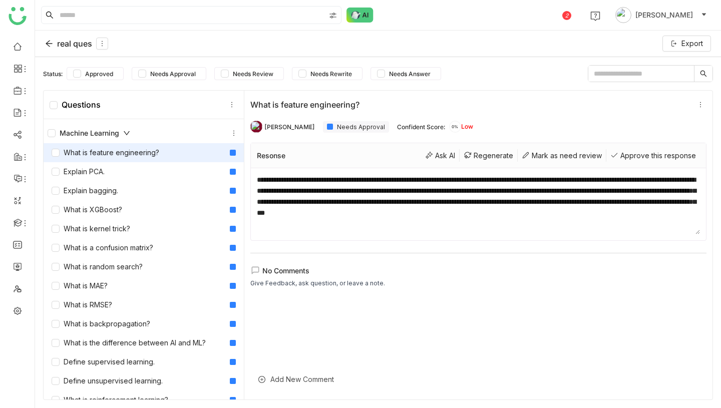
click at [61, 39] on div "real ques" at bounding box center [76, 44] width 63 height 12
